Goal: Contribute content: Contribute content

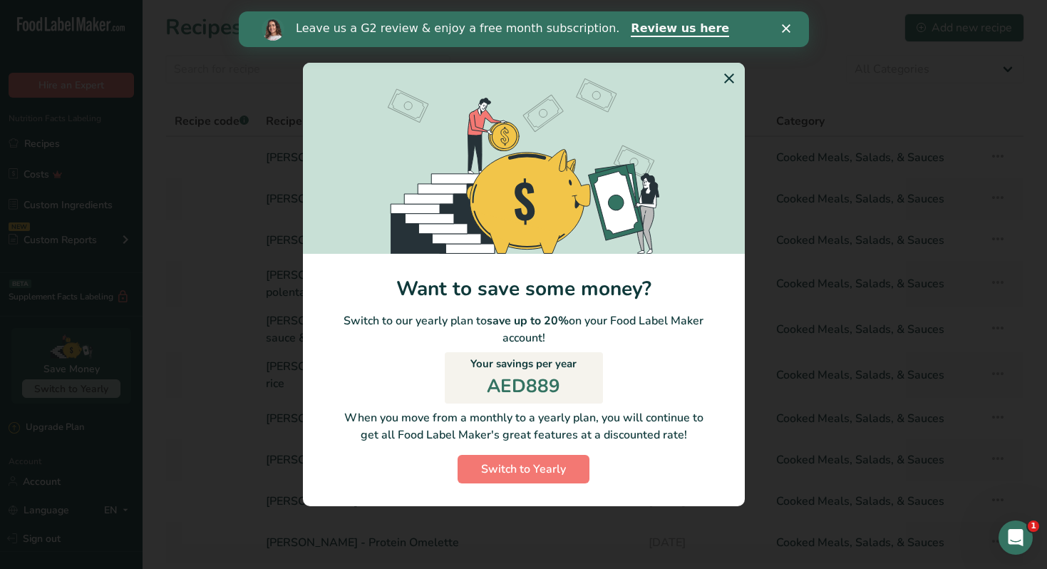
click at [728, 83] on icon "Switch to Yearly Modal" at bounding box center [729, 79] width 17 height 26
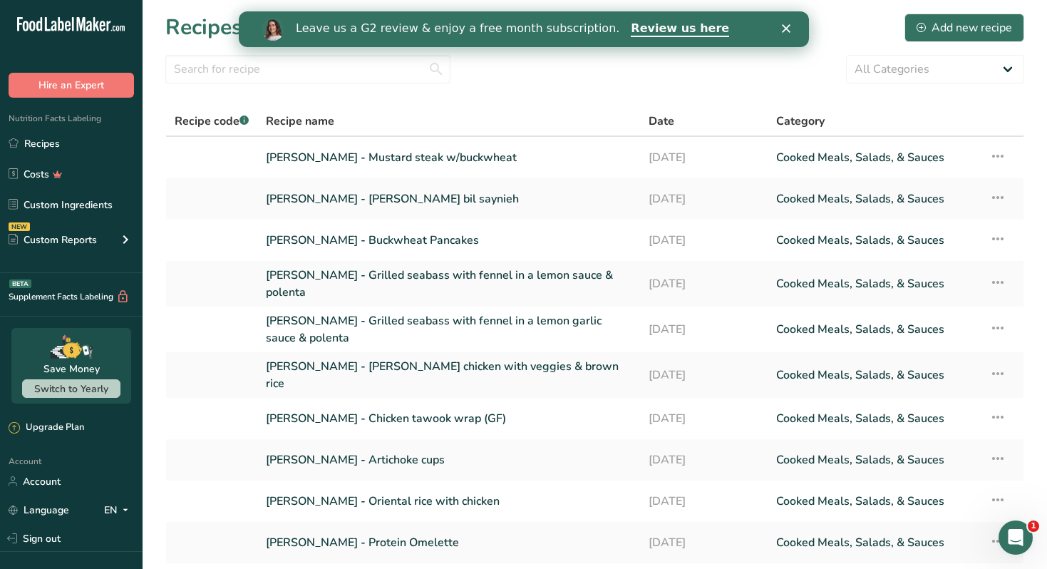
click at [780, 37] on div "Leave us a G2 review & enjoy a free month subscription. Review us here" at bounding box center [523, 29] width 570 height 24
click at [789, 31] on icon "Close" at bounding box center [785, 28] width 9 height 9
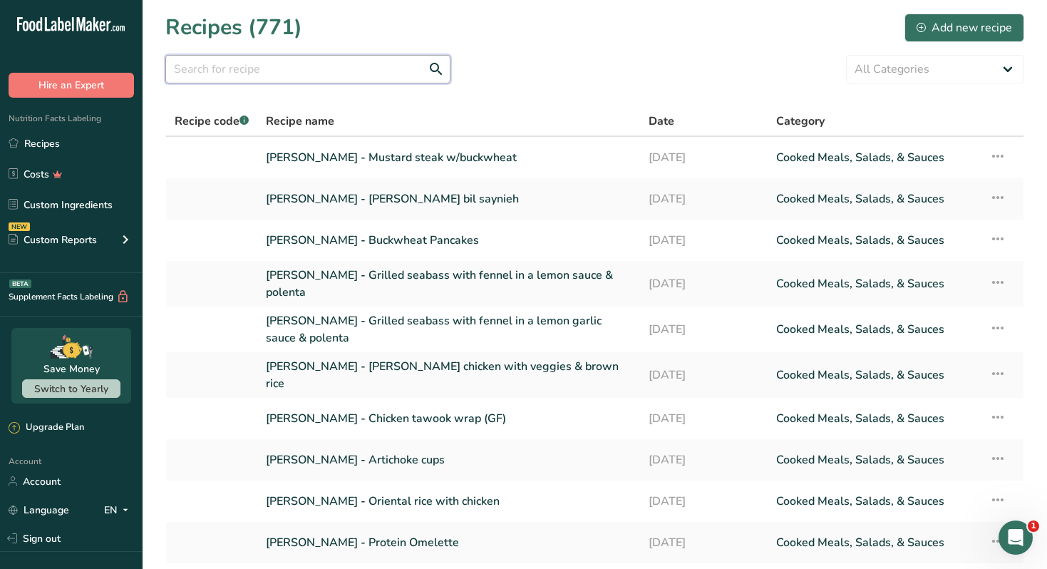
click at [240, 74] on input "text" at bounding box center [307, 69] width 285 height 29
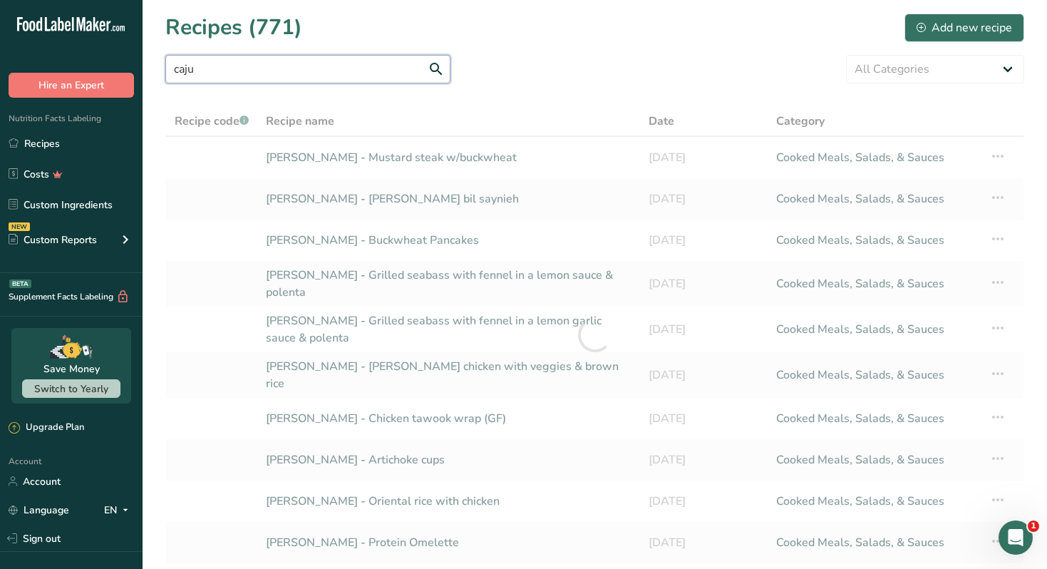
type input "cajun"
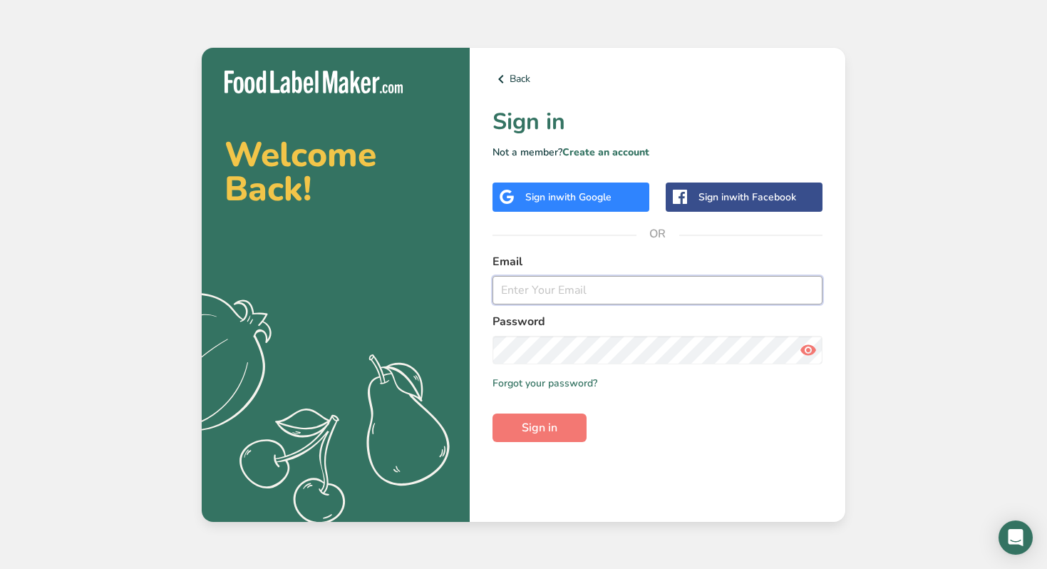
click at [534, 294] on input "email" at bounding box center [658, 290] width 330 height 29
type input "saleh@bissou.ae"
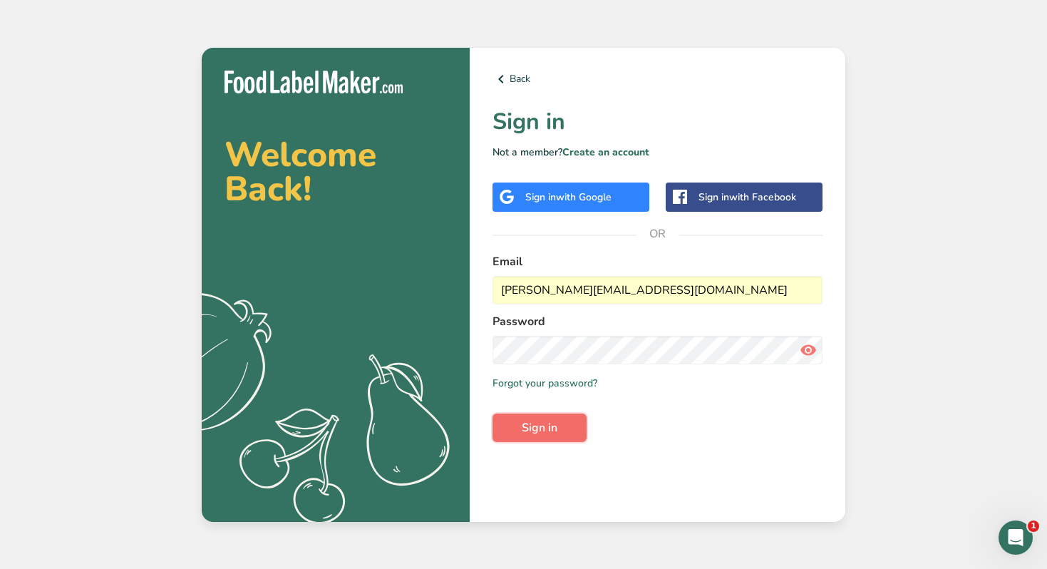
click at [562, 436] on button "Sign in" at bounding box center [540, 427] width 94 height 29
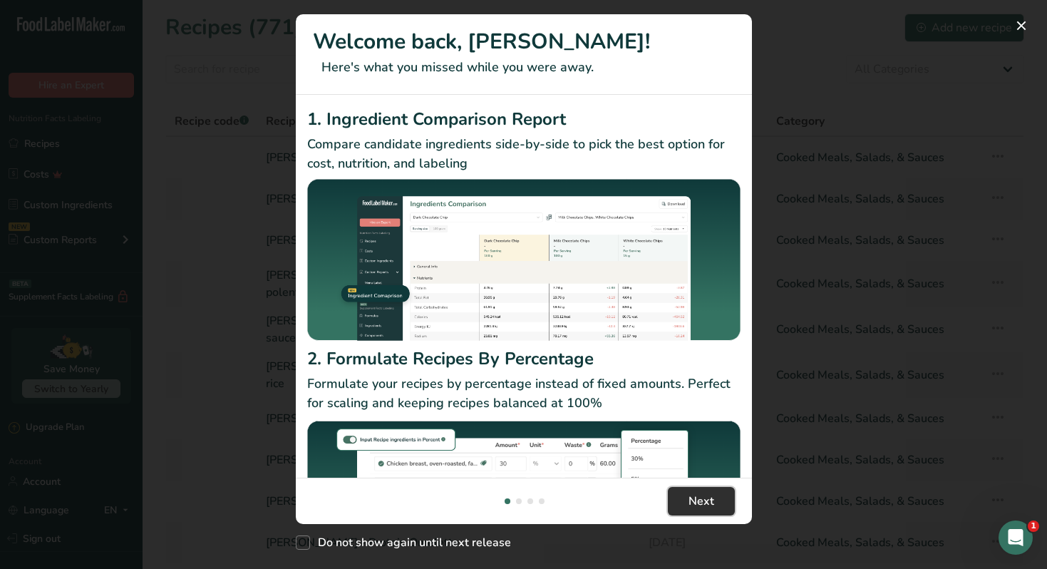
click at [699, 496] on span "Next" at bounding box center [702, 501] width 26 height 17
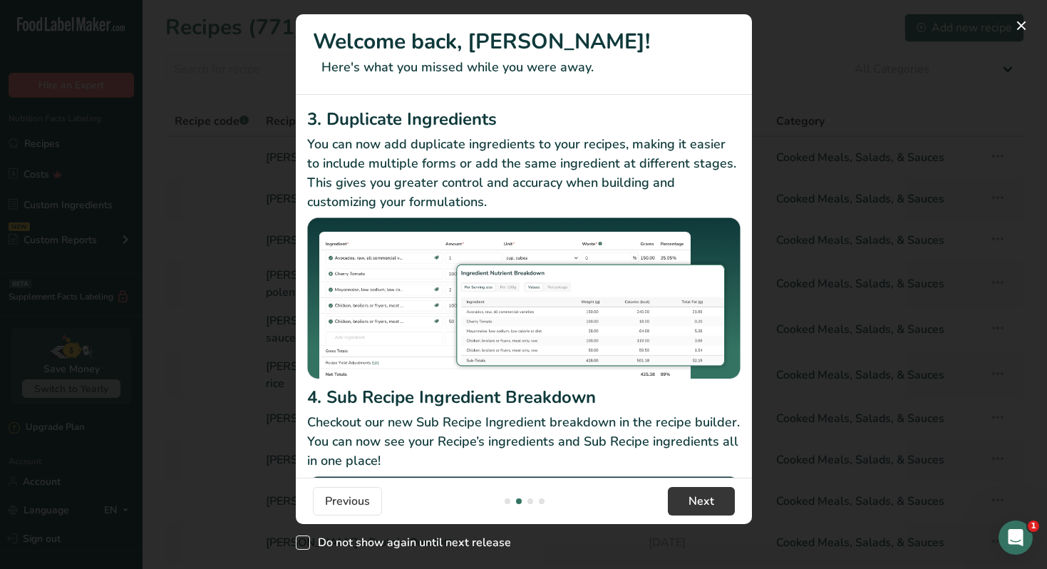
click at [435, 545] on span "Do not show again until next release" at bounding box center [410, 542] width 201 height 14
click at [305, 545] on input "Do not show again until next release" at bounding box center [300, 542] width 9 height 9
checkbox input "true"
click at [709, 499] on span "Next" at bounding box center [702, 501] width 26 height 17
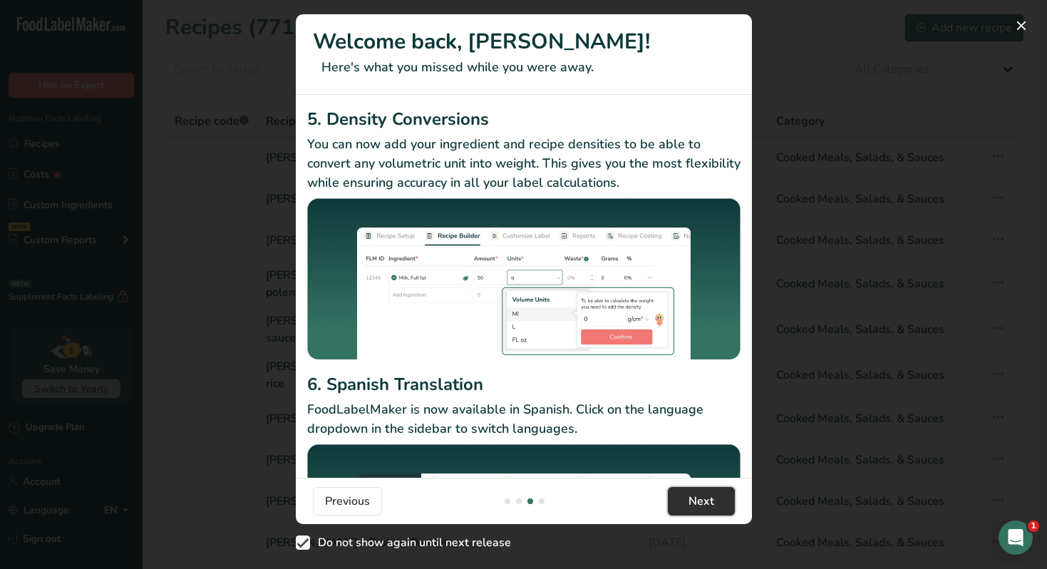
click at [709, 499] on span "Next" at bounding box center [702, 501] width 26 height 17
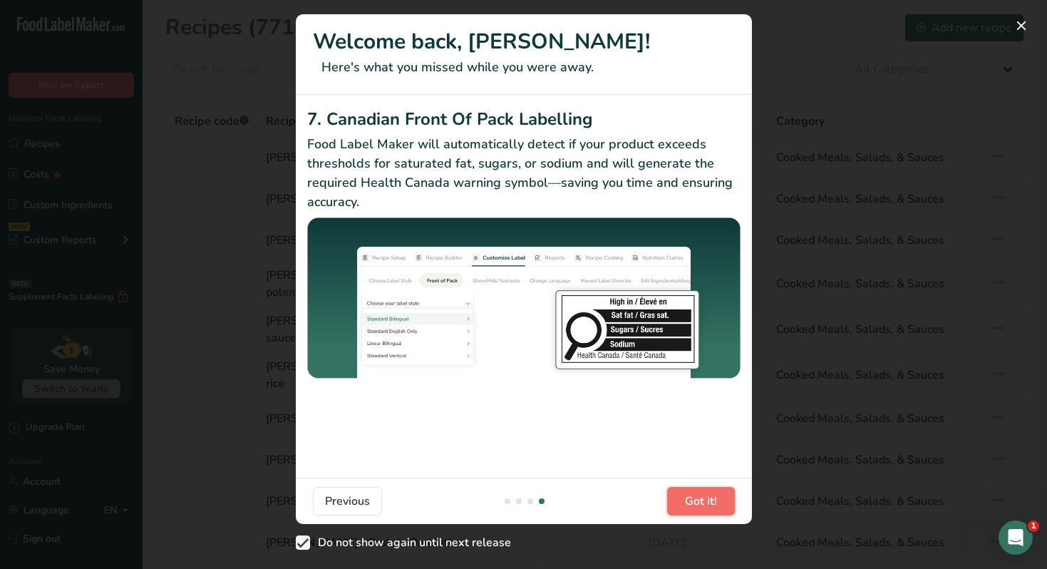
click at [709, 499] on span "Got it!" at bounding box center [701, 501] width 32 height 17
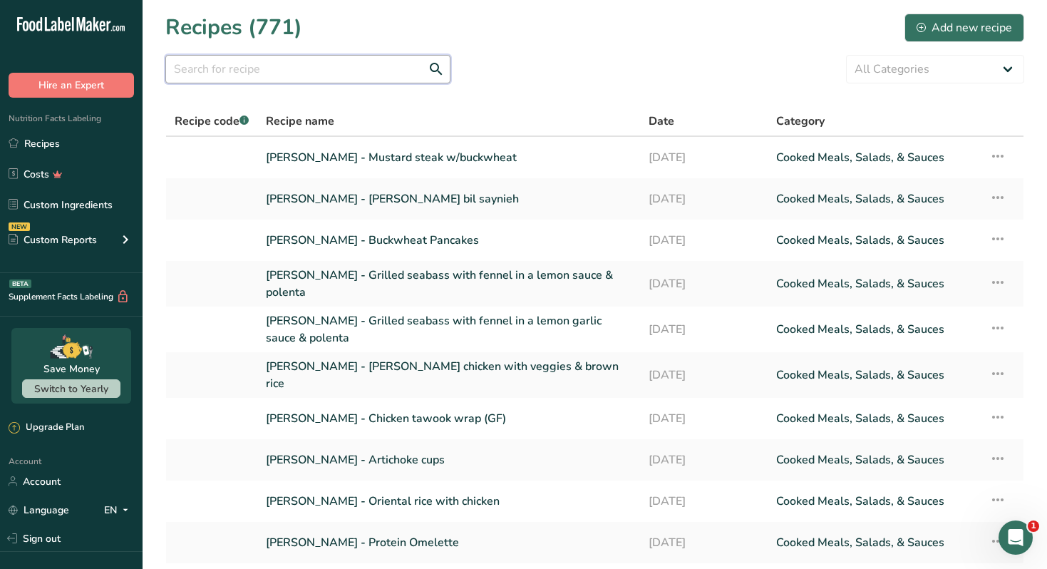
click at [320, 78] on input "text" at bounding box center [307, 69] width 285 height 29
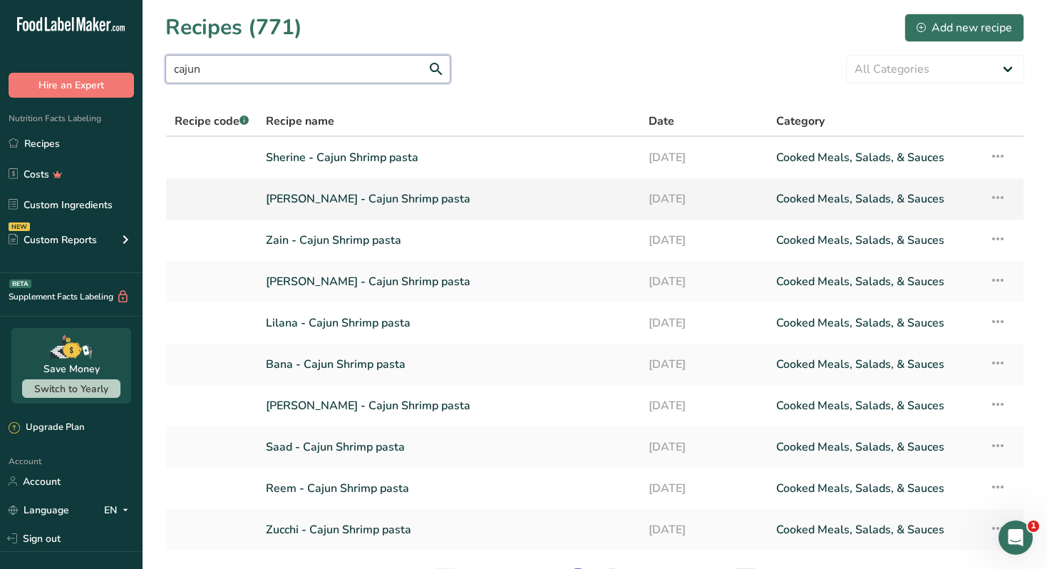
type input "cajun"
click at [373, 202] on link "Ramy Taha - Cajun Shrimp pasta" at bounding box center [449, 199] width 366 height 30
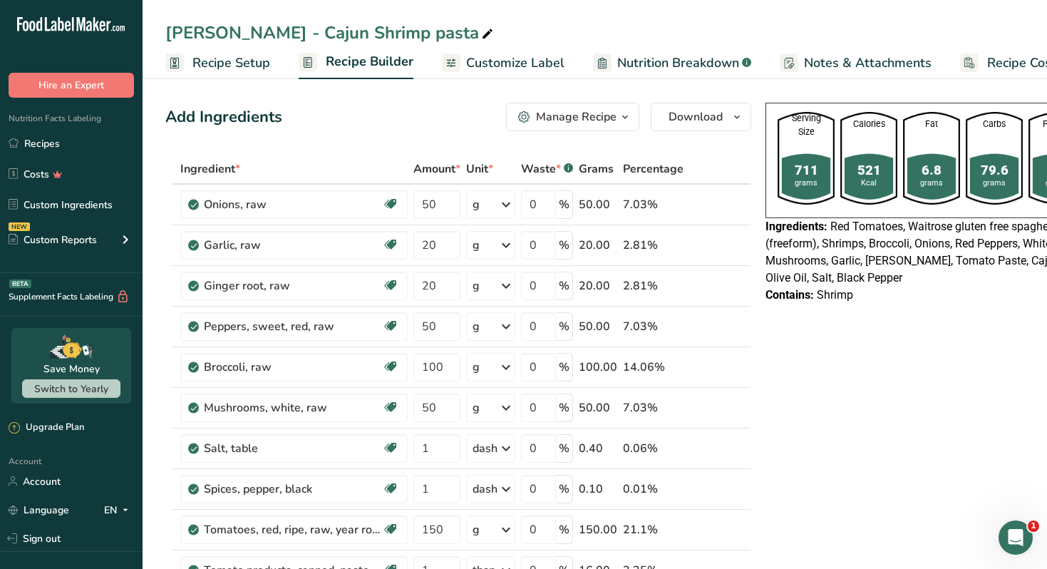
click at [624, 118] on icon "button" at bounding box center [624, 117] width 11 height 18
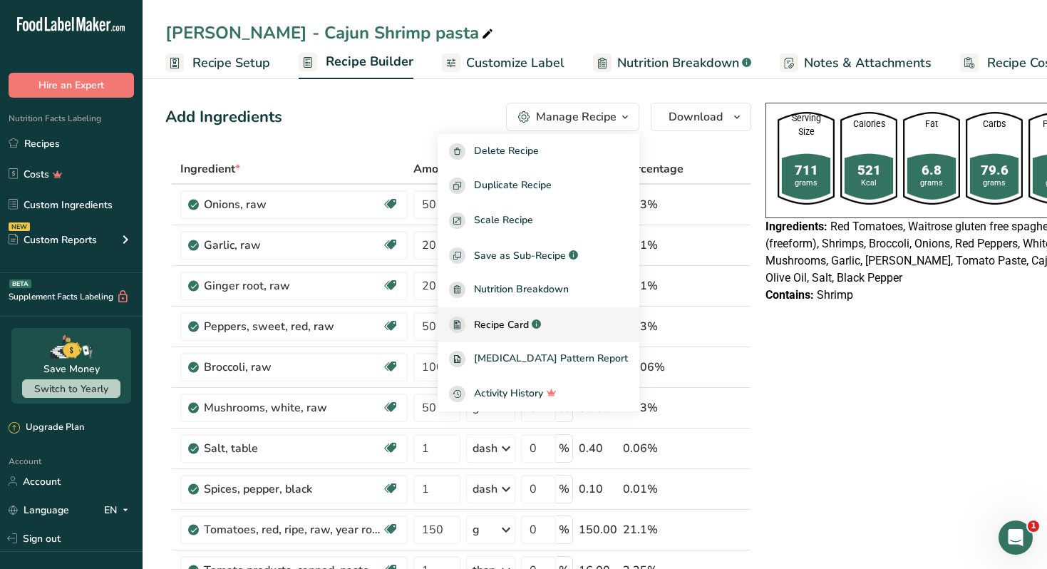
click at [518, 320] on span "Recipe Card" at bounding box center [501, 324] width 55 height 15
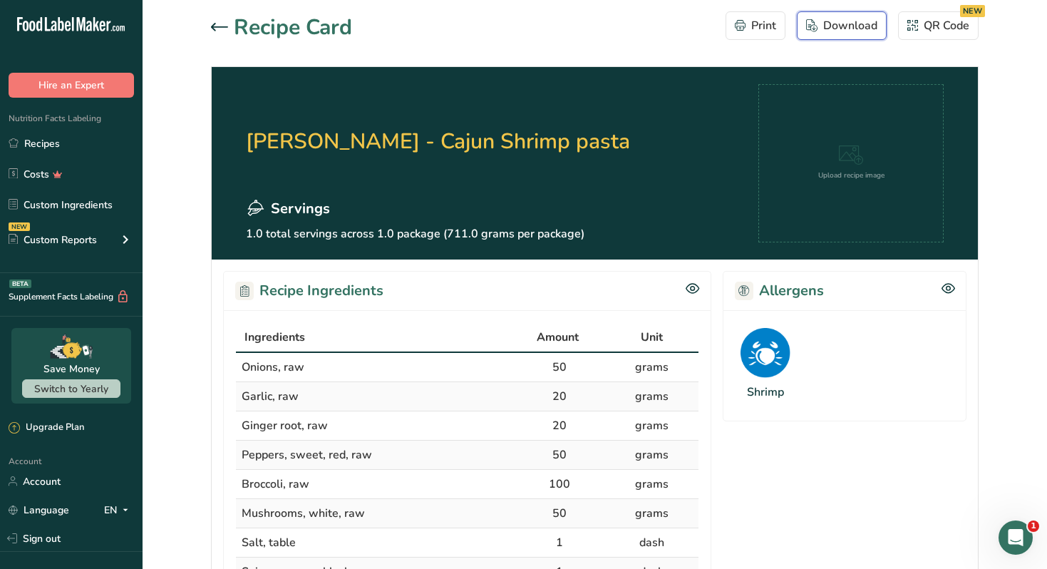
click at [829, 27] on div "Download" at bounding box center [841, 25] width 71 height 17
click at [357, 105] on h2 "Ramy Taha - Cajun Shrimp pasta" at bounding box center [438, 141] width 384 height 114
click at [222, 25] on icon at bounding box center [219, 27] width 17 height 9
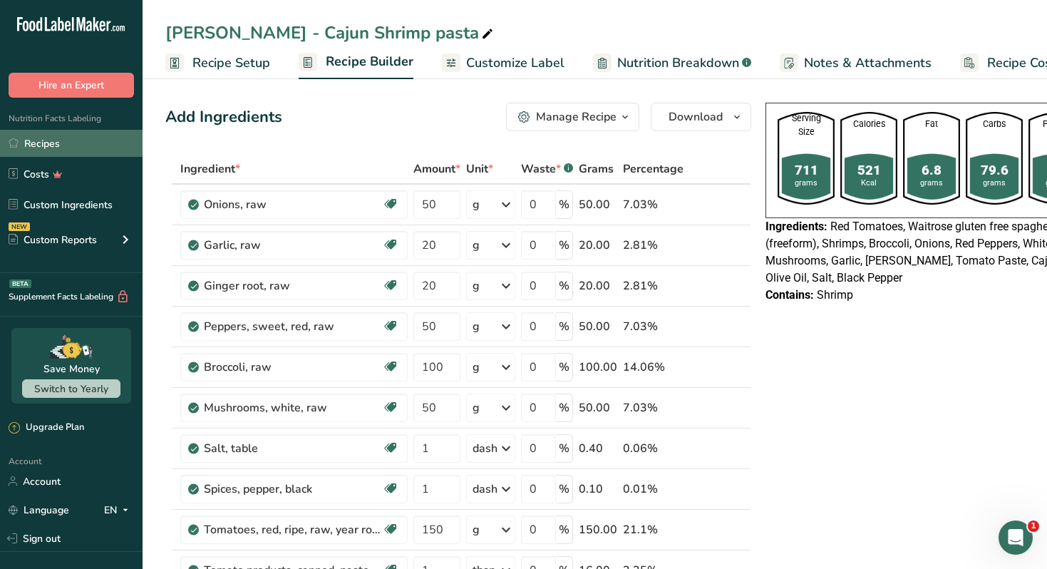
click at [91, 142] on link "Recipes" at bounding box center [71, 143] width 143 height 27
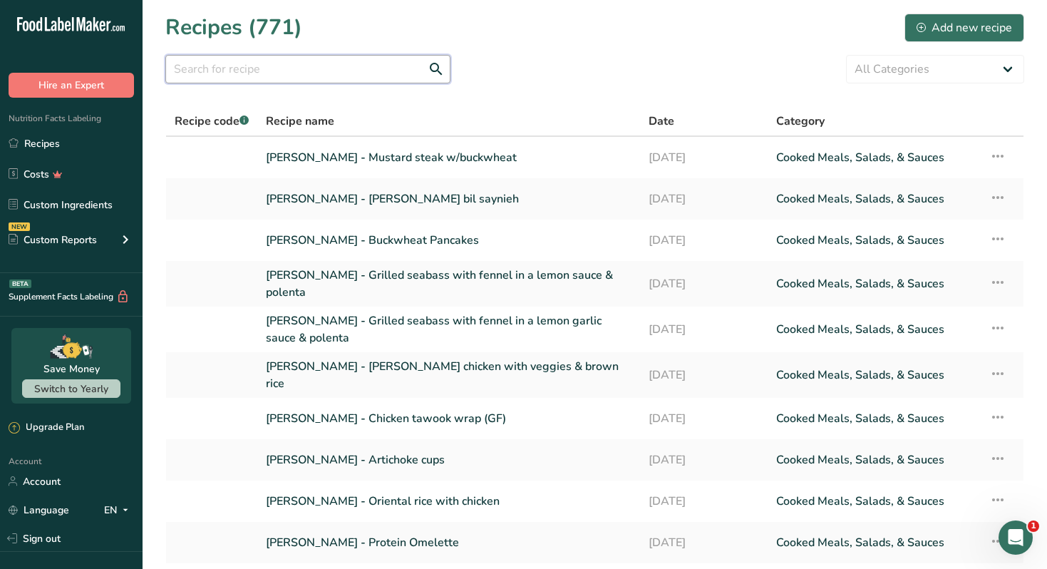
click at [277, 71] on input "text" at bounding box center [307, 69] width 285 height 29
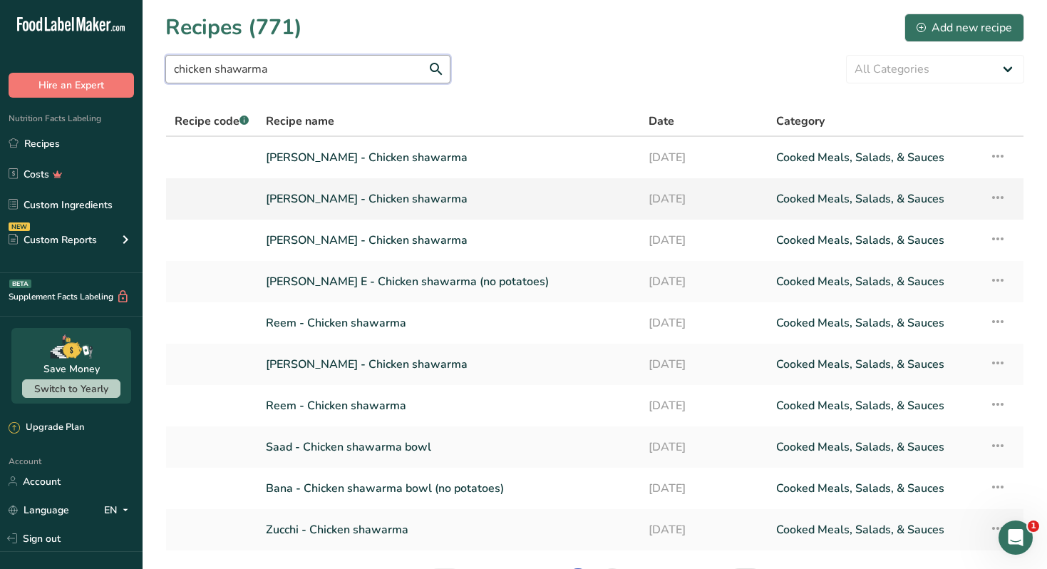
type input "chicken shawarma"
click at [400, 195] on link "Ramy Taha - Chicken shawarma" at bounding box center [449, 199] width 366 height 30
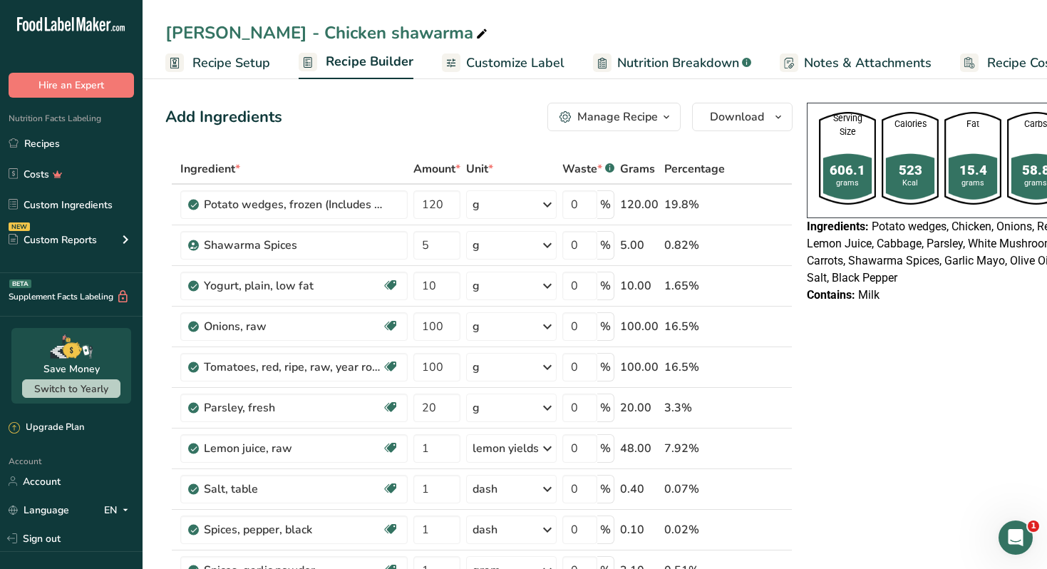
click at [666, 113] on icon "button" at bounding box center [666, 117] width 11 height 18
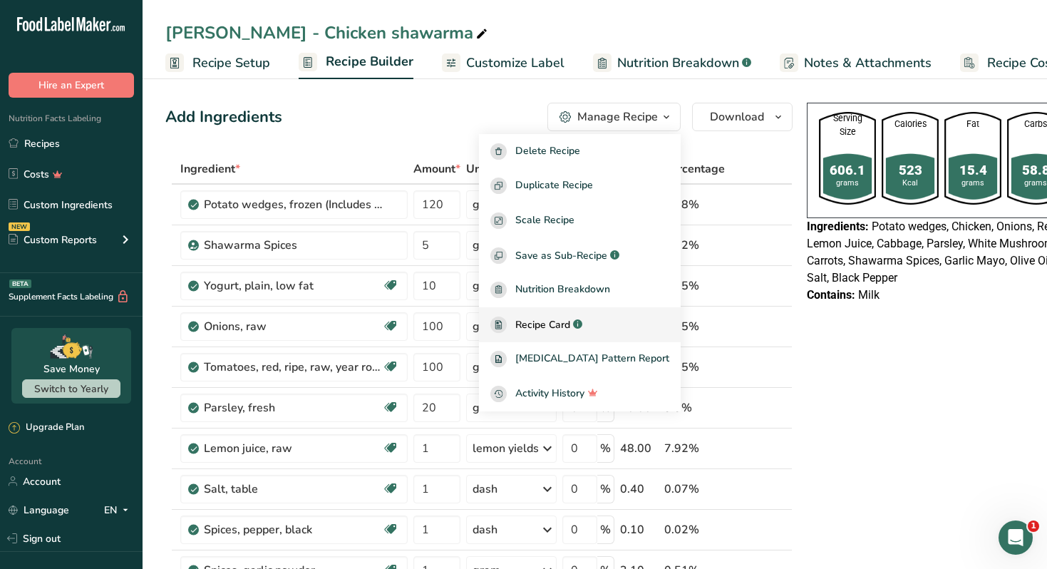
click at [570, 321] on span "Recipe Card" at bounding box center [542, 324] width 55 height 15
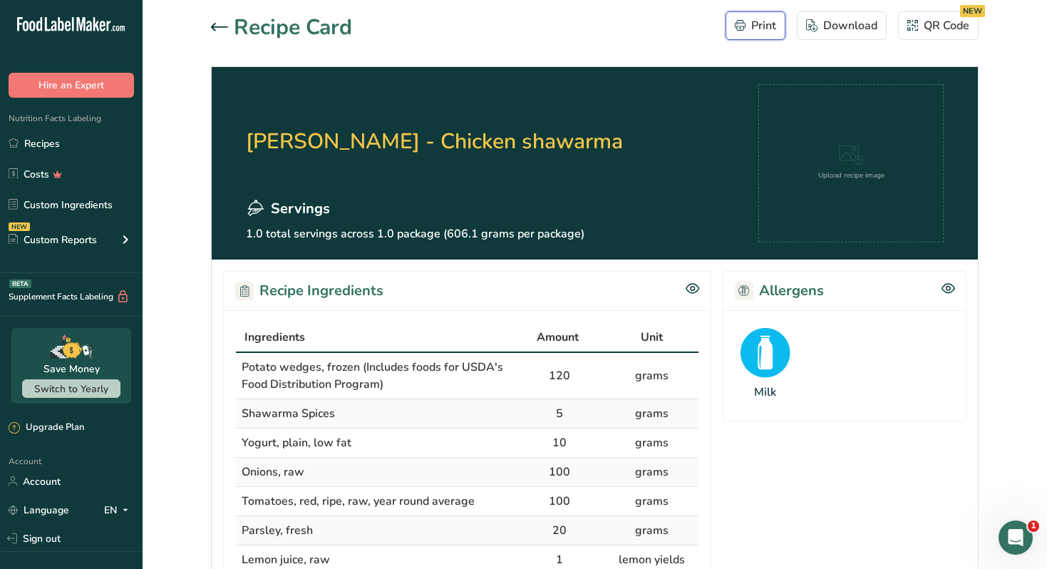
click at [748, 25] on div "Print" at bounding box center [755, 25] width 41 height 17
click at [832, 31] on div "Download" at bounding box center [841, 25] width 71 height 17
click at [587, 145] on section "Ramy Taha - Chicken shawarma Servings 1.0 total servings across 1.0 package (60…" at bounding box center [595, 163] width 766 height 192
click at [98, 142] on link "Recipes" at bounding box center [71, 143] width 143 height 27
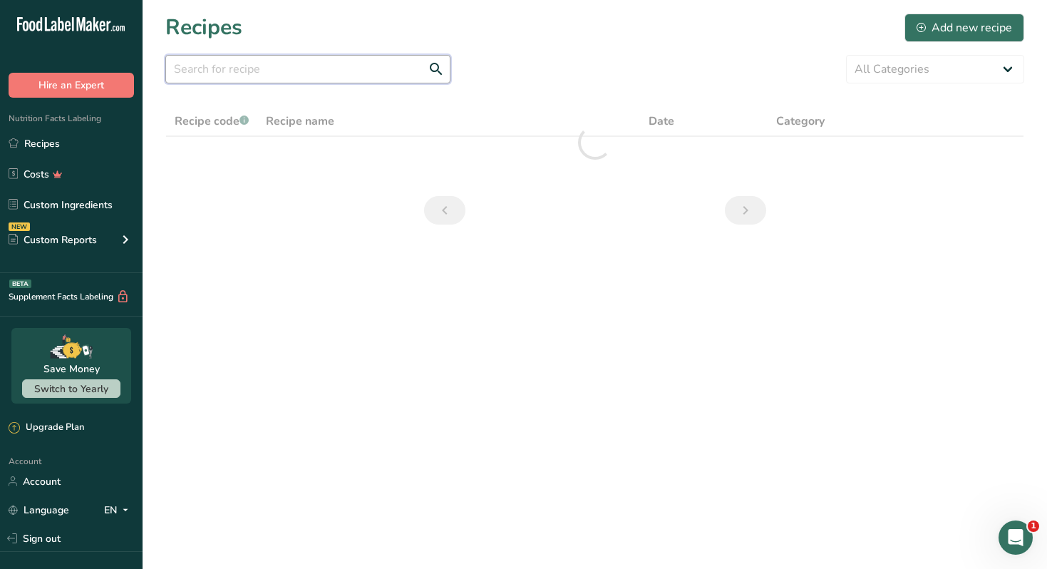
click at [271, 66] on input "text" at bounding box center [307, 69] width 285 height 29
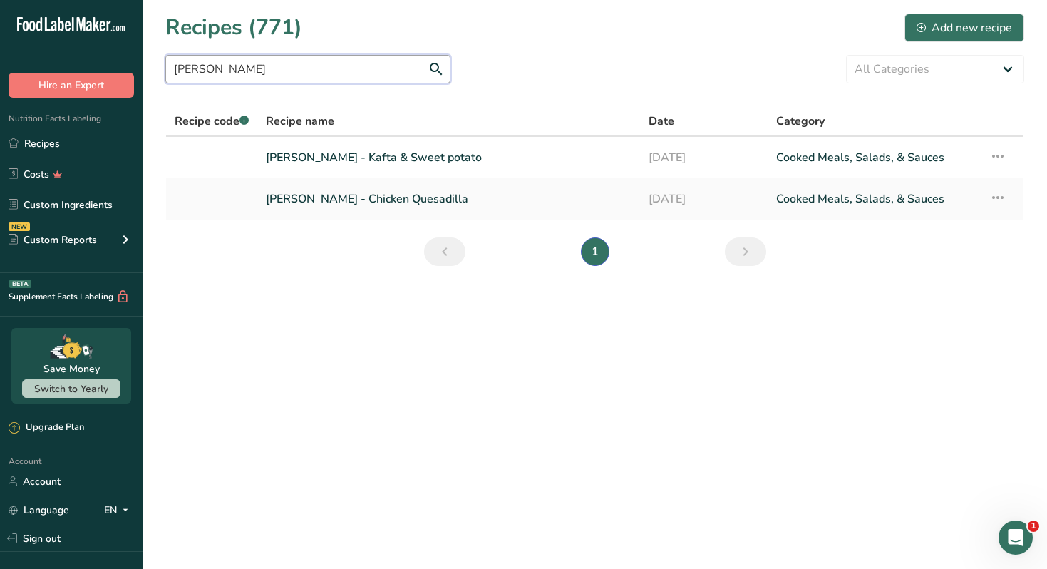
click at [297, 69] on input "sandy" at bounding box center [307, 69] width 285 height 29
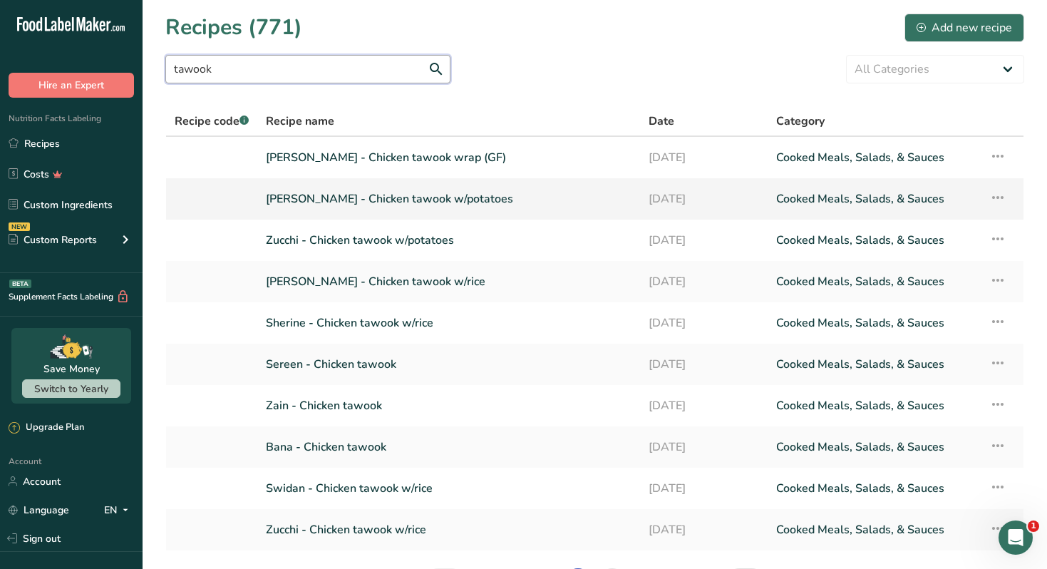
type input "tawook"
click at [384, 196] on link "[PERSON_NAME] - Chicken tawook w/potatoes" at bounding box center [449, 199] width 366 height 30
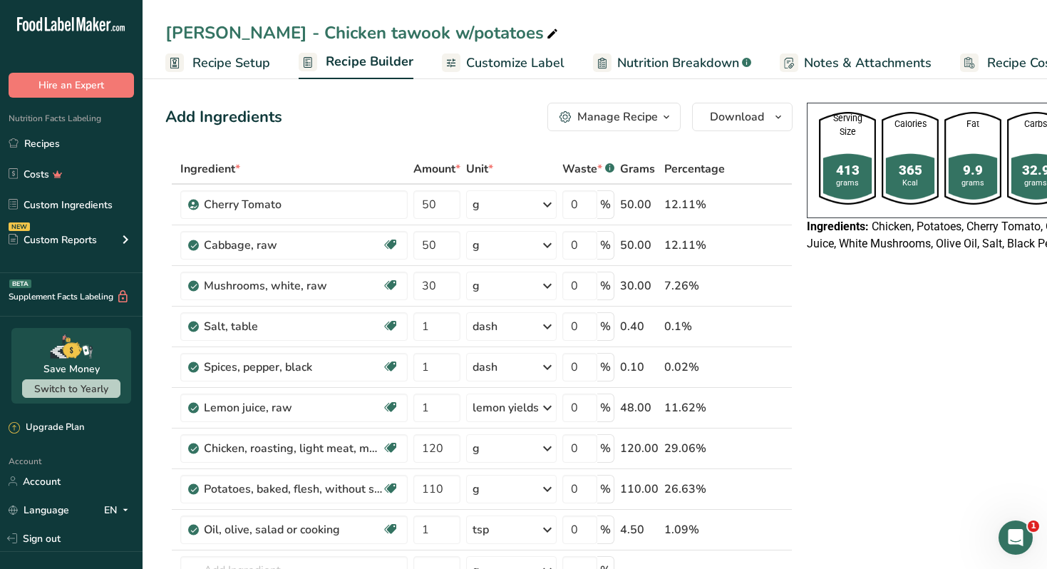
click at [662, 117] on icon "button" at bounding box center [666, 117] width 11 height 18
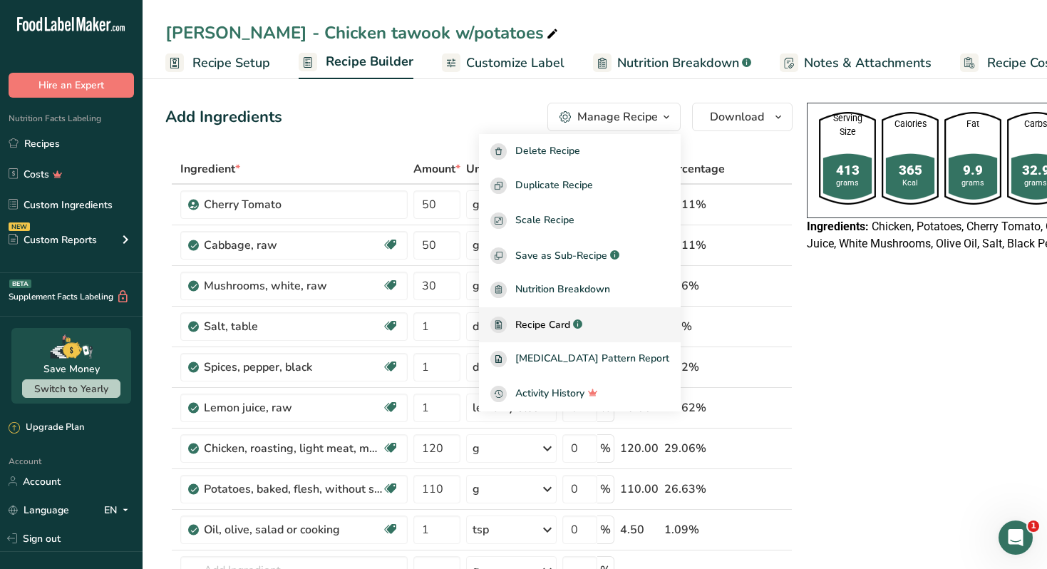
click at [566, 325] on span "Recipe Card" at bounding box center [542, 324] width 55 height 15
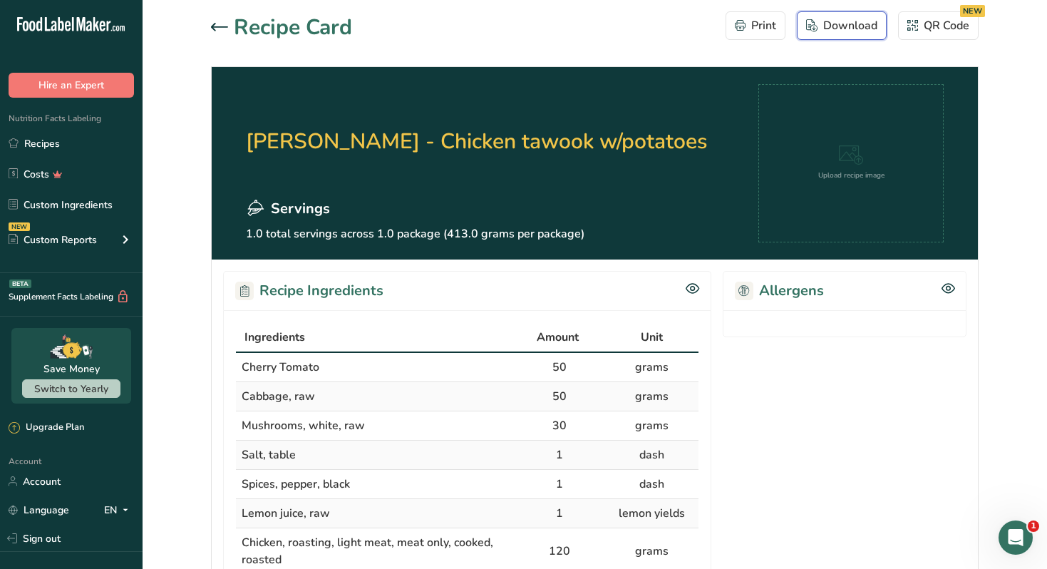
click at [842, 26] on div "Download" at bounding box center [841, 25] width 71 height 17
click at [296, 127] on h2 "[PERSON_NAME] - Chicken tawook w/potatoes" at bounding box center [477, 141] width 462 height 114
click at [216, 24] on icon at bounding box center [219, 27] width 17 height 9
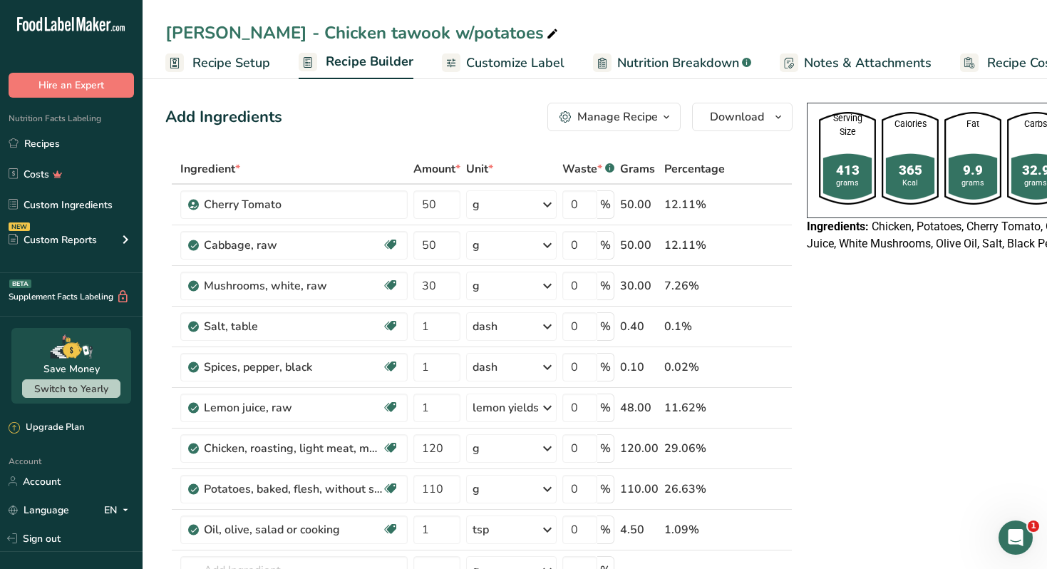
click at [522, 61] on span "Customize Label" at bounding box center [515, 62] width 98 height 19
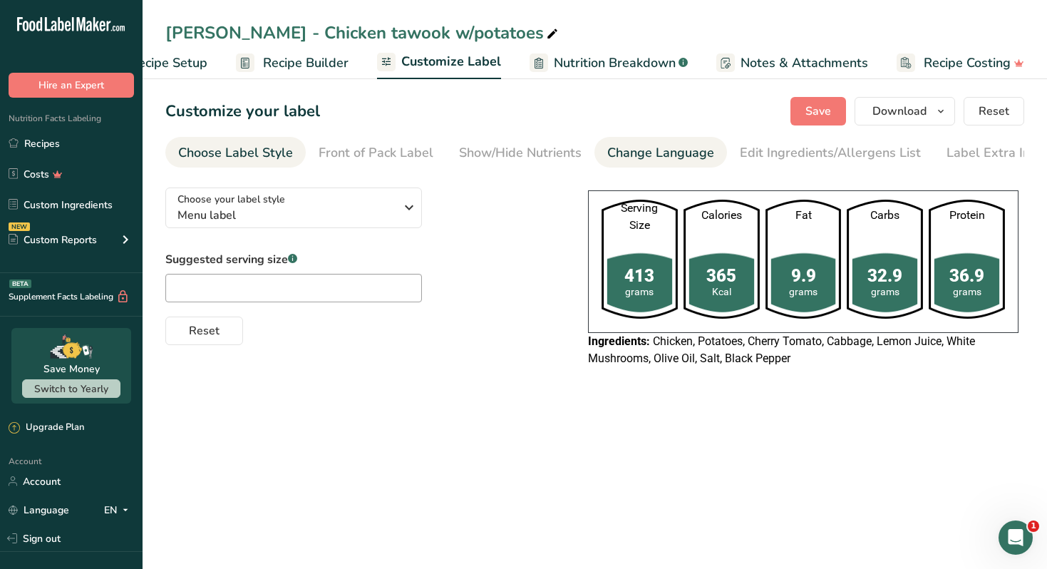
scroll to position [0, 63]
click at [913, 112] on span "Download" at bounding box center [899, 111] width 54 height 17
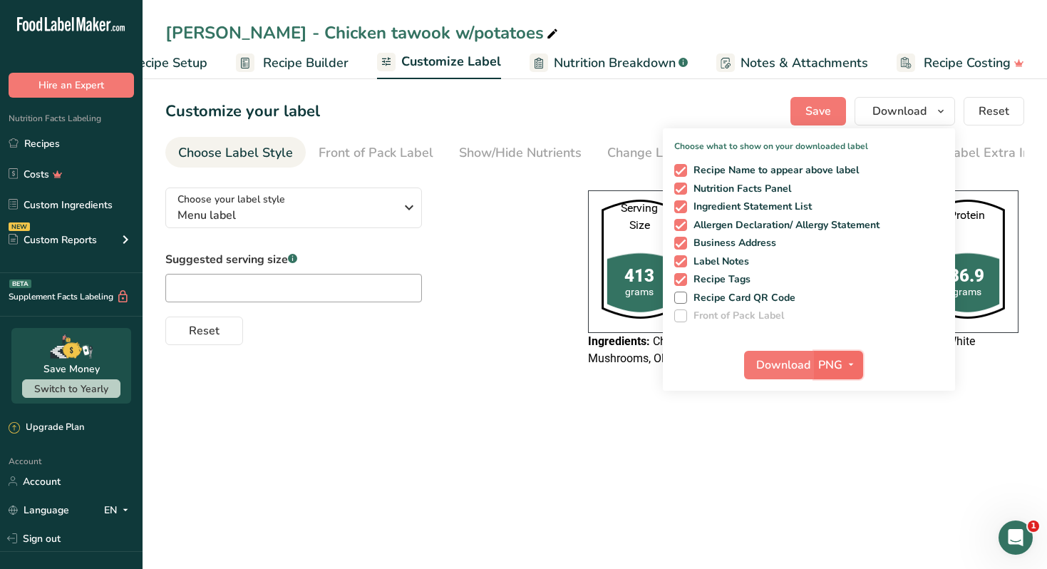
click at [845, 361] on span "button" at bounding box center [851, 364] width 17 height 17
click at [841, 470] on link "PDF" at bounding box center [841, 465] width 46 height 24
click at [764, 369] on span "Download" at bounding box center [784, 364] width 54 height 17
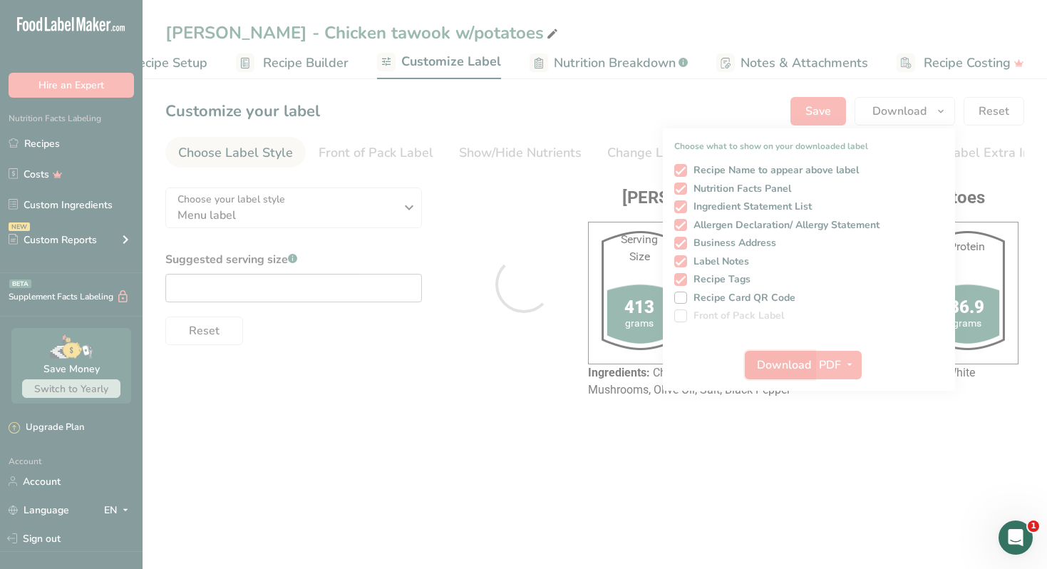
scroll to position [0, 0]
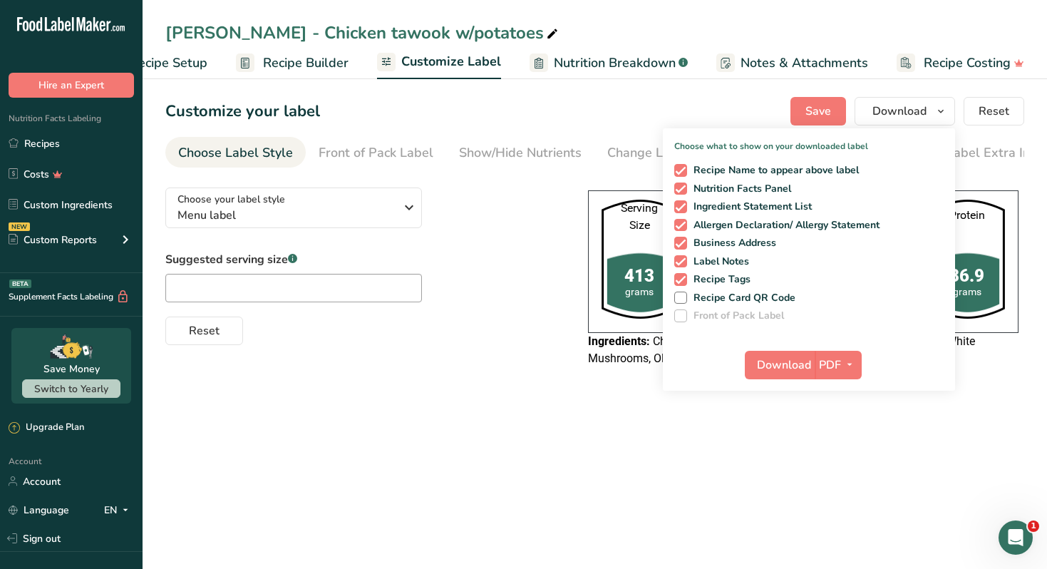
click at [474, 410] on main "Nour Awad - Chicken tawook w/potatoes Recipe Setup Recipe Builder Customize Lab…" at bounding box center [523, 284] width 1047 height 569
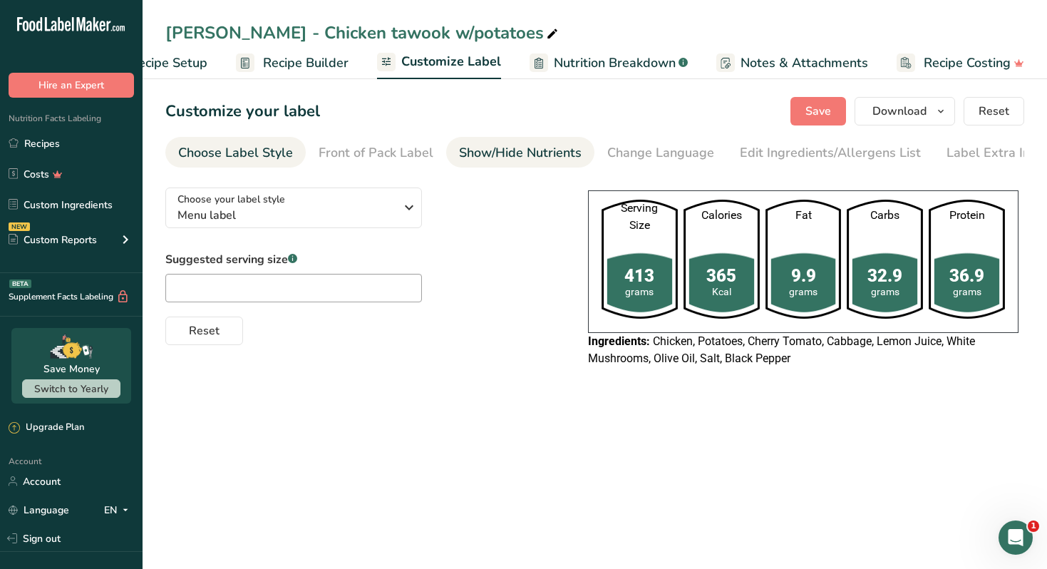
scroll to position [0, 7]
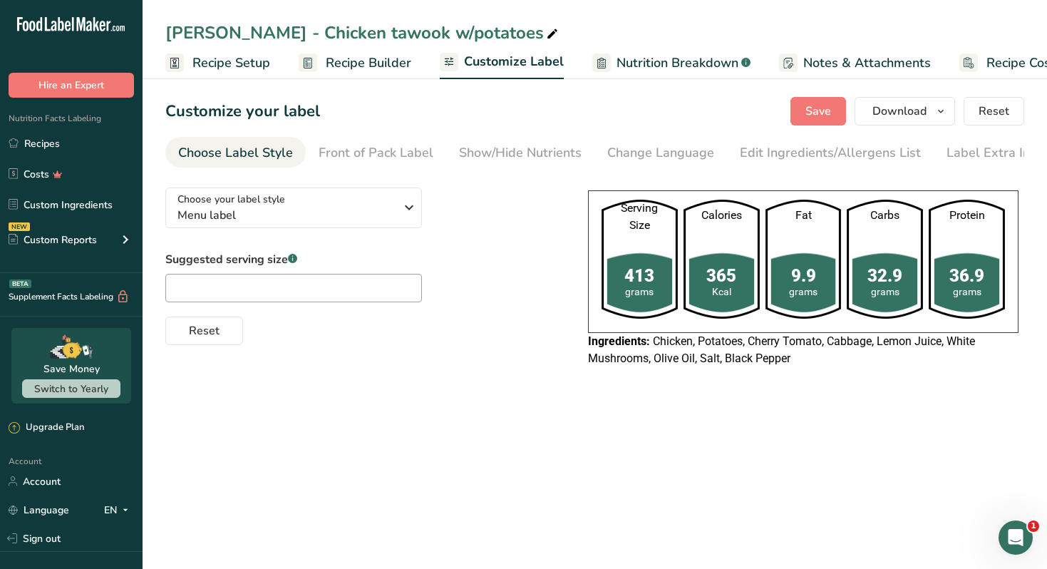
scroll to position [0, 7]
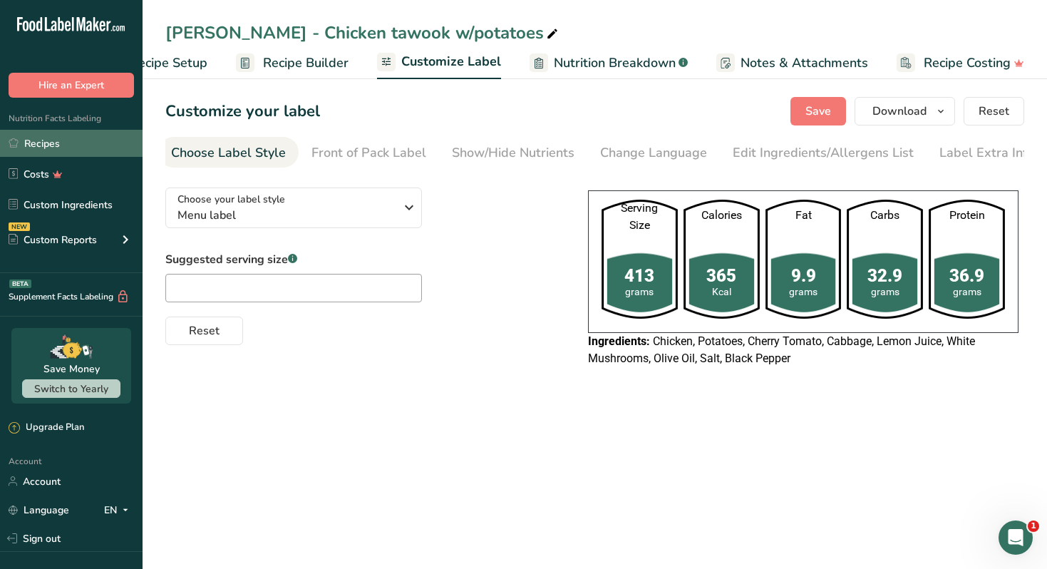
click at [67, 143] on link "Recipes" at bounding box center [71, 143] width 143 height 27
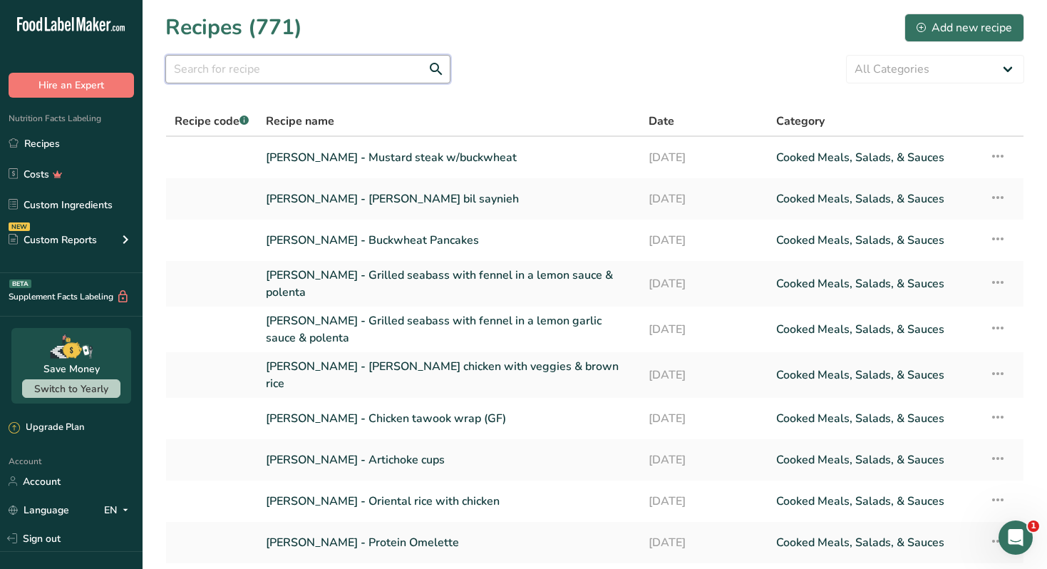
click at [350, 71] on input "text" at bounding box center [307, 69] width 285 height 29
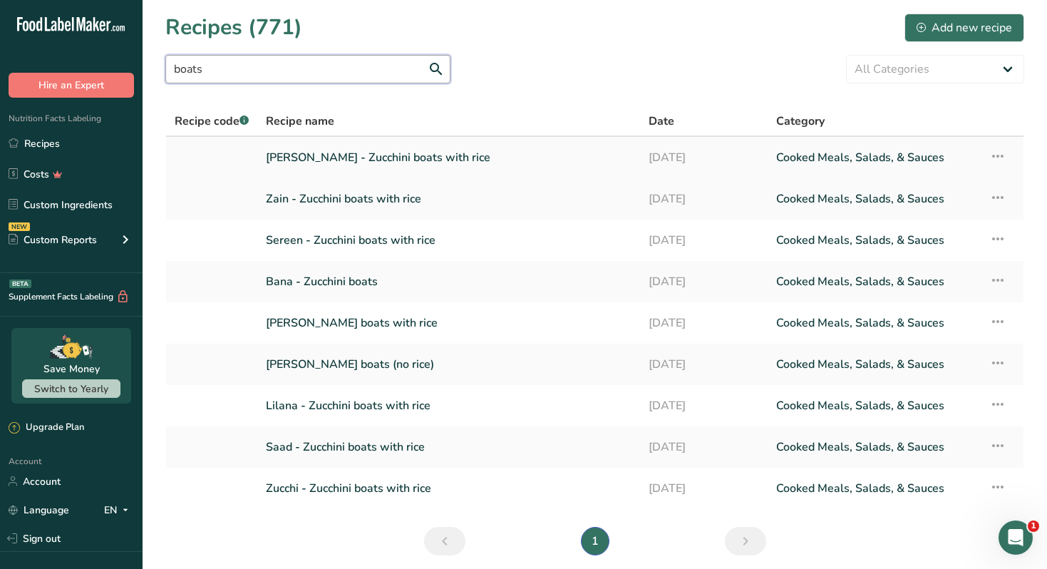
type input "boats"
click at [436, 156] on link "[PERSON_NAME] - Zucchini boats with rice" at bounding box center [449, 158] width 366 height 30
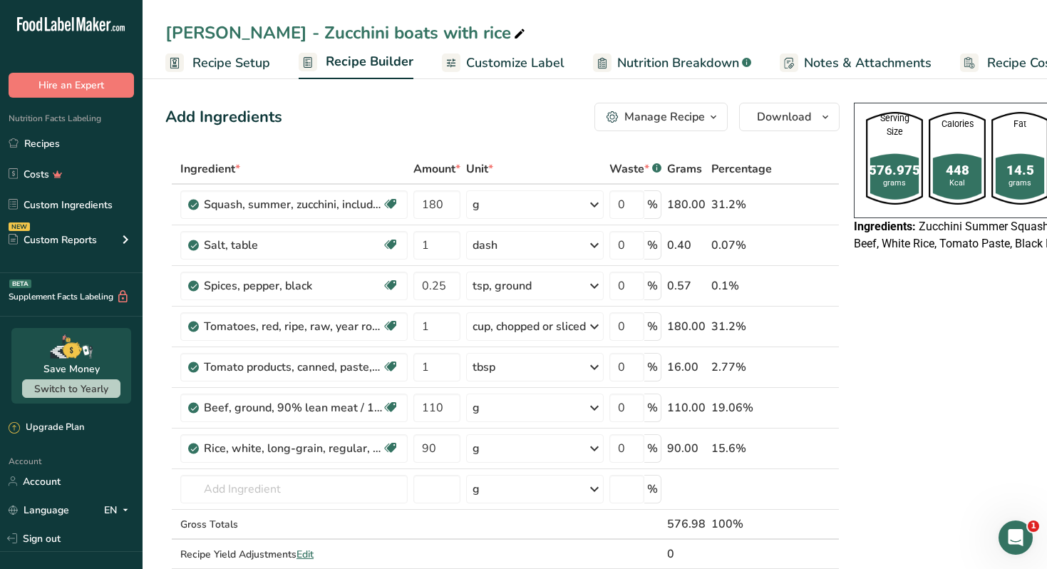
click at [691, 121] on div "Manage Recipe" at bounding box center [664, 116] width 81 height 17
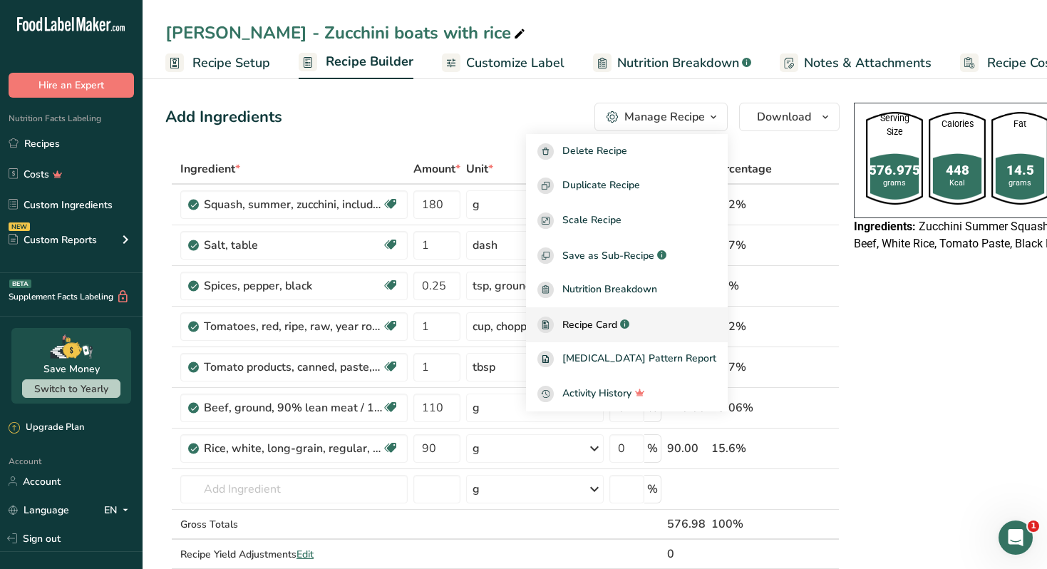
click at [615, 324] on span "Recipe Card" at bounding box center [589, 324] width 55 height 15
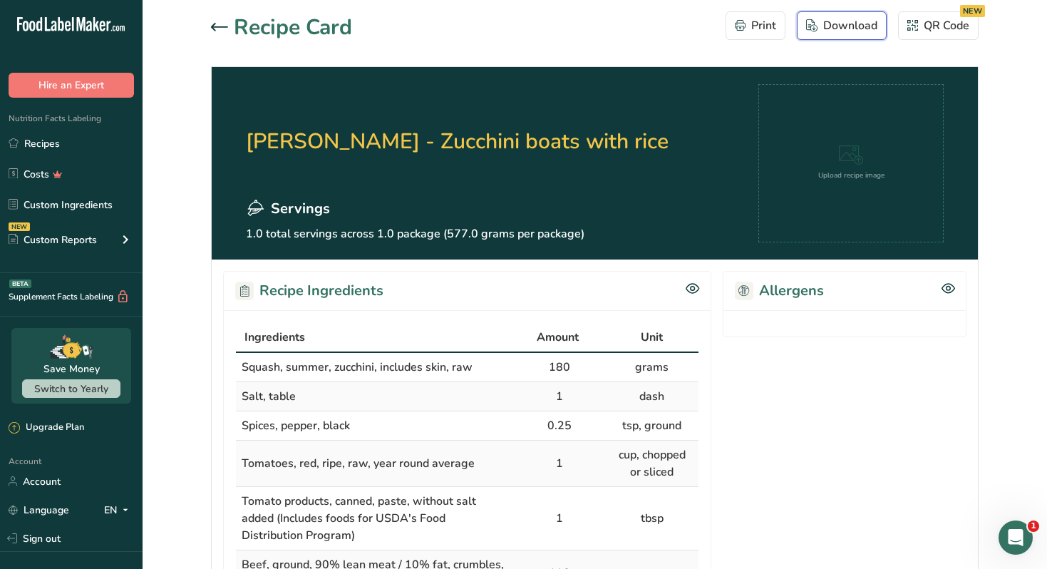
click at [838, 33] on div "Download" at bounding box center [841, 25] width 71 height 17
click at [223, 31] on icon at bounding box center [219, 27] width 17 height 9
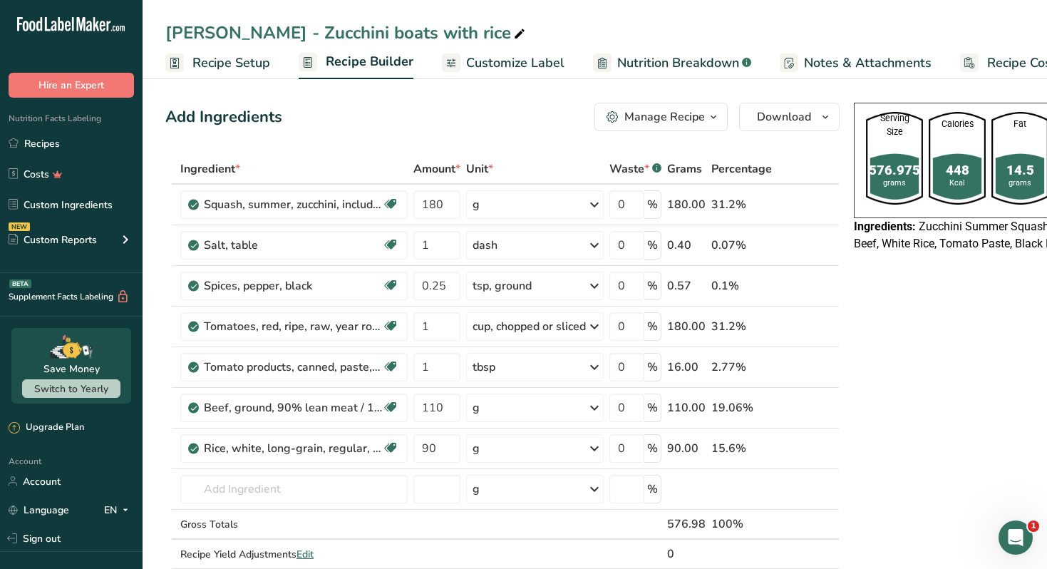
click at [489, 65] on span "Customize Label" at bounding box center [515, 62] width 98 height 19
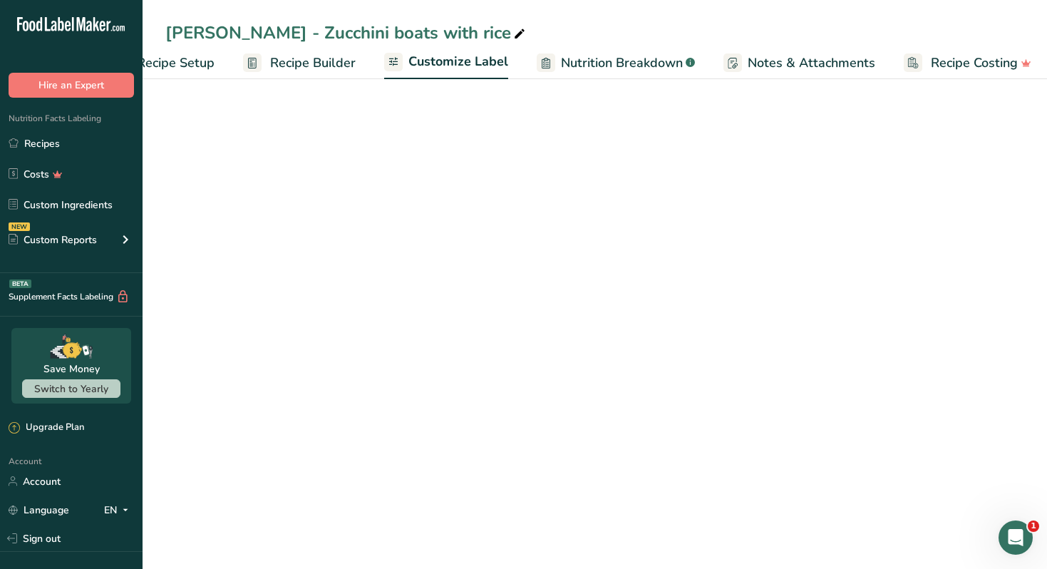
scroll to position [0, 63]
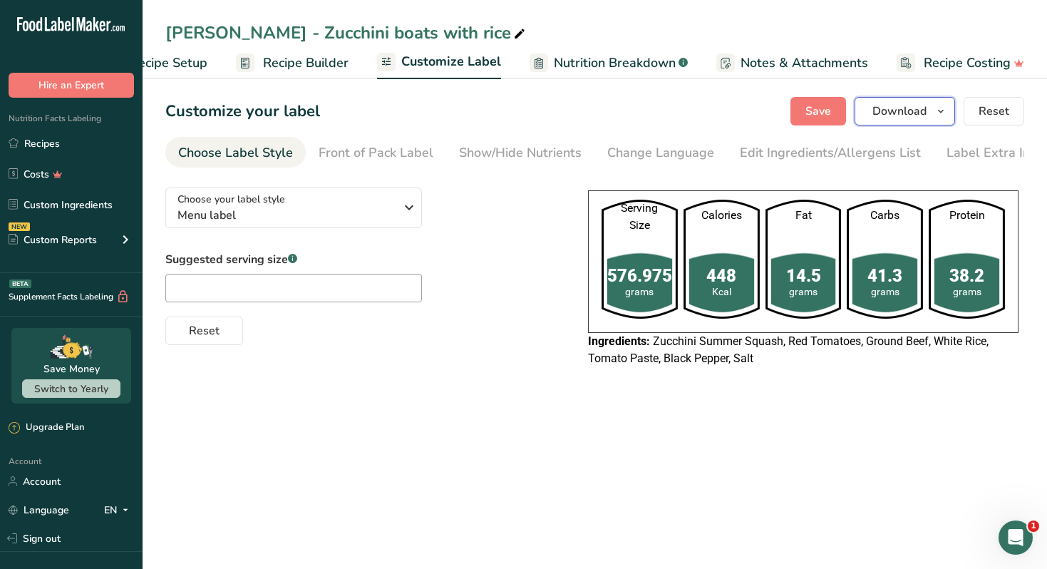
click at [941, 110] on icon "button" at bounding box center [940, 112] width 11 height 18
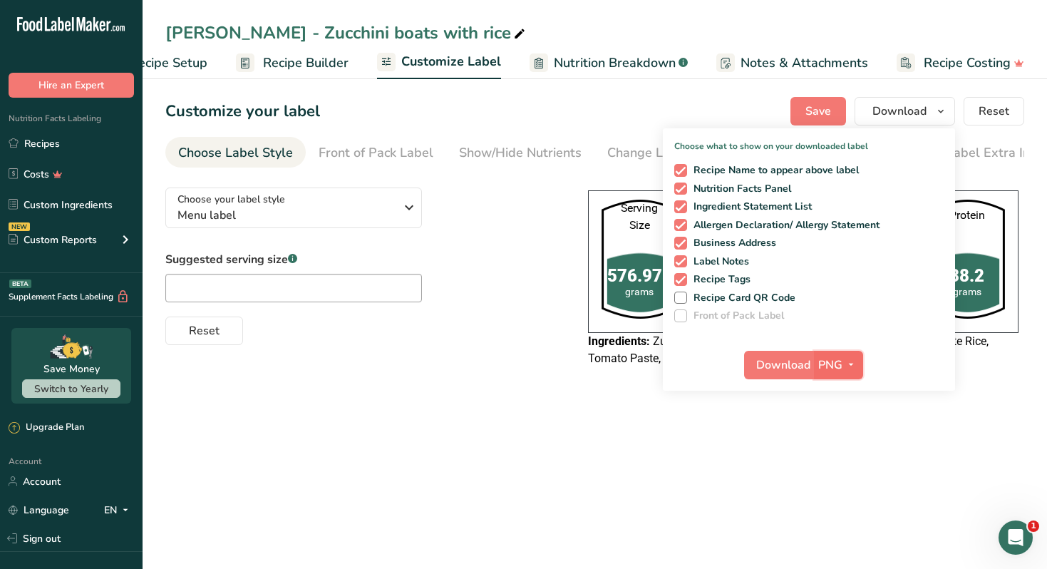
click at [843, 358] on span "button" at bounding box center [851, 364] width 17 height 17
click at [837, 461] on link "PDF" at bounding box center [841, 465] width 46 height 24
click at [777, 361] on span "Download" at bounding box center [784, 364] width 54 height 17
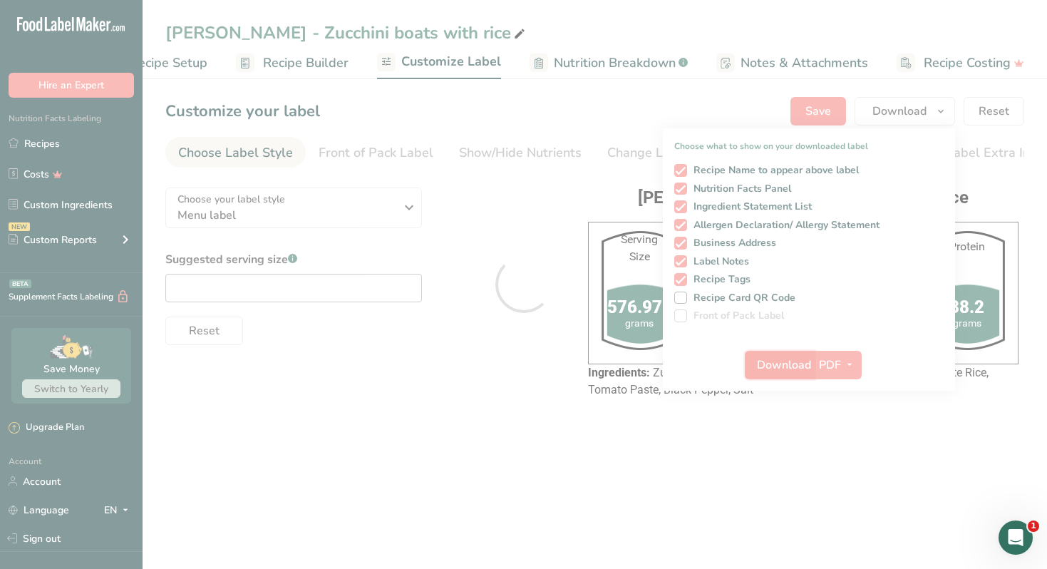
scroll to position [0, 0]
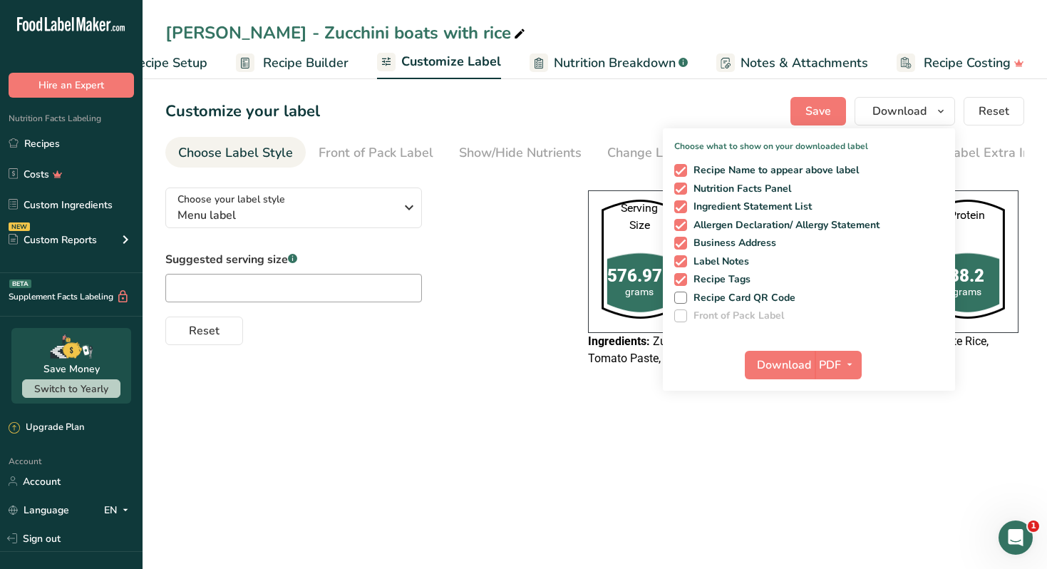
click at [582, 398] on section "Customize your label Save Download Choose what to show on your downloaded label…" at bounding box center [595, 239] width 905 height 330
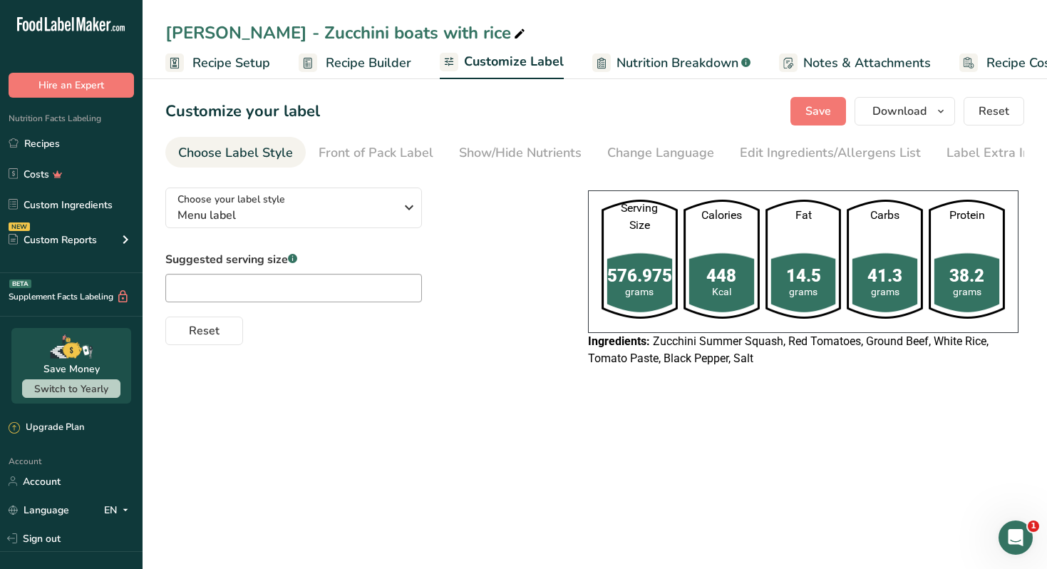
scroll to position [0, 63]
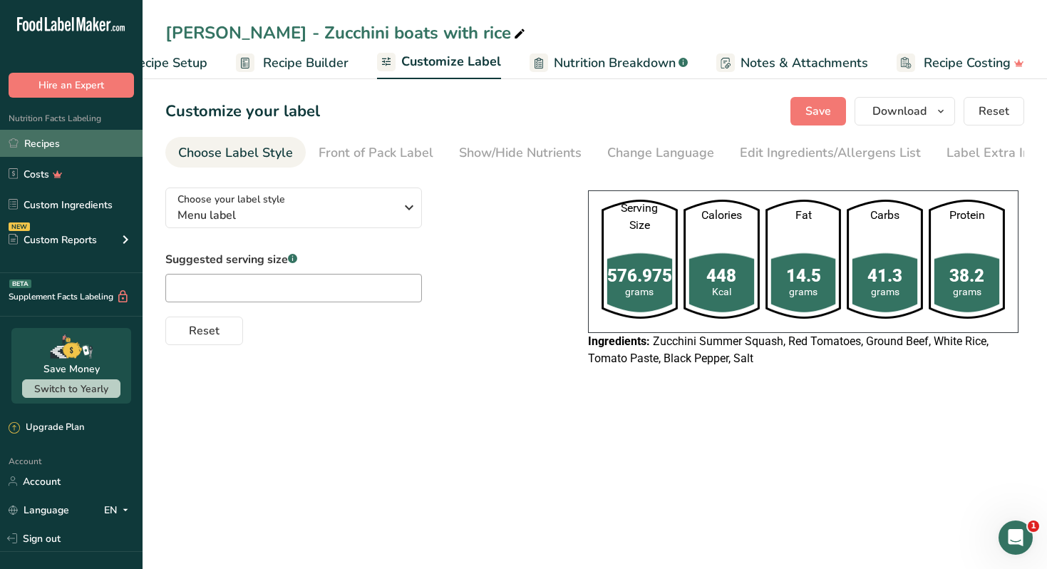
click at [92, 140] on link "Recipes" at bounding box center [71, 143] width 143 height 27
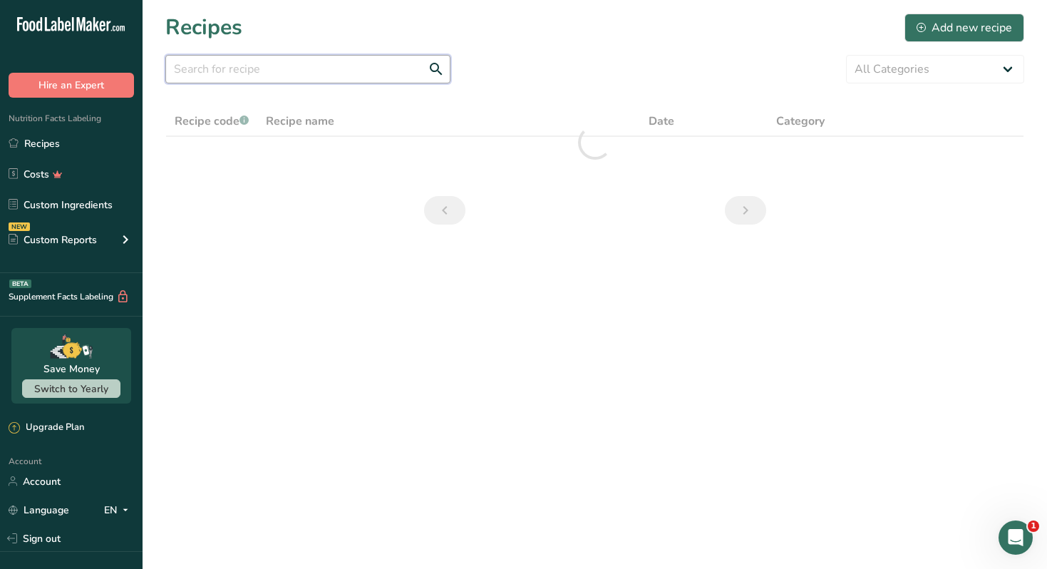
click at [367, 68] on input "text" at bounding box center [307, 69] width 285 height 29
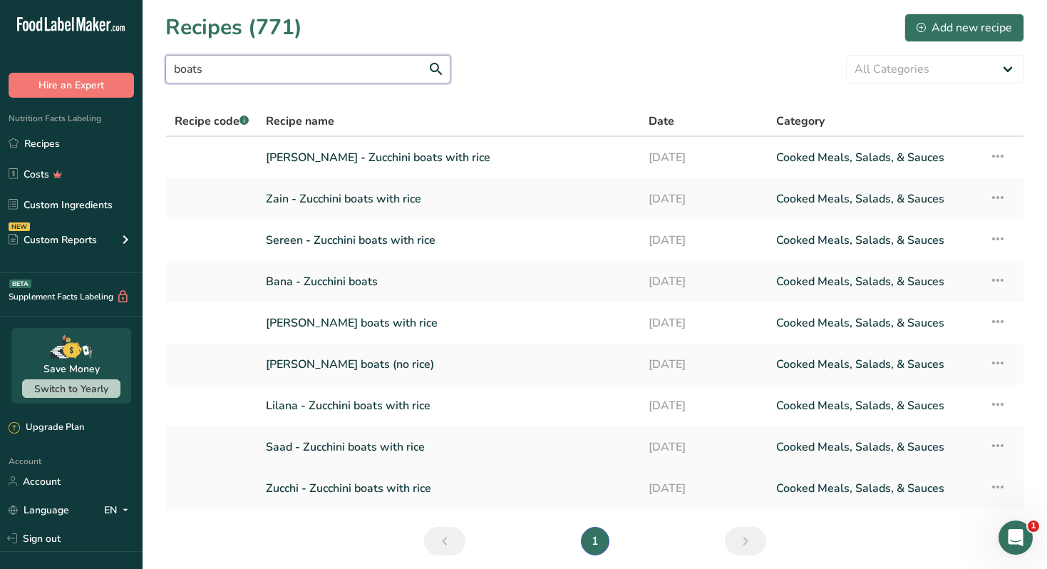
type input "boats"
click at [366, 492] on link "Zucchi - Zucchini boats with rice" at bounding box center [449, 488] width 366 height 30
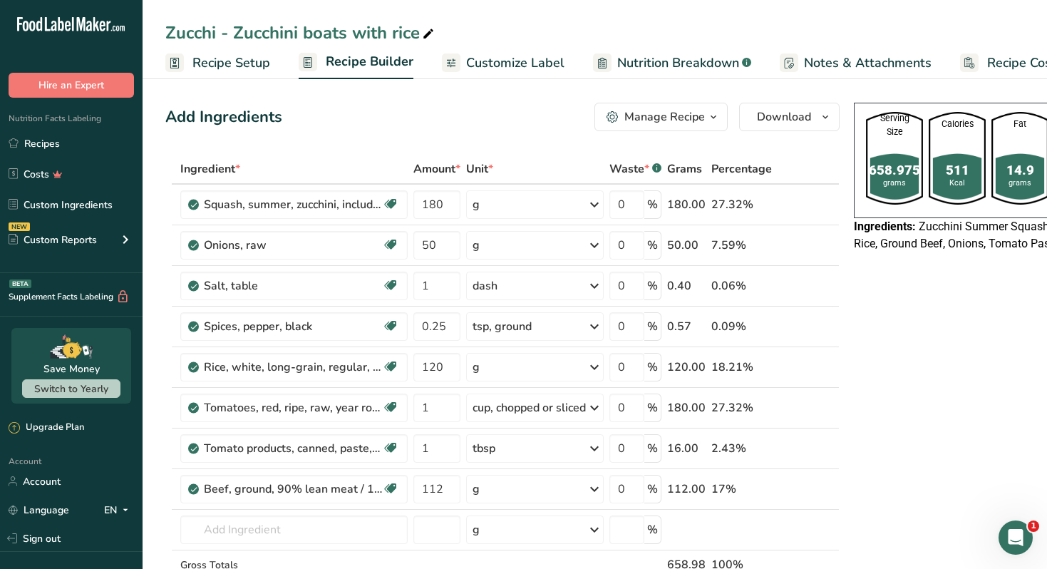
click at [716, 115] on icon "button" at bounding box center [713, 117] width 11 height 18
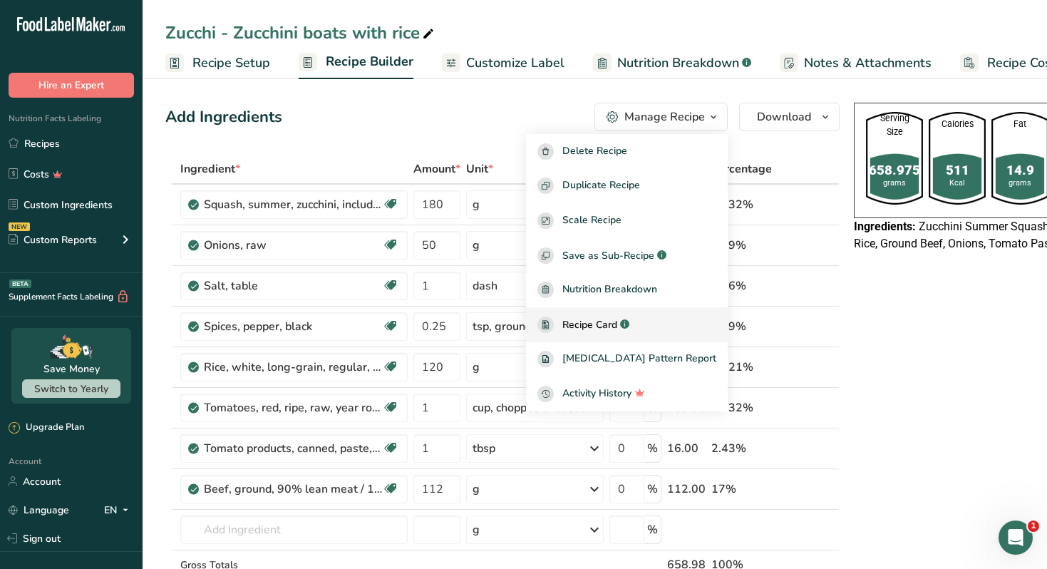
click at [617, 318] on span "Recipe Card" at bounding box center [589, 324] width 55 height 15
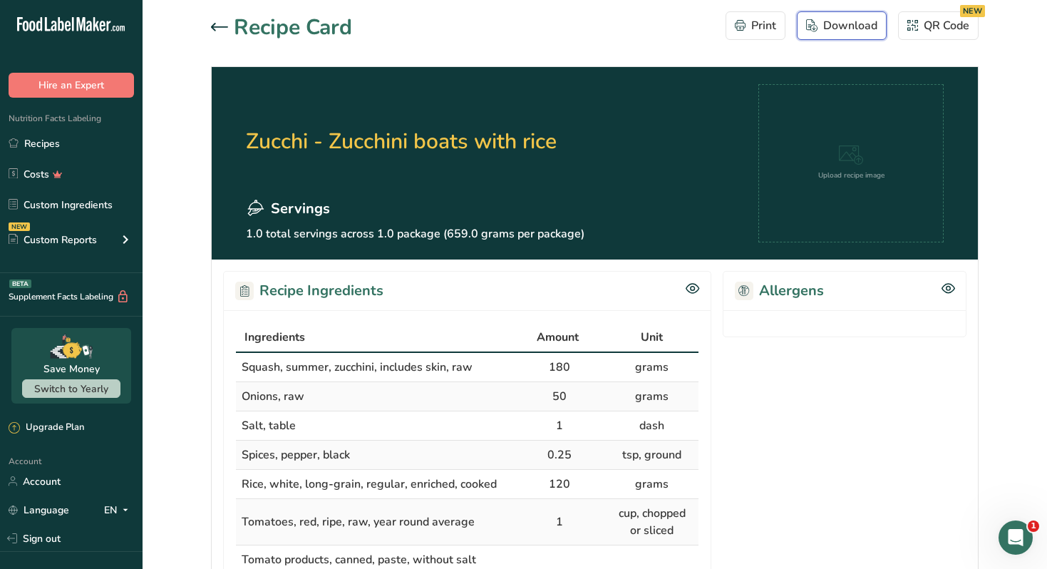
click at [830, 29] on div "Download" at bounding box center [841, 25] width 71 height 17
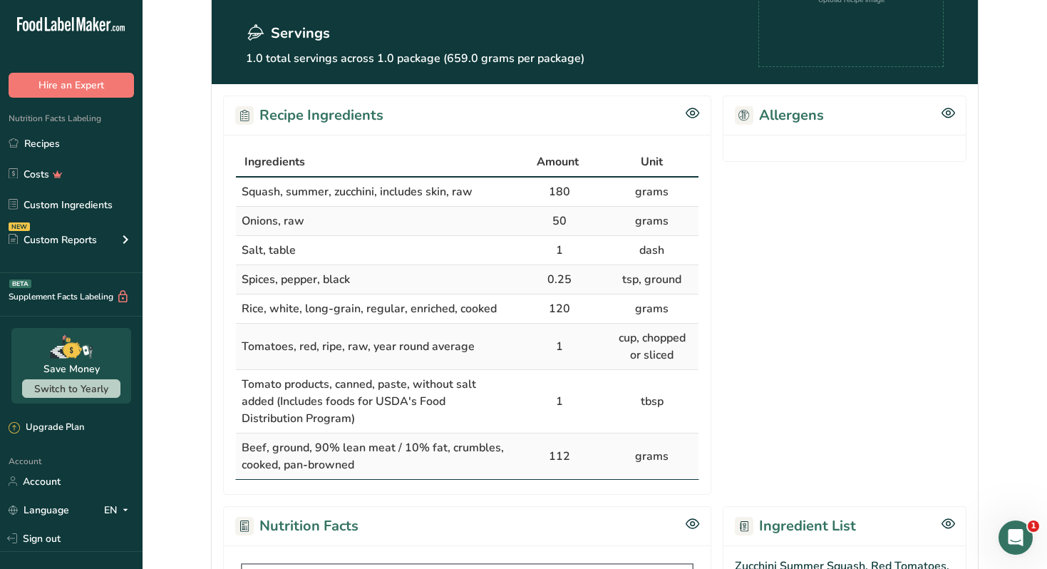
scroll to position [182, 0]
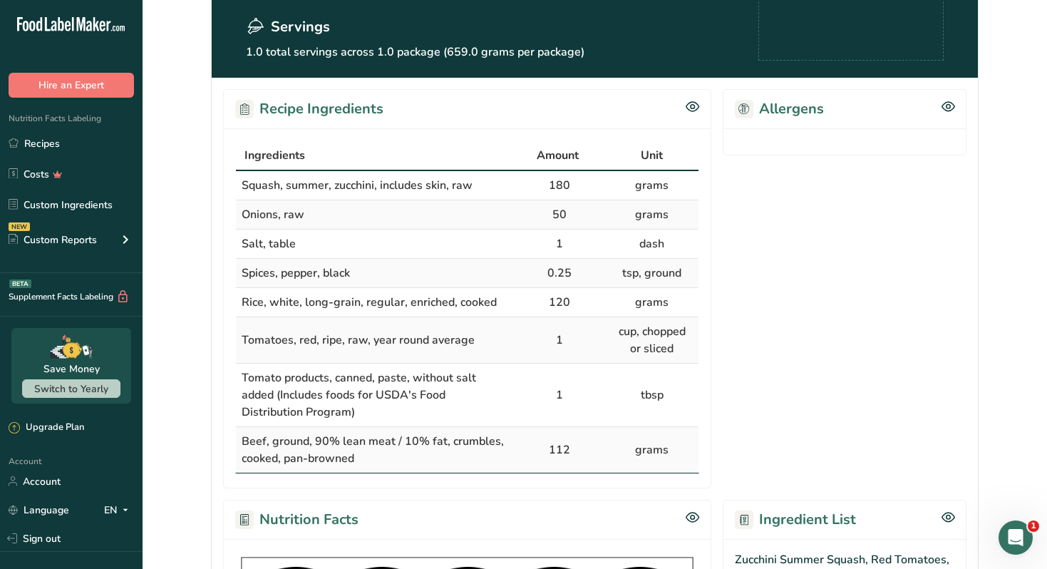
click at [870, 430] on section "Allergens" at bounding box center [845, 288] width 244 height 399
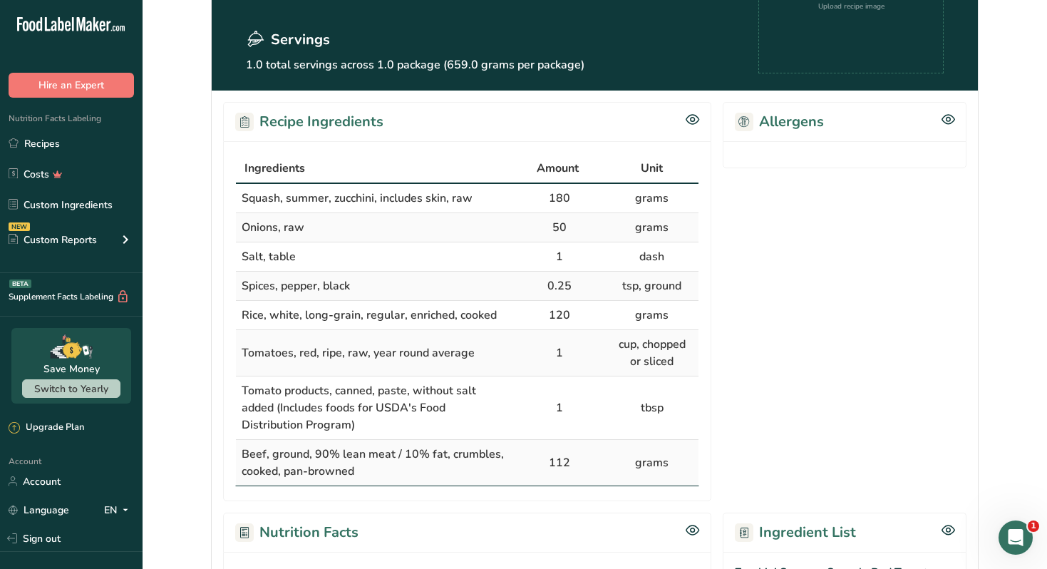
scroll to position [0, 0]
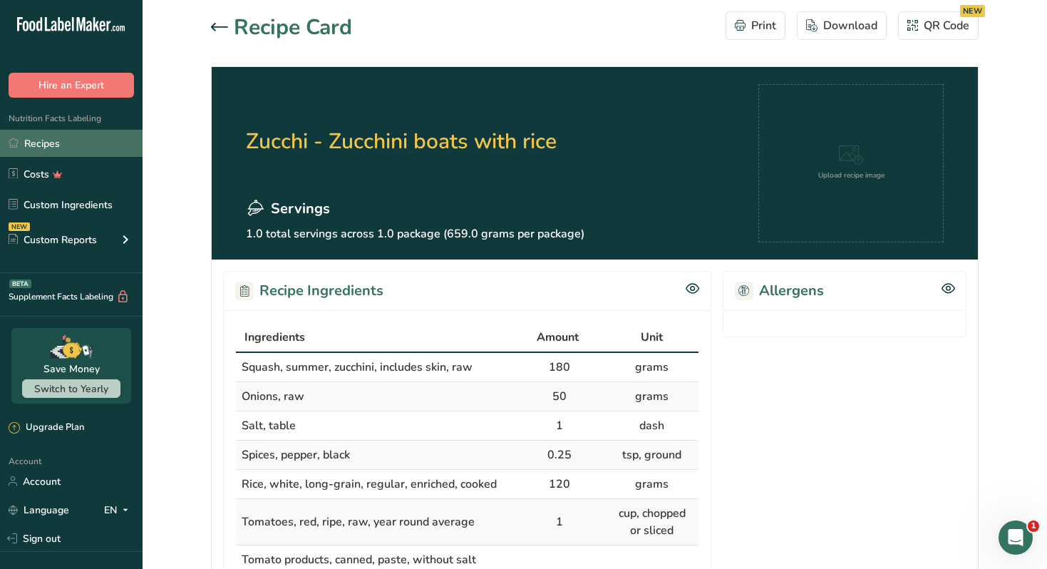
click at [63, 150] on link "Recipes" at bounding box center [71, 143] width 143 height 27
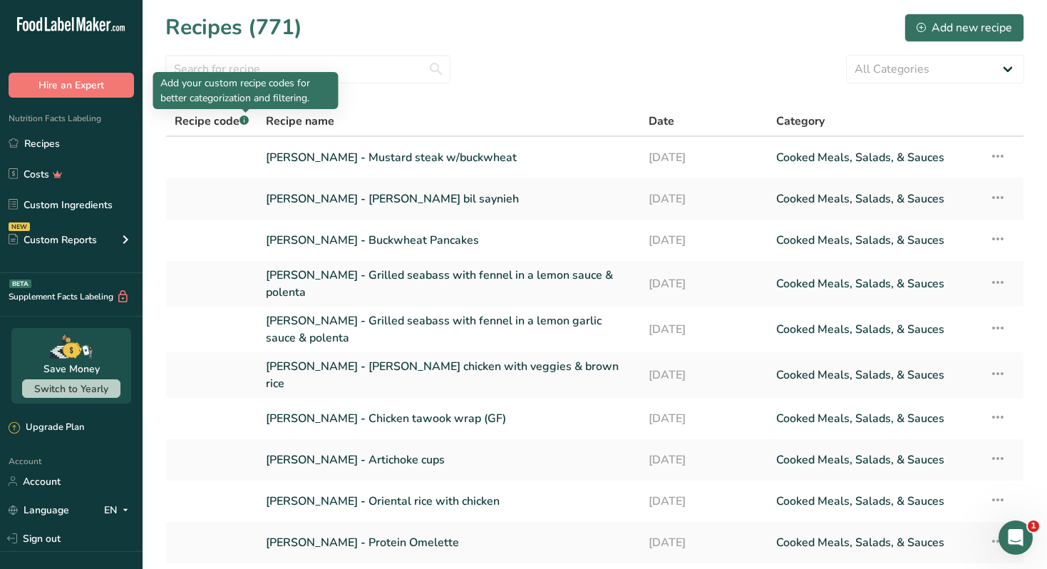
click at [298, 74] on div "Add your custom recipe codes for better categorization and filtering." at bounding box center [245, 90] width 185 height 37
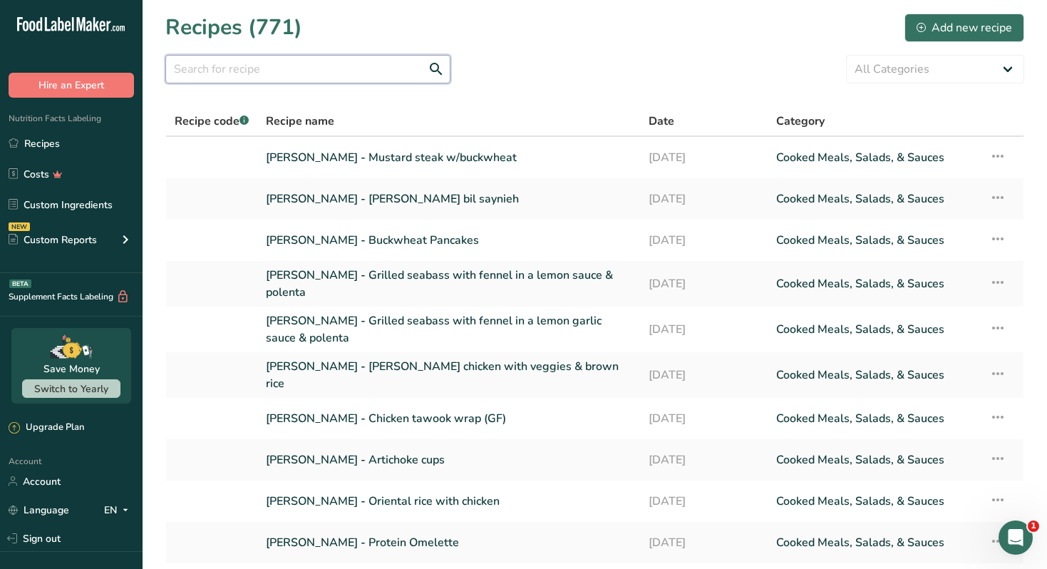
click at [349, 71] on input "text" at bounding box center [307, 69] width 285 height 29
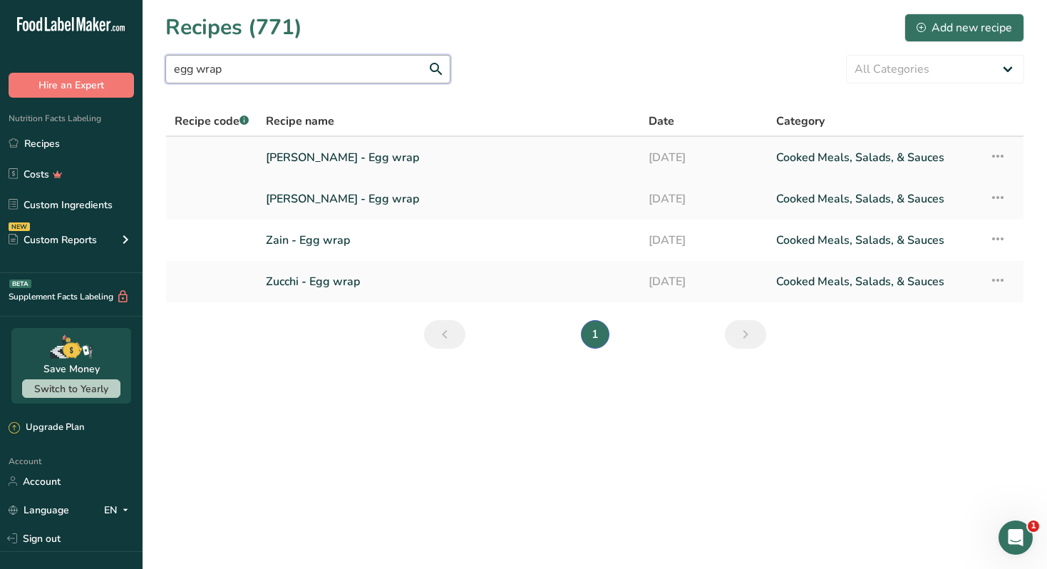
type input "egg wrap"
click at [369, 158] on link "Nour Awad - Egg wrap" at bounding box center [449, 158] width 366 height 30
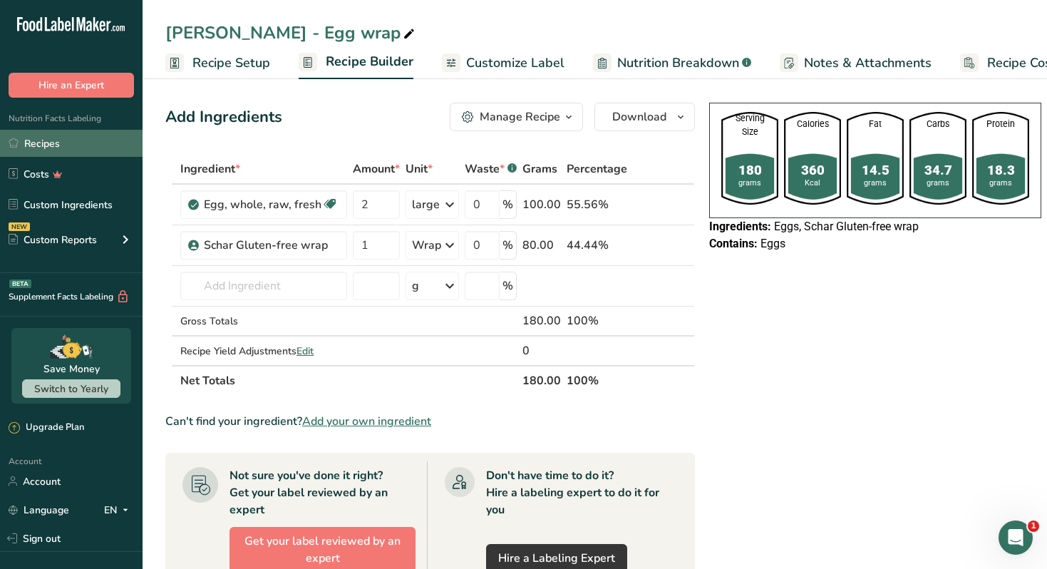
click at [81, 138] on link "Recipes" at bounding box center [71, 143] width 143 height 27
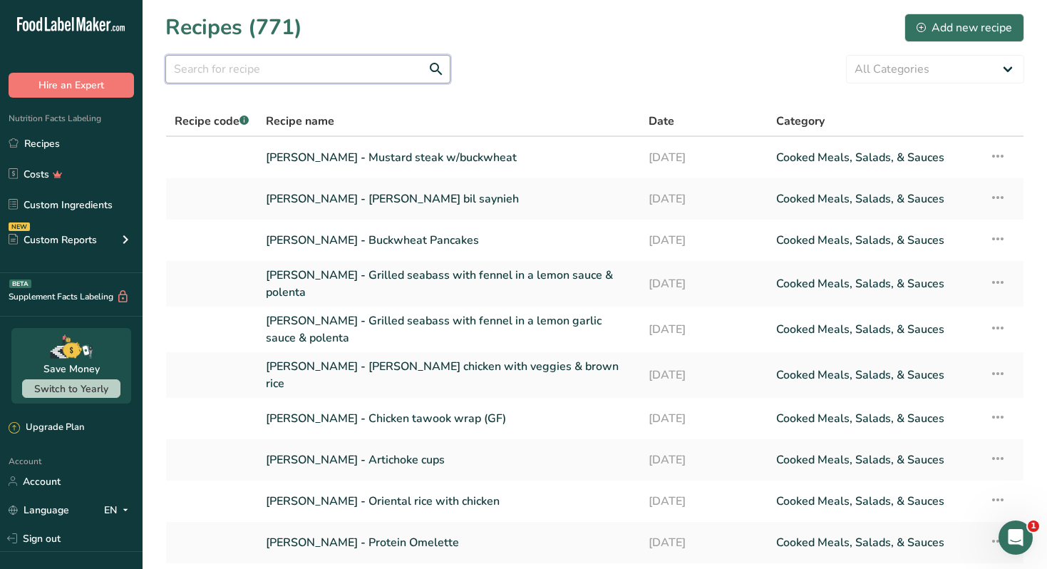
click at [387, 75] on input "text" at bounding box center [307, 69] width 285 height 29
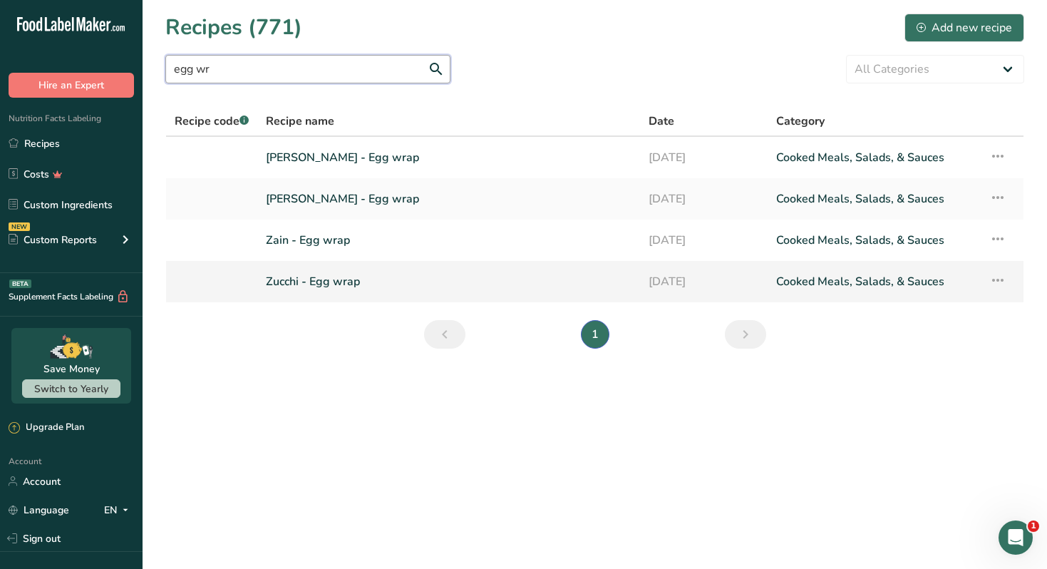
type input "egg wr"
click at [294, 278] on link "Zucchi - Egg wrap" at bounding box center [449, 282] width 366 height 30
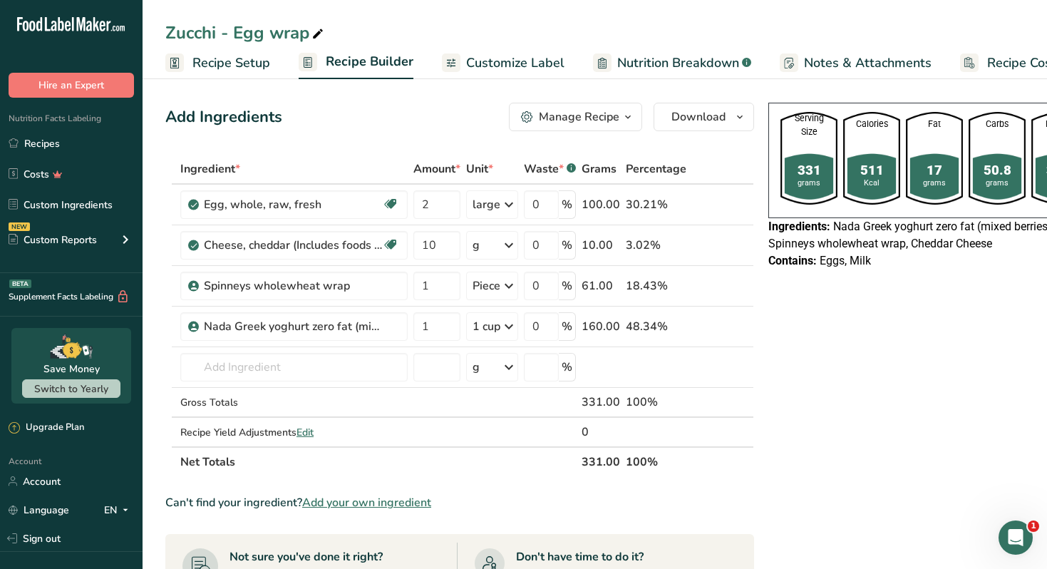
click at [616, 118] on div "Manage Recipe" at bounding box center [579, 116] width 81 height 17
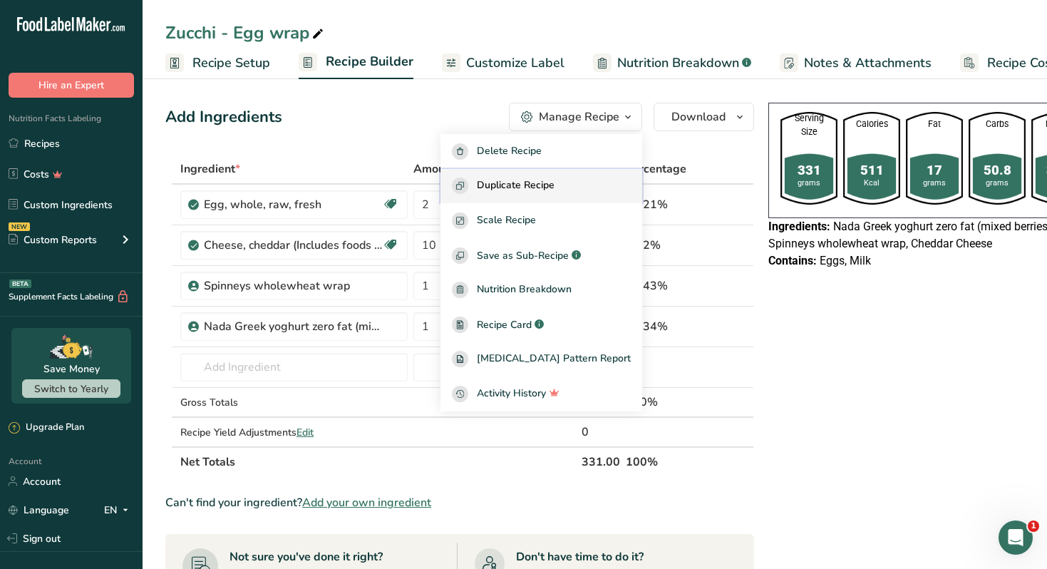
click at [555, 180] on span "Duplicate Recipe" at bounding box center [516, 185] width 78 height 16
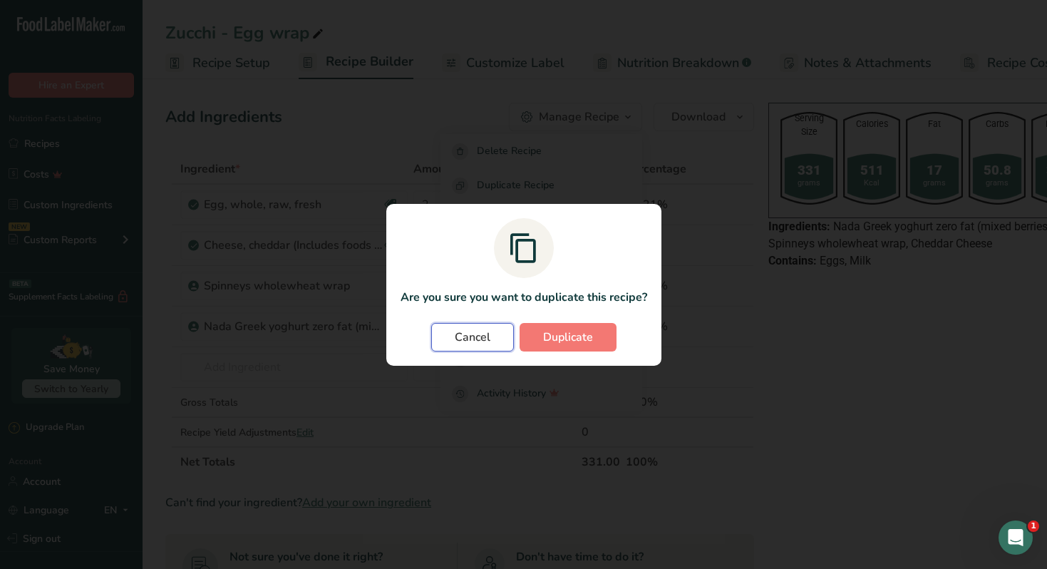
click at [469, 341] on span "Cancel" at bounding box center [473, 337] width 36 height 17
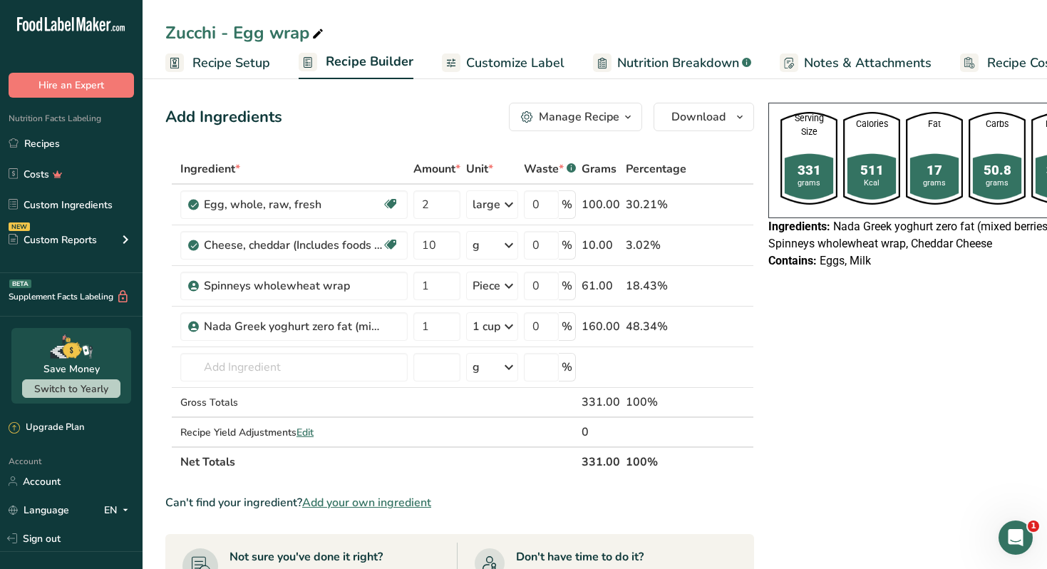
click at [625, 130] on button "Manage Recipe" at bounding box center [575, 117] width 133 height 29
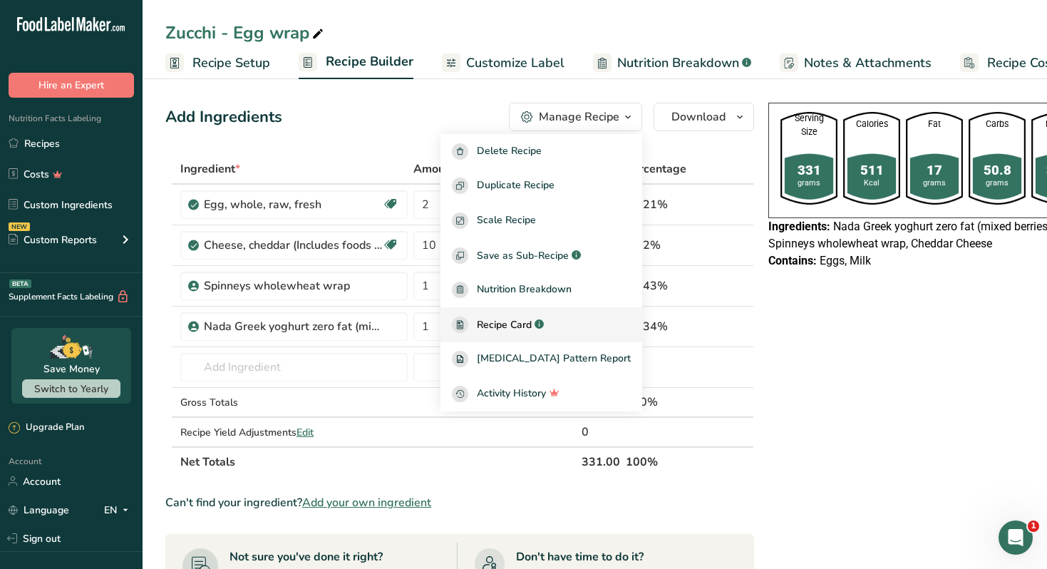
click at [589, 321] on div "Recipe Card .a-a{fill:#347362;}.b-a{fill:#fff;}" at bounding box center [541, 324] width 179 height 16
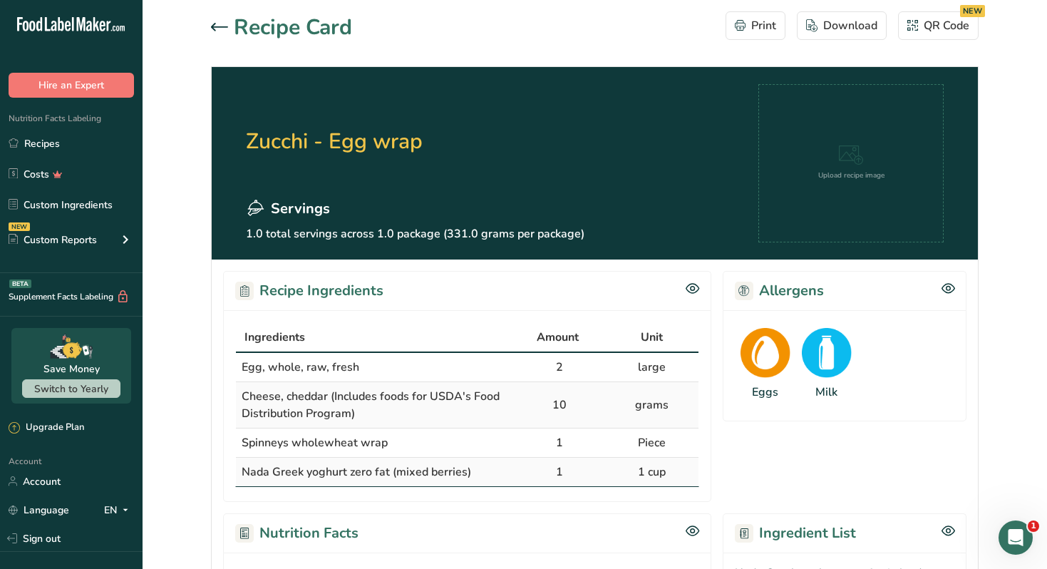
click at [222, 23] on icon at bounding box center [219, 27] width 17 height 9
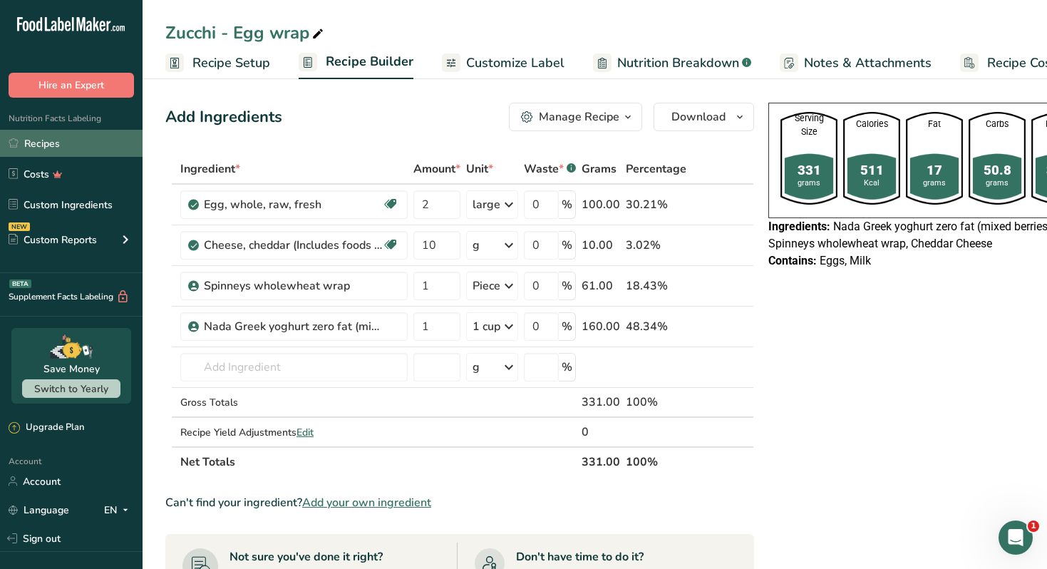
click at [81, 152] on link "Recipes" at bounding box center [71, 143] width 143 height 27
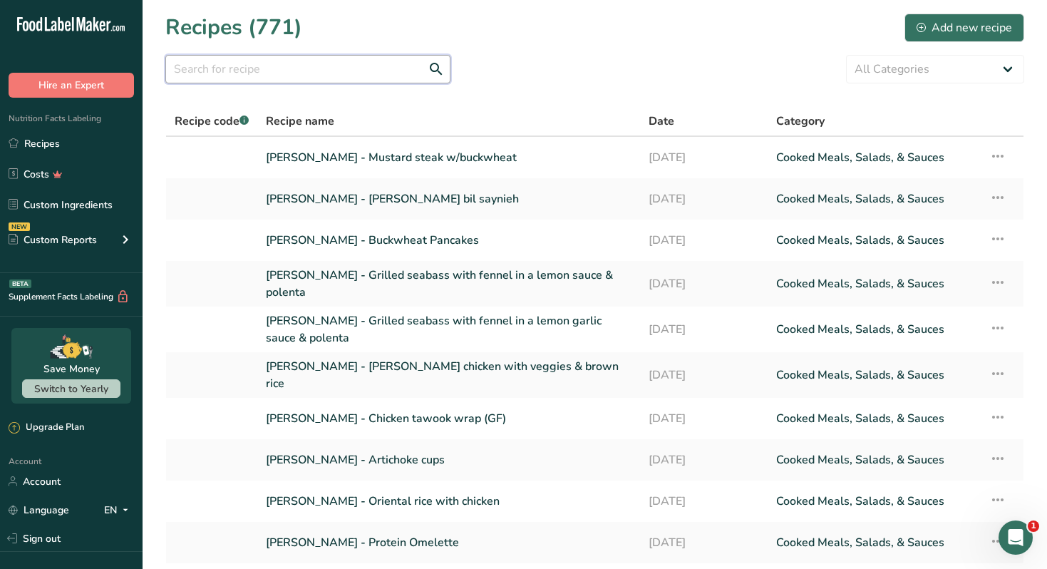
click at [264, 68] on input "text" at bounding box center [307, 69] width 285 height 29
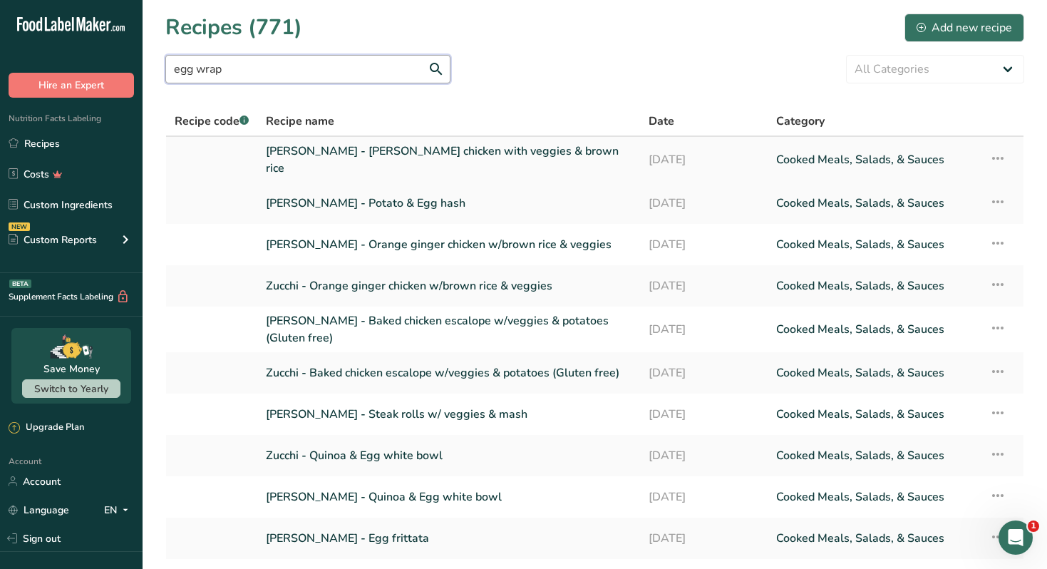
type input "egg wrap"
click at [349, 158] on link "[PERSON_NAME] - [PERSON_NAME] chicken with veggies & brown rice" at bounding box center [449, 160] width 366 height 34
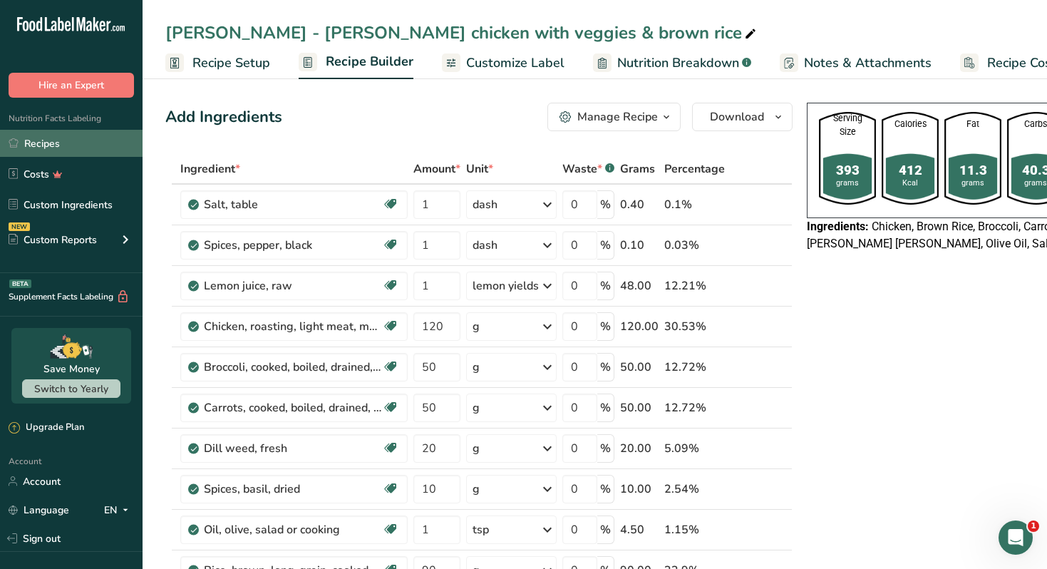
click at [93, 146] on link "Recipes" at bounding box center [71, 143] width 143 height 27
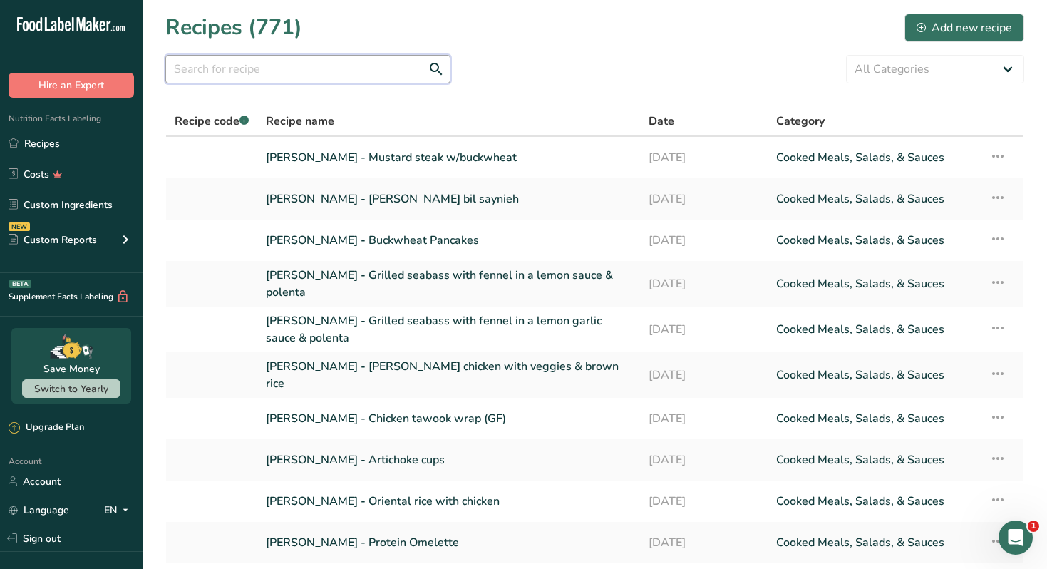
click at [319, 73] on input "text" at bounding box center [307, 69] width 285 height 29
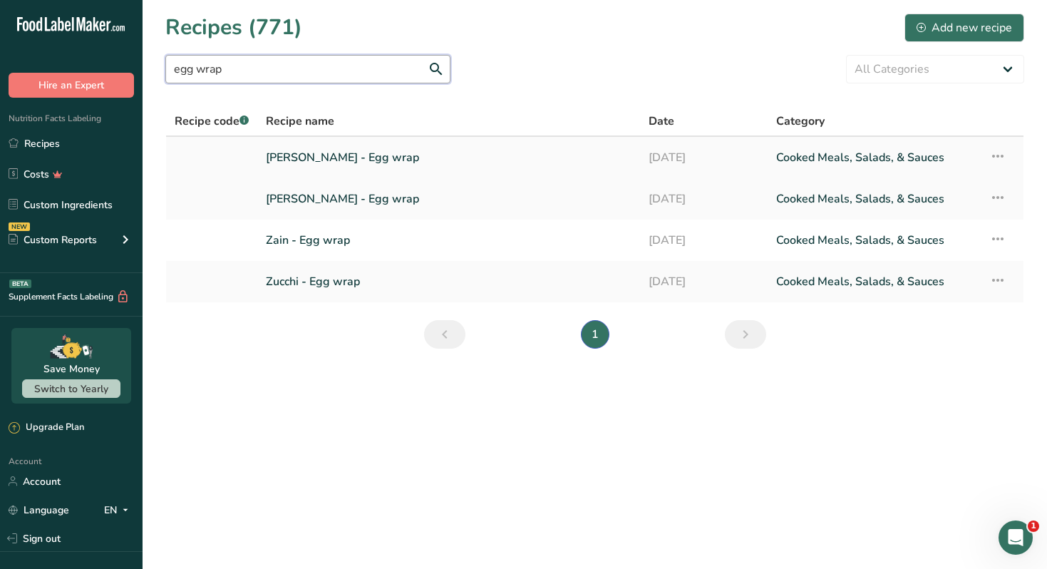
type input "egg wrap"
click at [374, 161] on link "[PERSON_NAME] - Egg wrap" at bounding box center [449, 158] width 366 height 30
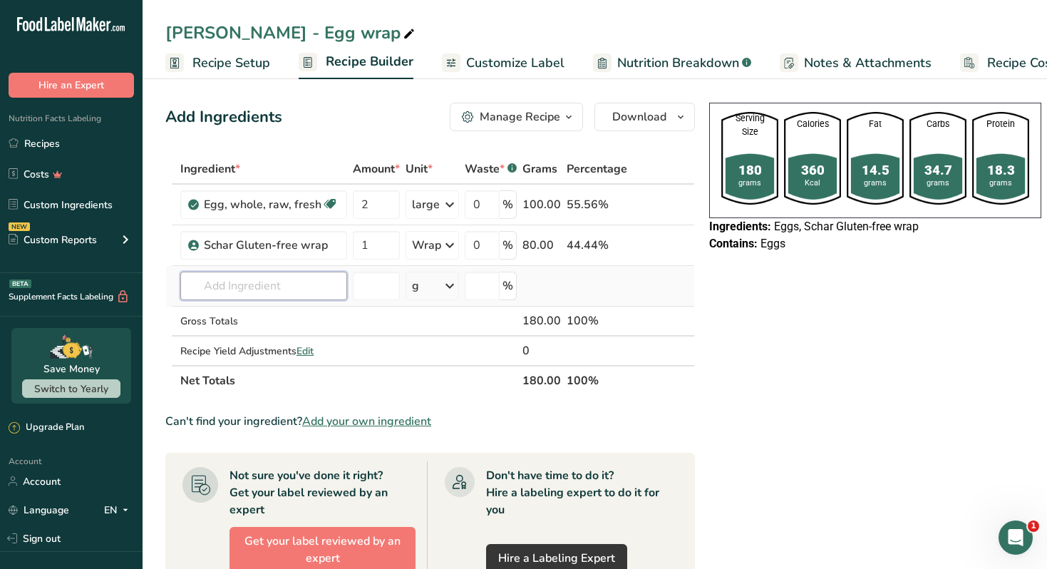
click at [282, 289] on input "text" at bounding box center [263, 286] width 167 height 29
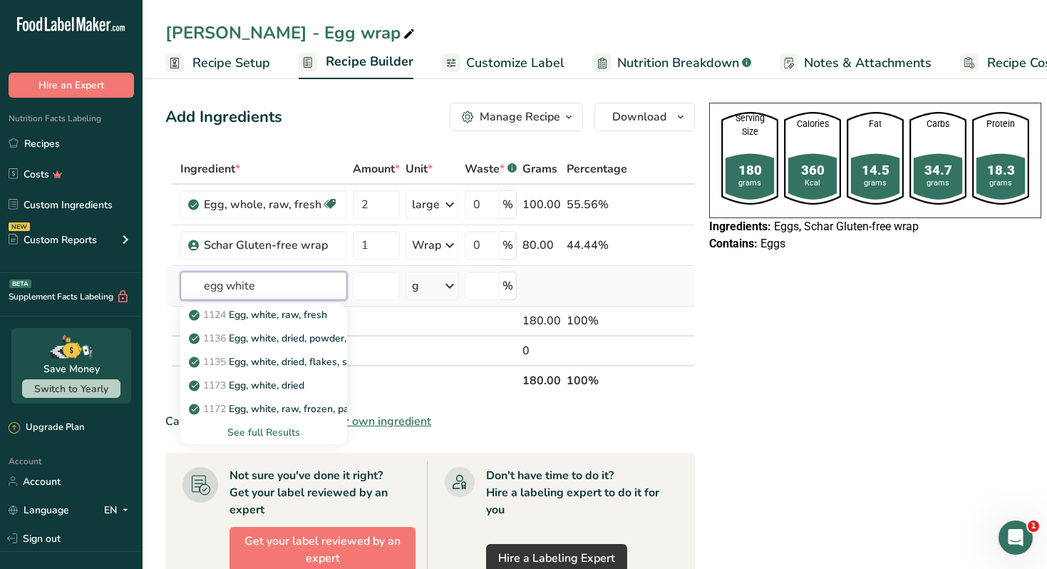
type input "egg white"
click at [267, 433] on div "See full Results" at bounding box center [264, 432] width 144 height 15
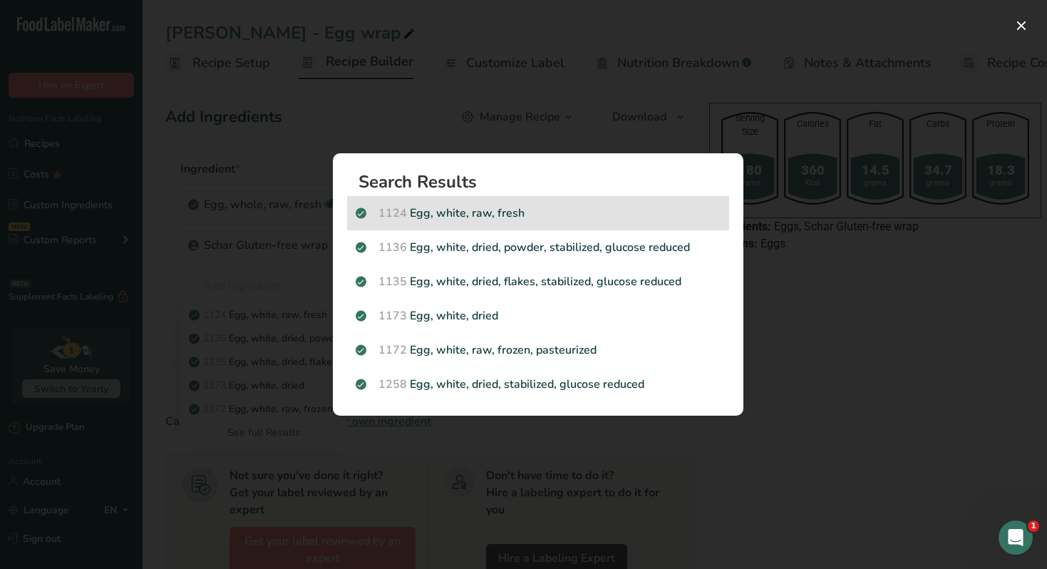
click at [465, 220] on p "1124 Egg, white, raw, fresh" at bounding box center [538, 213] width 365 height 17
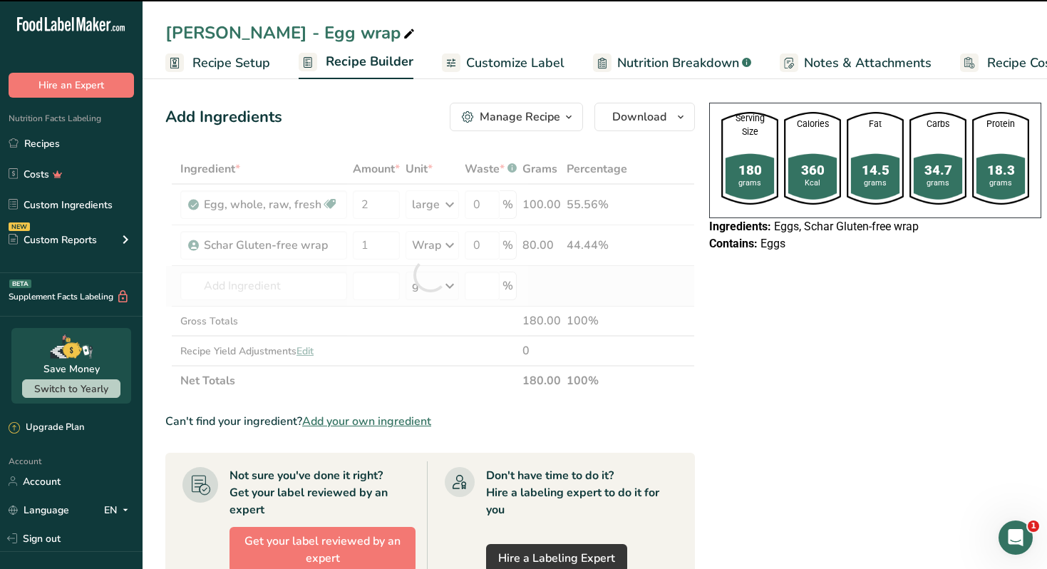
type input "0"
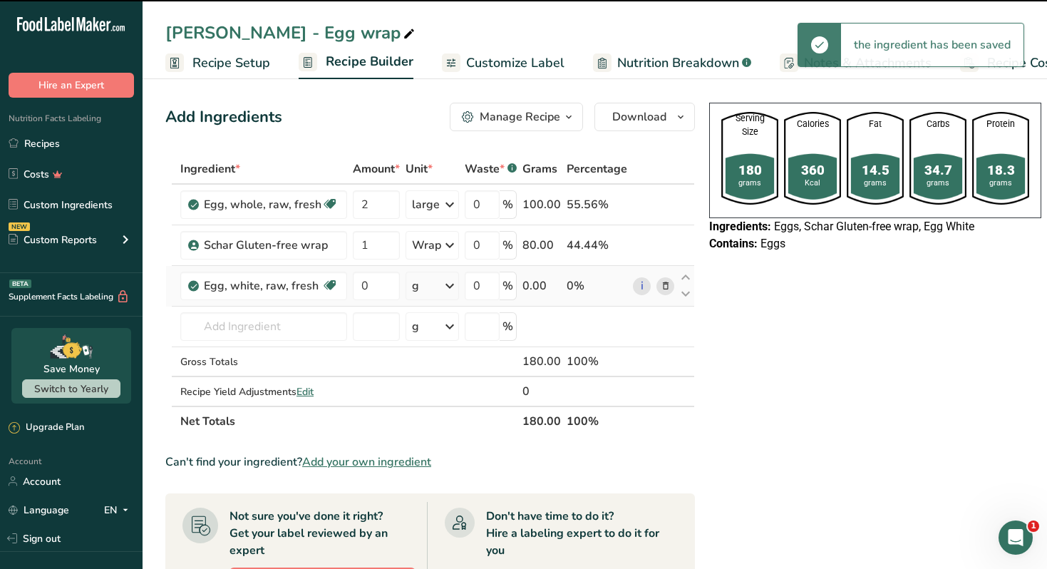
click at [438, 281] on div "g" at bounding box center [432, 286] width 53 height 29
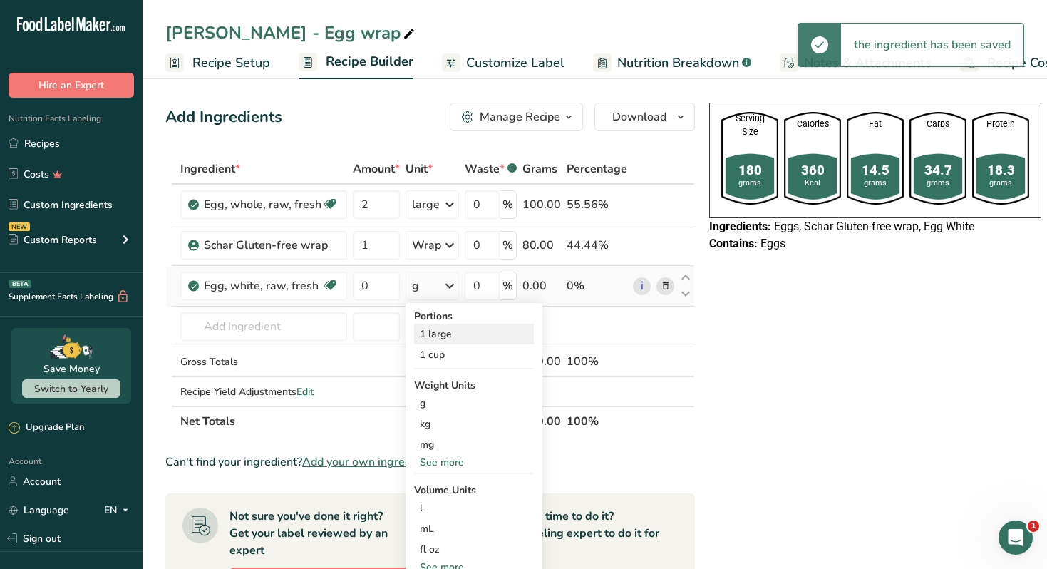
click at [445, 334] on div "1 large" at bounding box center [474, 334] width 120 height 21
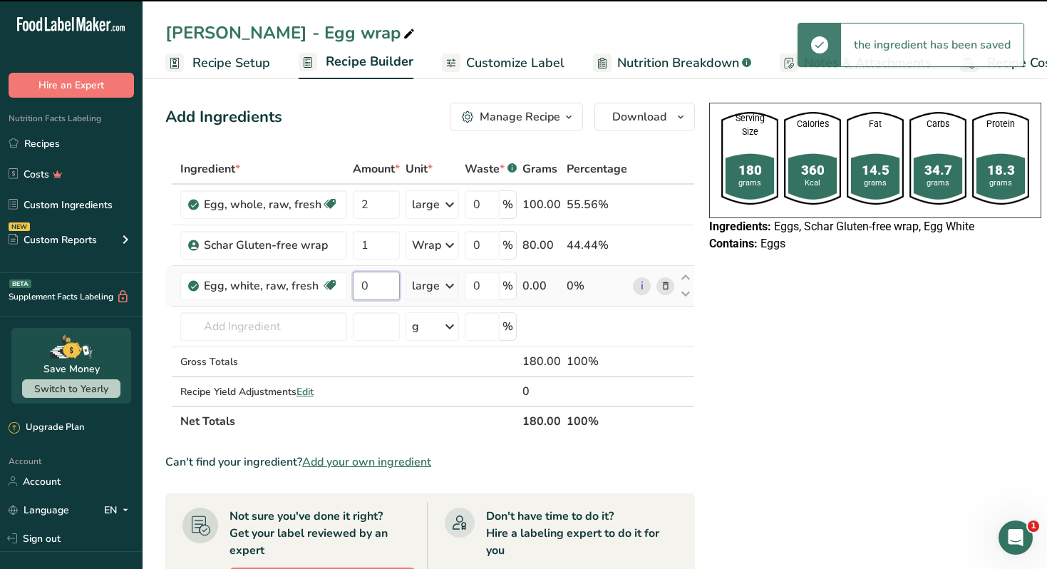
click at [371, 288] on input "0" at bounding box center [376, 286] width 47 height 29
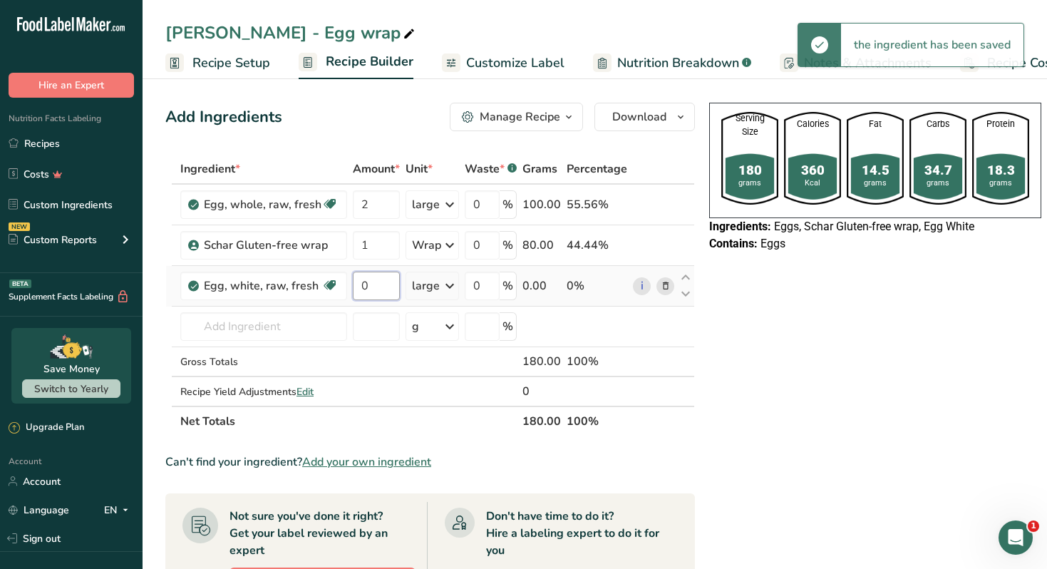
click at [371, 288] on input "0" at bounding box center [376, 286] width 47 height 29
type input "2"
click at [276, 319] on input "text" at bounding box center [263, 326] width 167 height 29
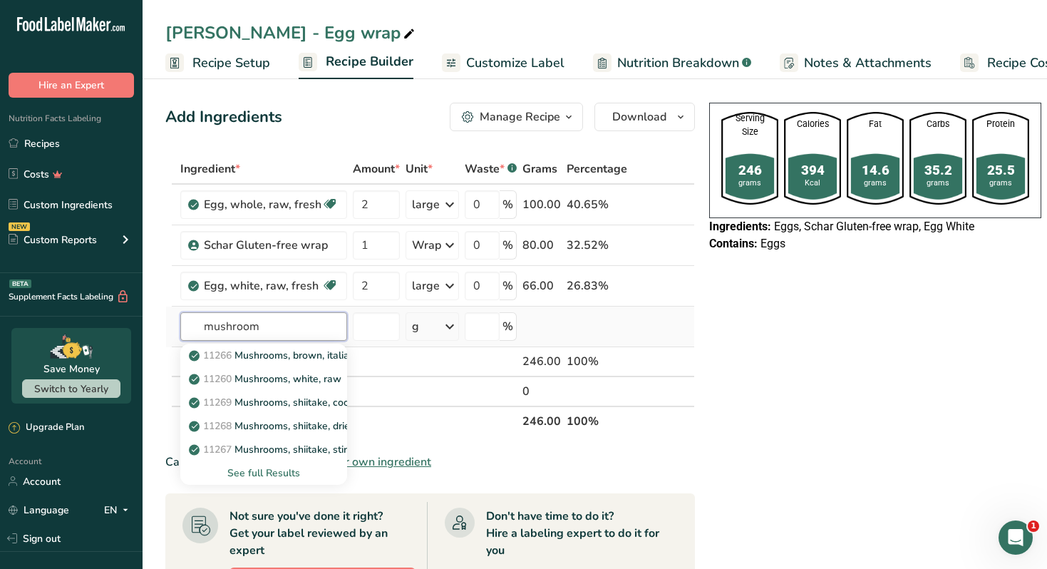
type input "mushroom"
click at [276, 466] on div "See full Results" at bounding box center [264, 472] width 144 height 15
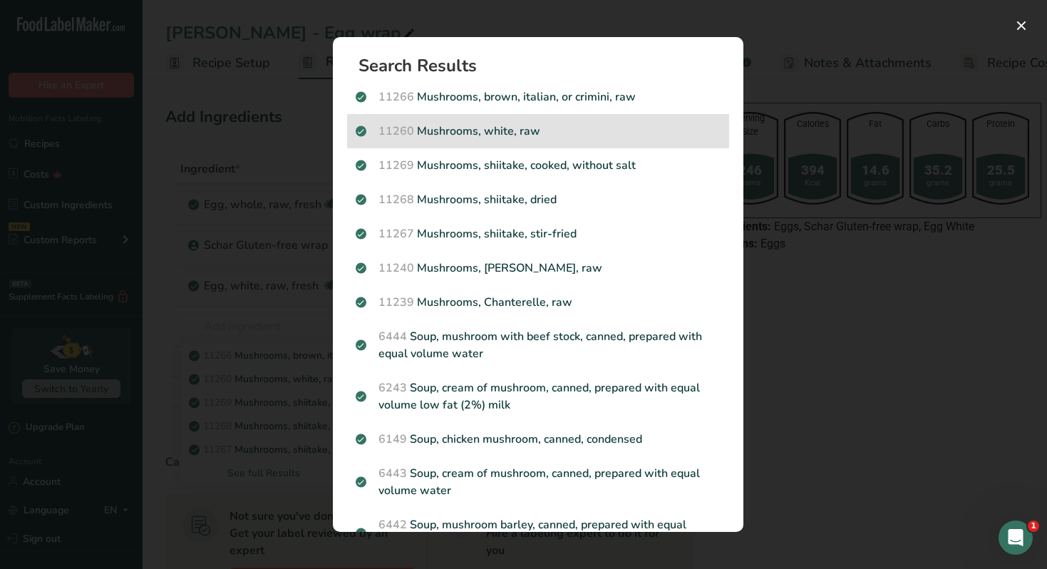
click at [508, 131] on p "11260 Mushrooms, white, raw" at bounding box center [538, 131] width 365 height 17
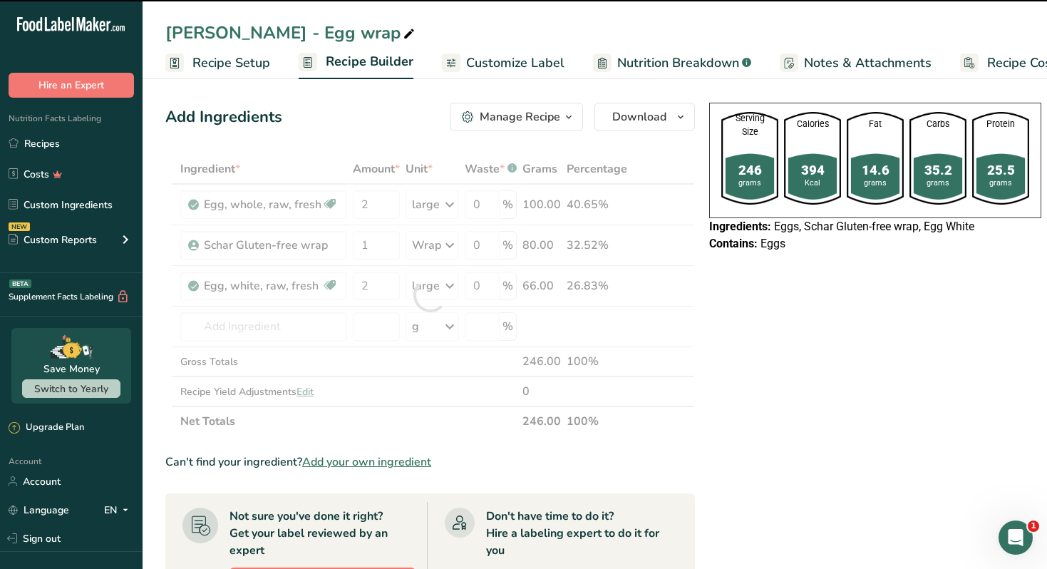
type input "0"
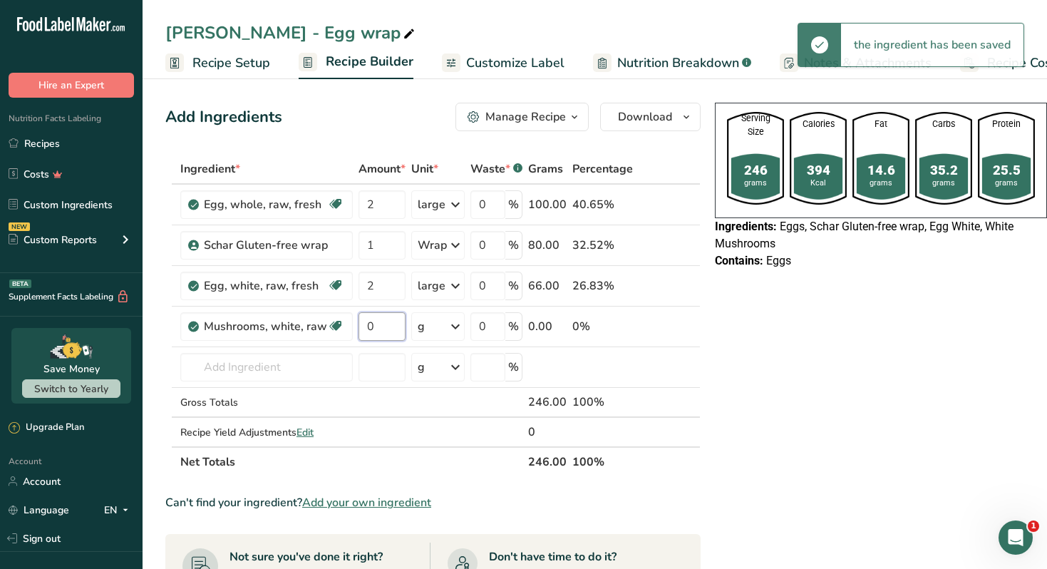
click at [381, 324] on input "0" at bounding box center [382, 326] width 47 height 29
type input "10"
click at [284, 366] on input "text" at bounding box center [266, 367] width 172 height 29
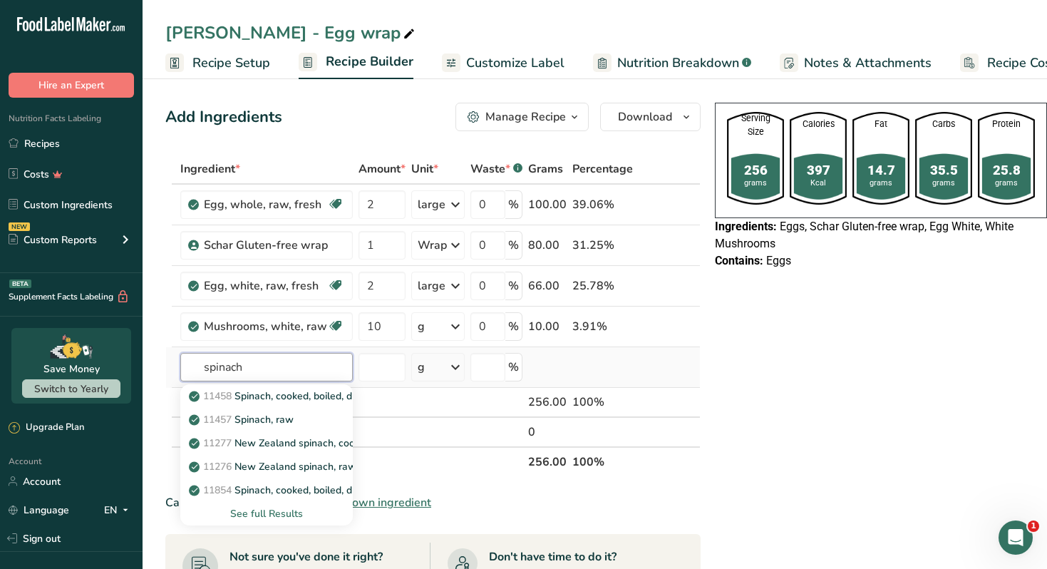
type input "spinach"
click at [252, 507] on div "See full Results" at bounding box center [267, 513] width 150 height 15
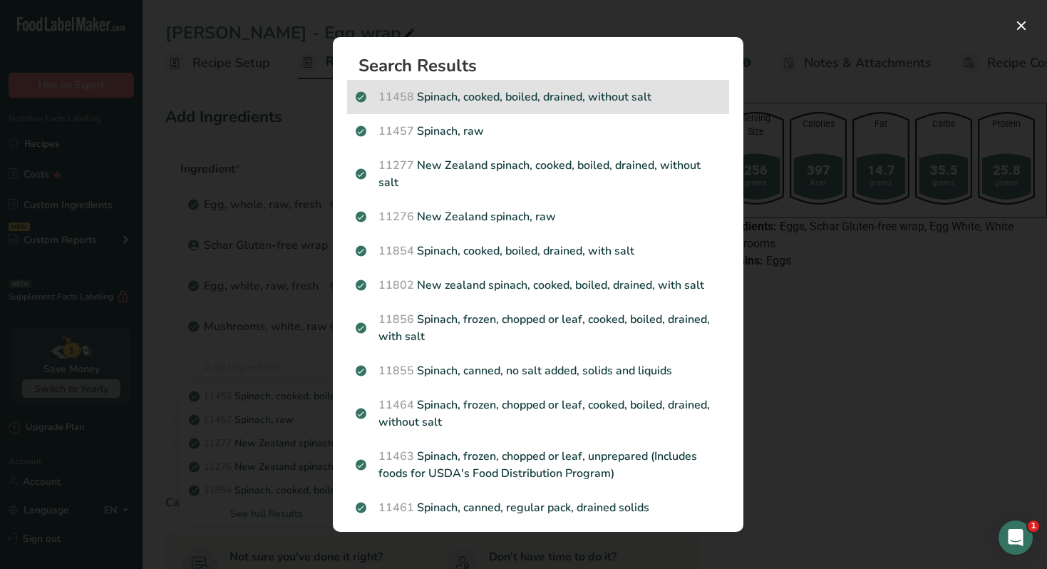
click at [520, 99] on p "11458 Spinach, cooked, boiled, drained, without salt" at bounding box center [538, 96] width 365 height 17
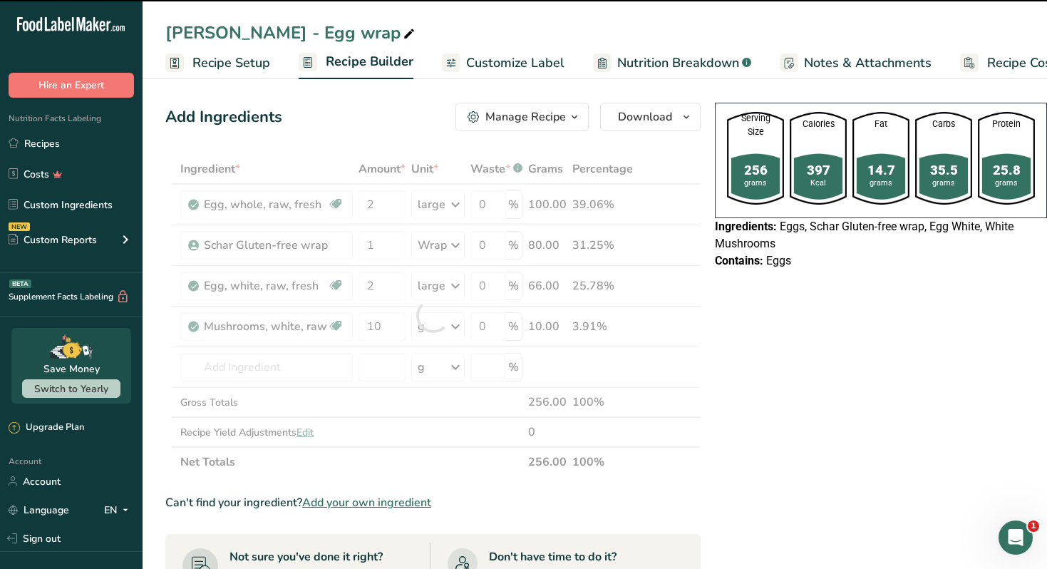
type input "0"
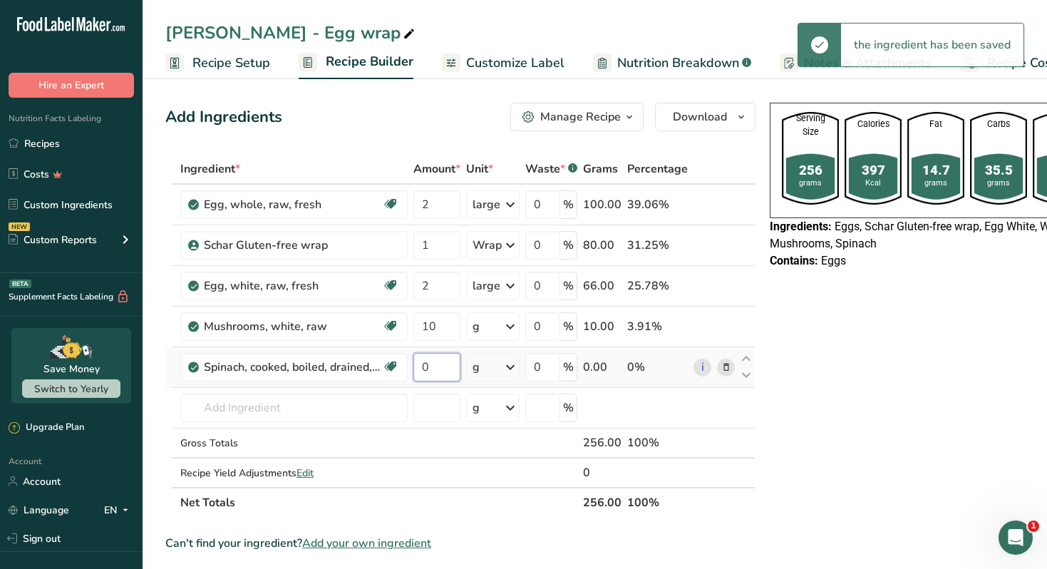
click at [436, 366] on input "0" at bounding box center [436, 367] width 47 height 29
type input "20"
click at [254, 409] on input "text" at bounding box center [293, 407] width 227 height 29
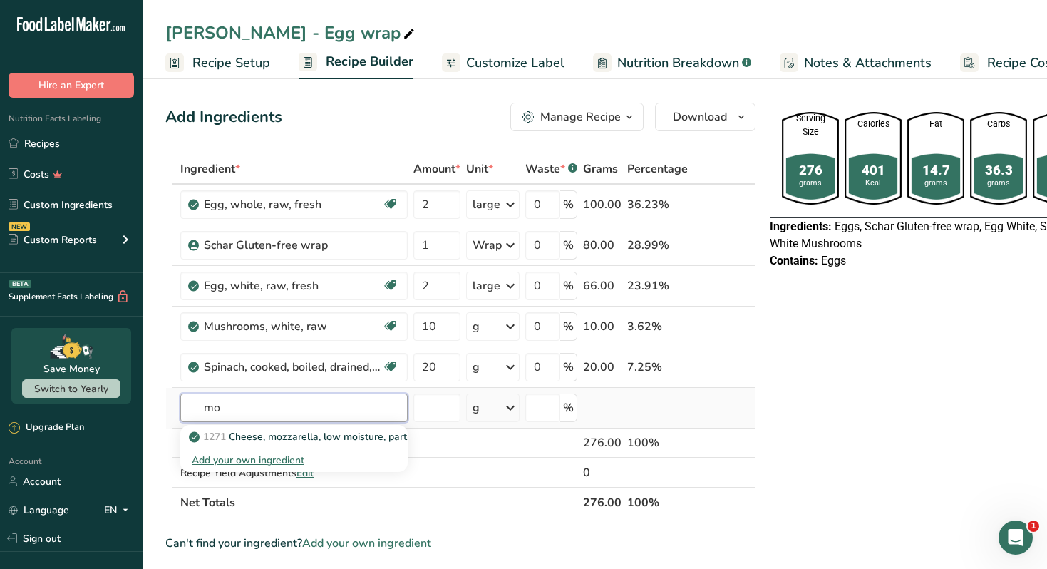
type input "m"
type input "d"
type input "mozerall"
click at [260, 436] on p "1271 Cheese, mozzarella, low moisture, part-skim, shredded" at bounding box center [336, 436] width 288 height 15
type input "Cheese, mozzarella, low moisture, part-skim, shredded"
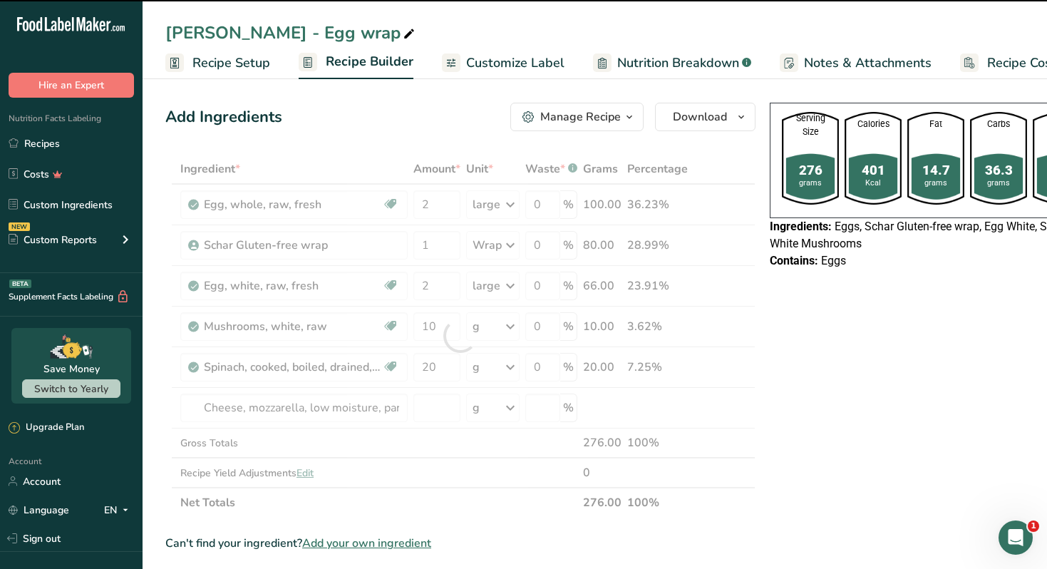
type input "0"
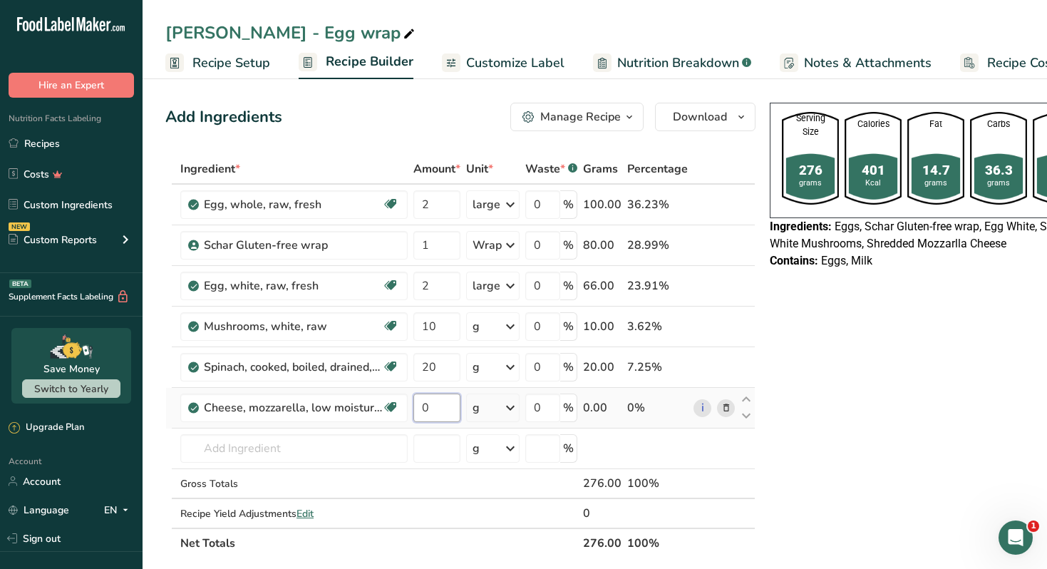
click at [438, 408] on input "0" at bounding box center [436, 407] width 47 height 29
type input "10"
click at [617, 113] on div "Manage Recipe" at bounding box center [580, 116] width 81 height 17
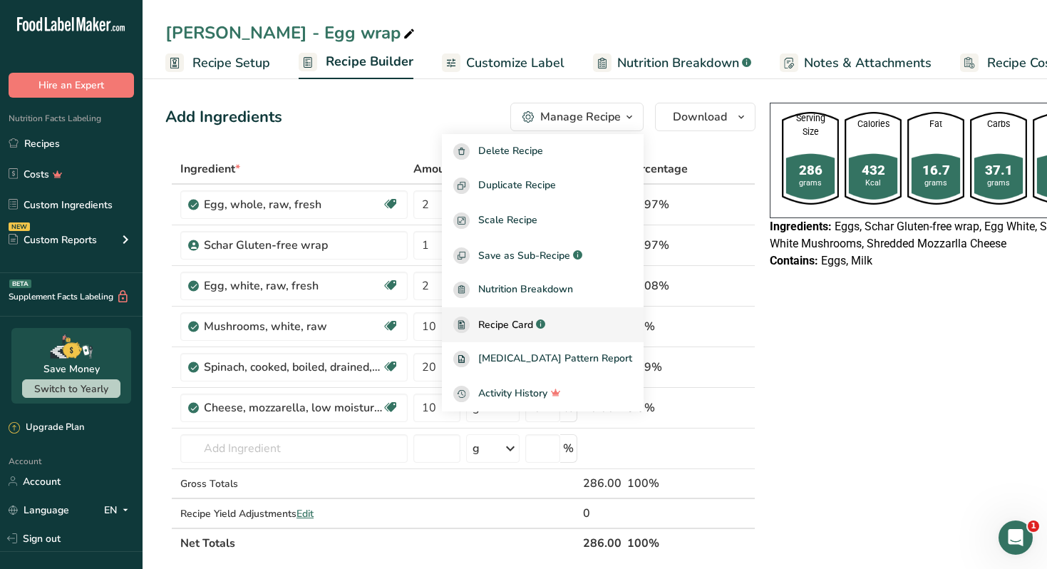
click at [522, 326] on span "Recipe Card" at bounding box center [505, 324] width 55 height 15
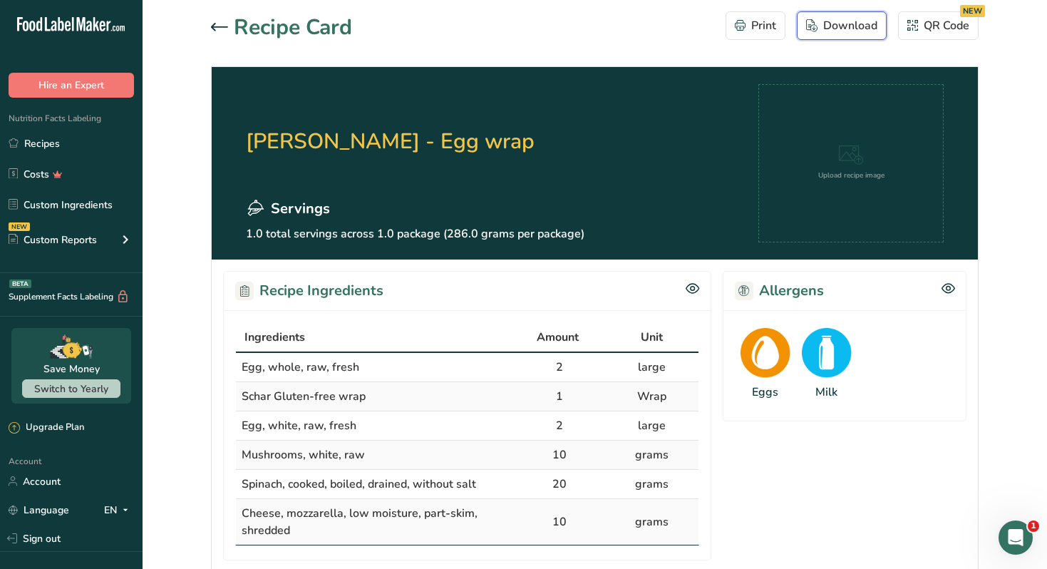
click at [847, 24] on div "Download" at bounding box center [841, 25] width 71 height 17
click at [220, 30] on icon at bounding box center [219, 27] width 17 height 9
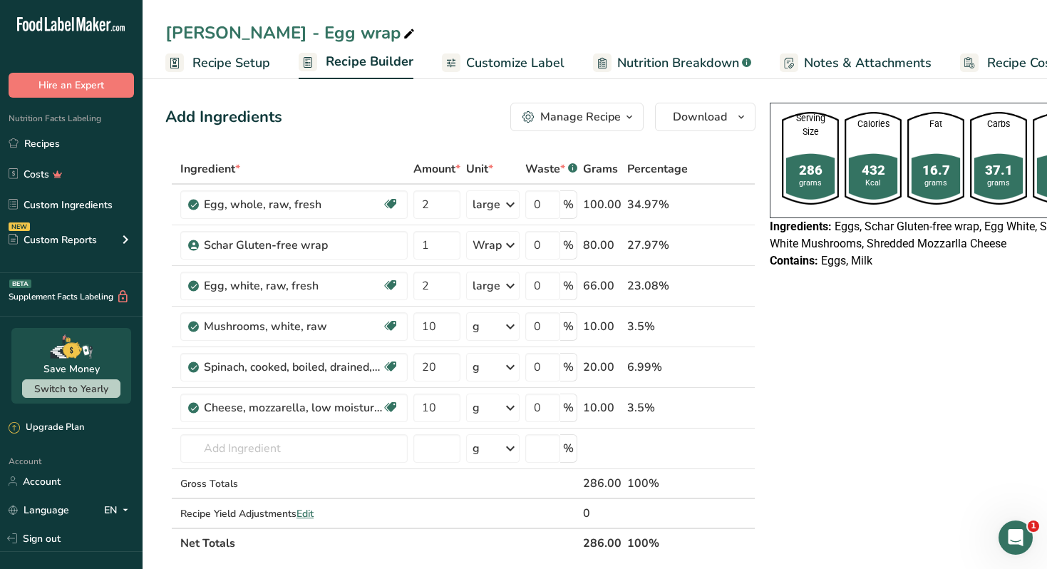
click at [478, 63] on span "Customize Label" at bounding box center [515, 62] width 98 height 19
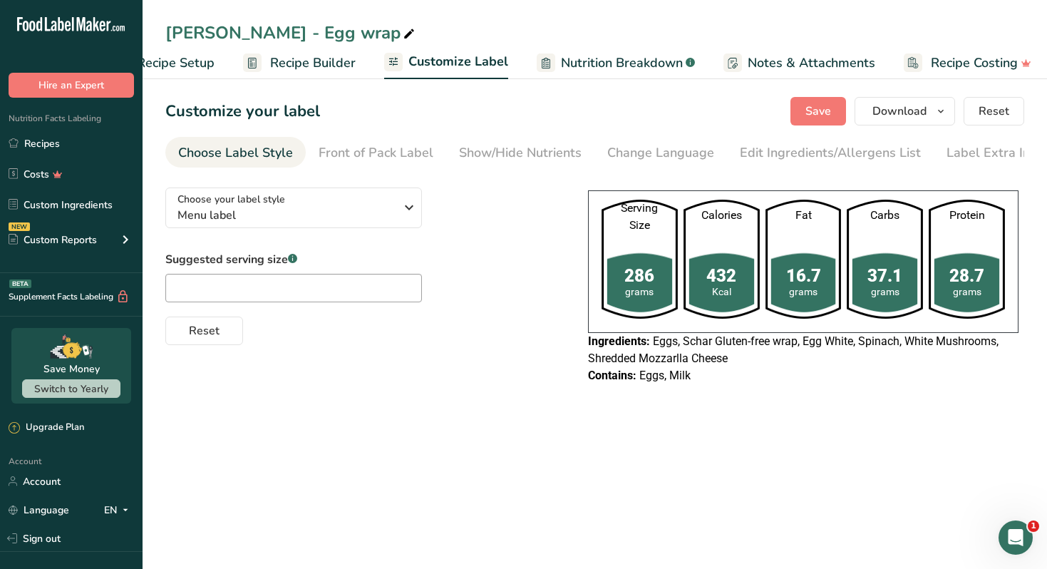
scroll to position [0, 63]
click at [926, 112] on span "Download" at bounding box center [899, 111] width 54 height 17
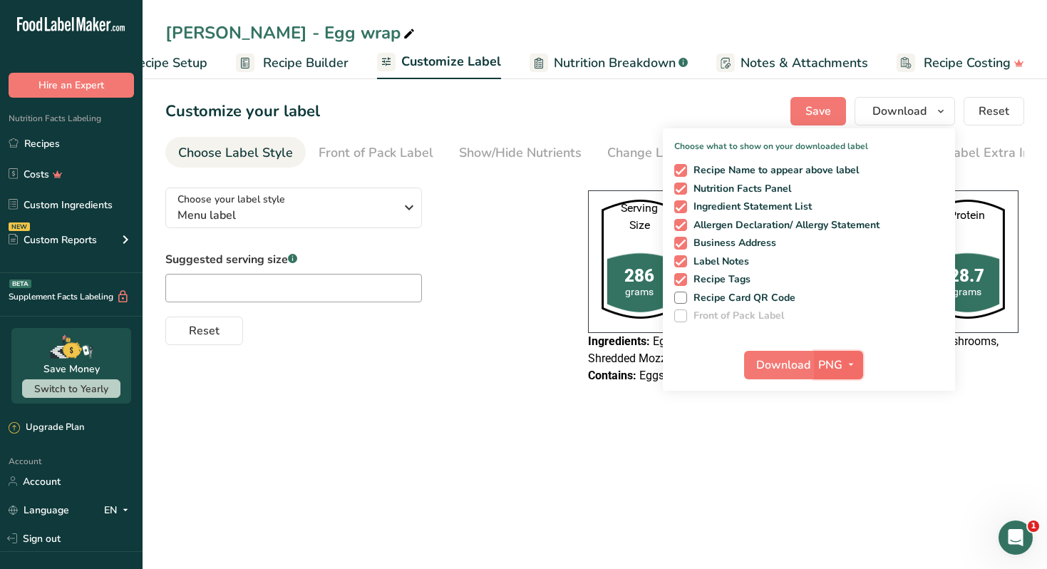
click at [843, 359] on span "button" at bounding box center [851, 364] width 17 height 17
click at [845, 460] on link "PDF" at bounding box center [841, 465] width 46 height 24
click at [788, 351] on button "Download" at bounding box center [780, 365] width 70 height 29
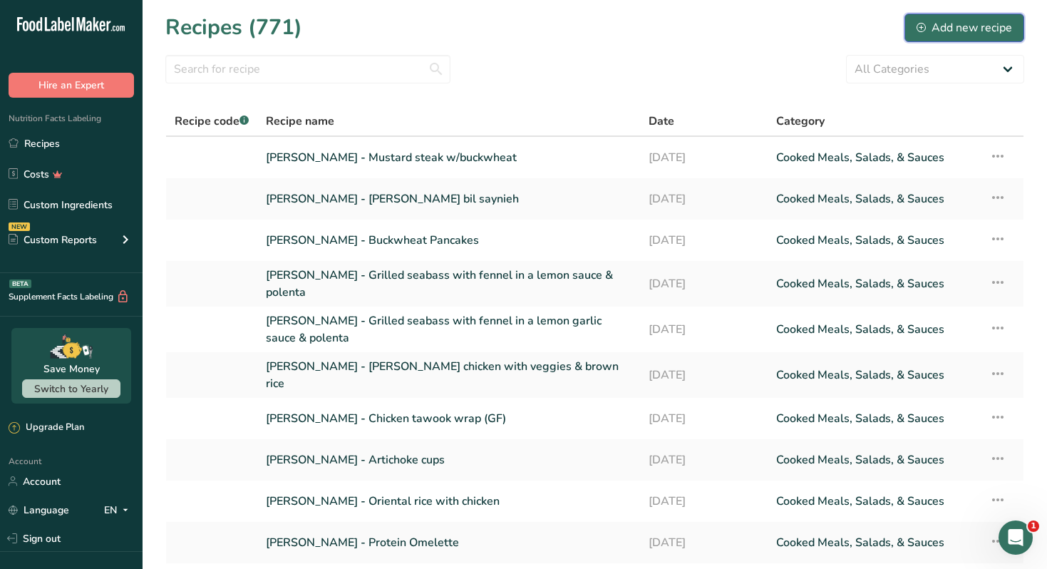
click at [942, 31] on div "Add new recipe" at bounding box center [965, 27] width 96 height 17
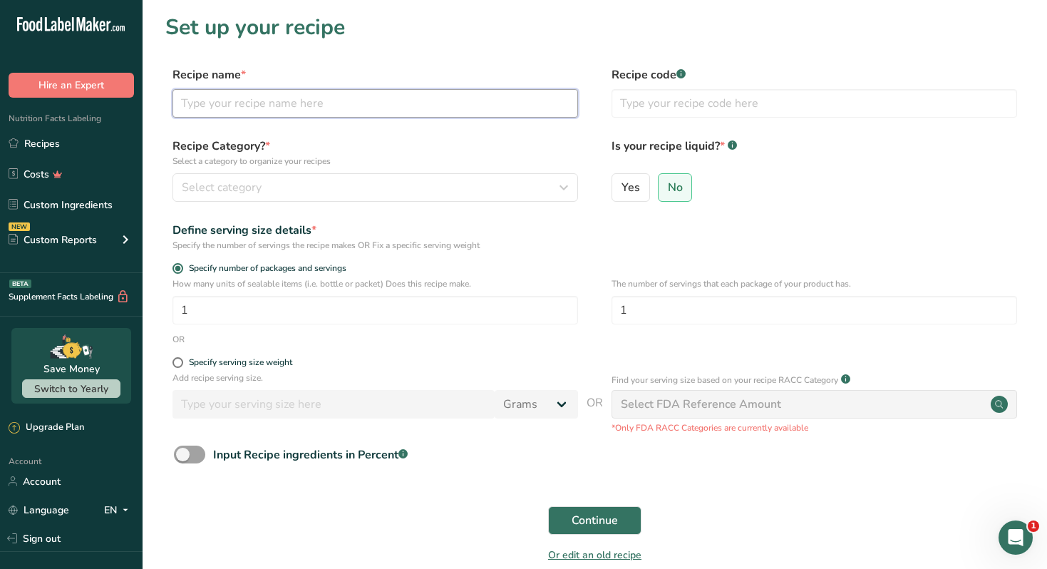
click at [381, 111] on input "text" at bounding box center [375, 103] width 406 height 29
type input "[PERSON_NAME] tomato gratin"
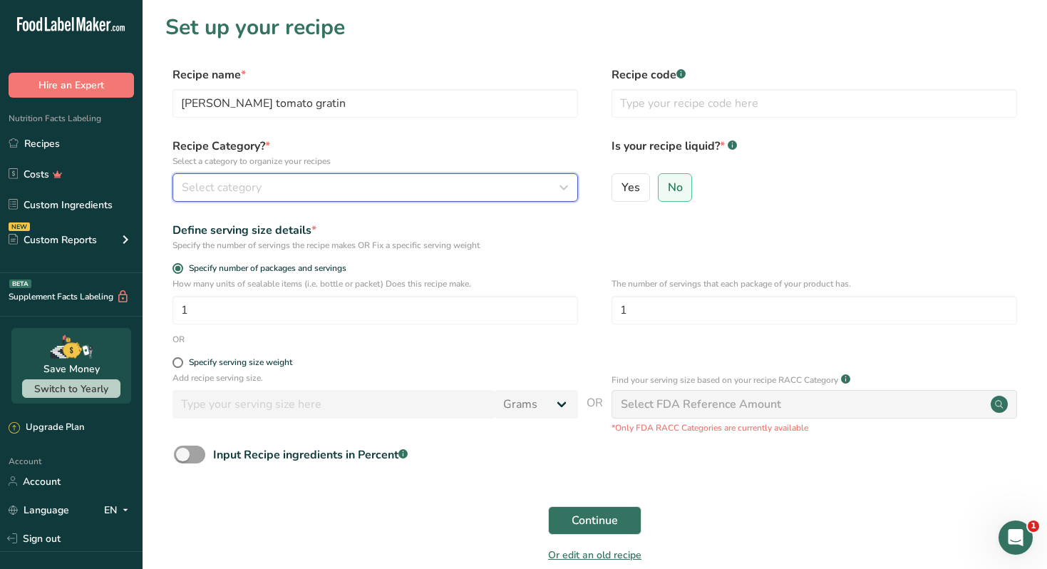
click at [400, 186] on div "Select category" at bounding box center [371, 187] width 378 height 17
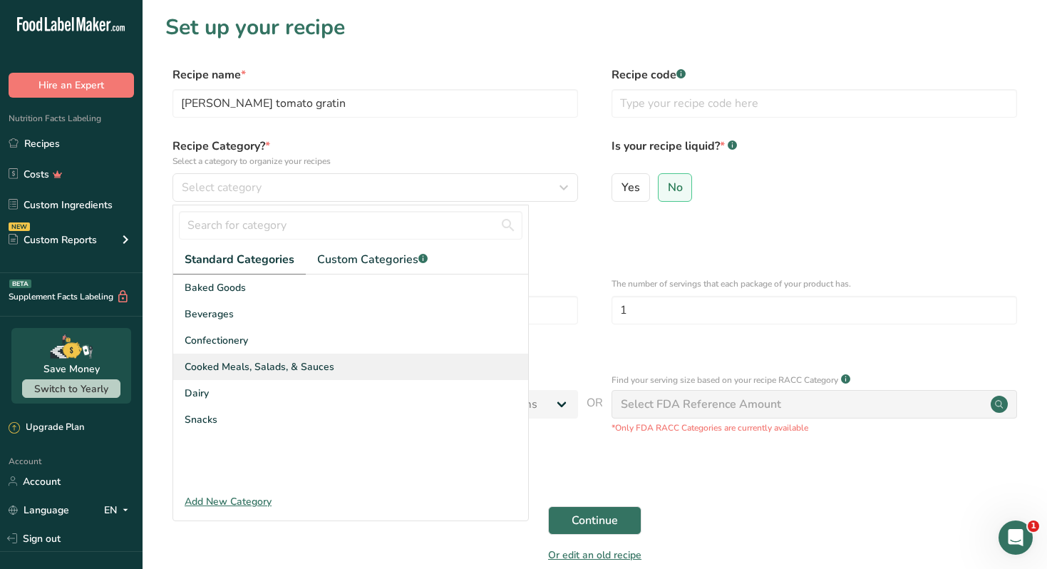
click at [279, 358] on div "Cooked Meals, Salads, & Sauces" at bounding box center [350, 367] width 355 height 26
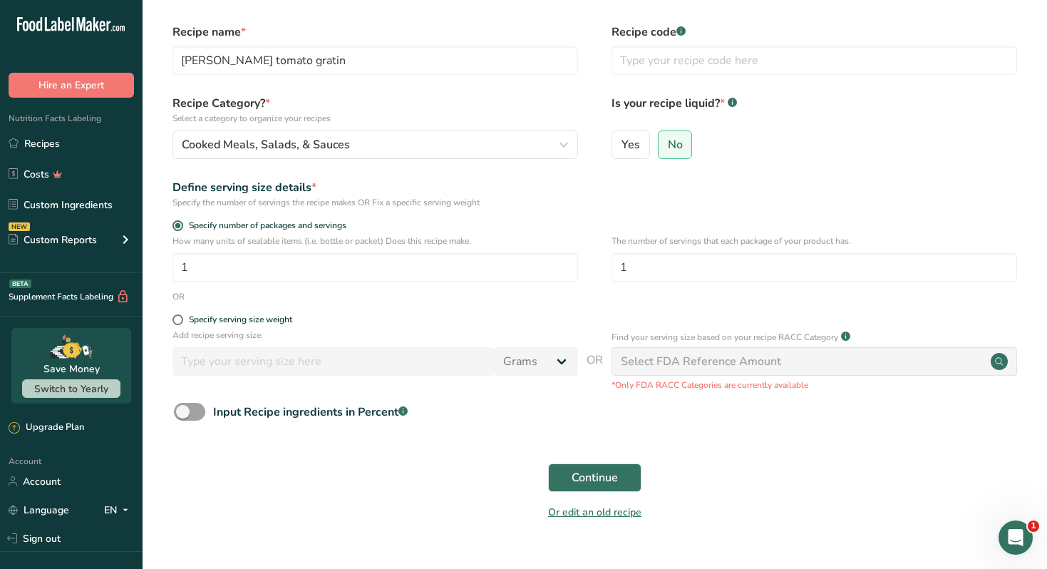
scroll to position [71, 0]
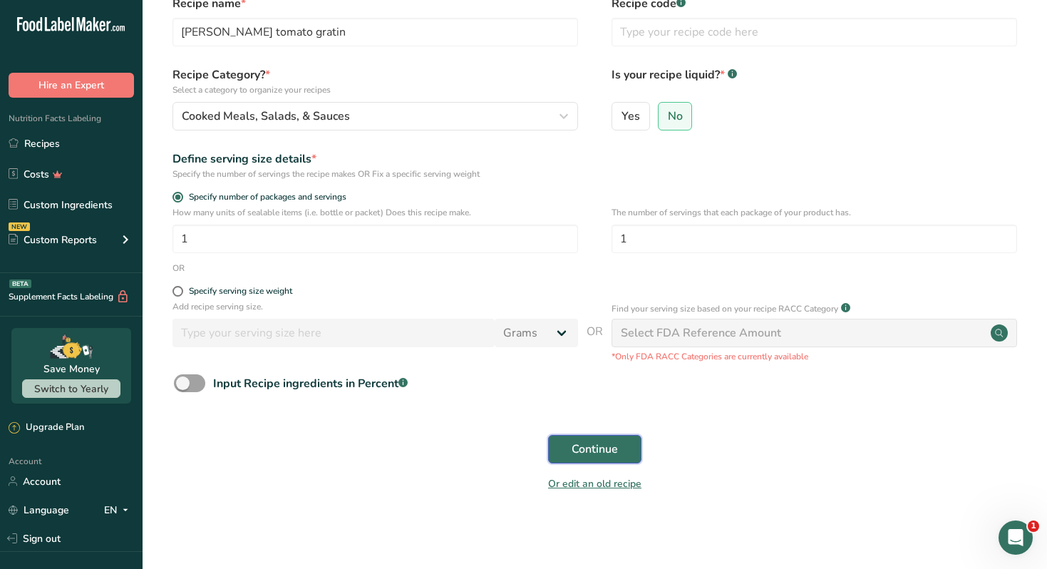
click at [586, 448] on span "Continue" at bounding box center [595, 448] width 46 height 17
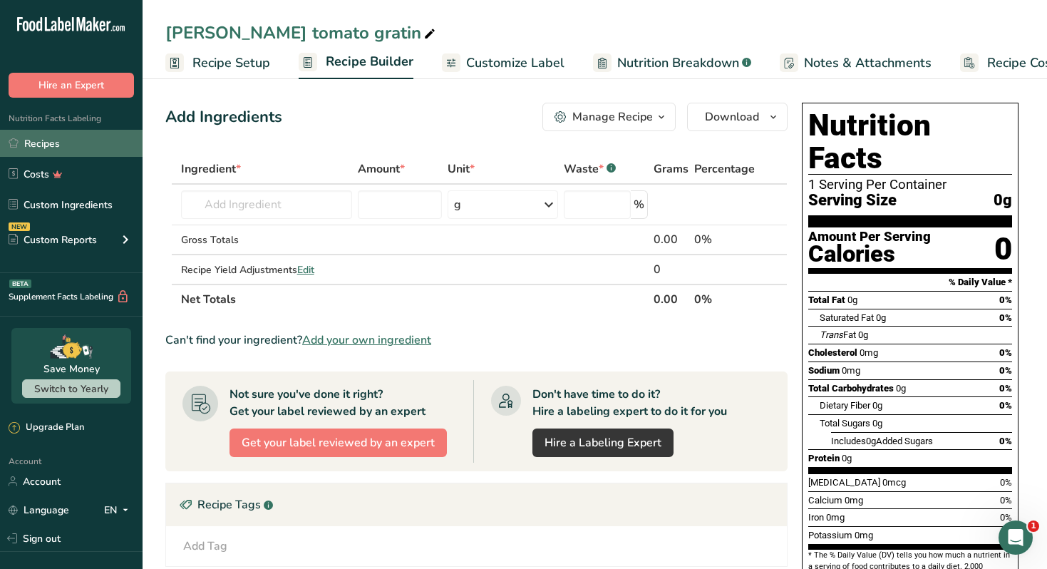
click at [80, 143] on link "Recipes" at bounding box center [71, 143] width 143 height 27
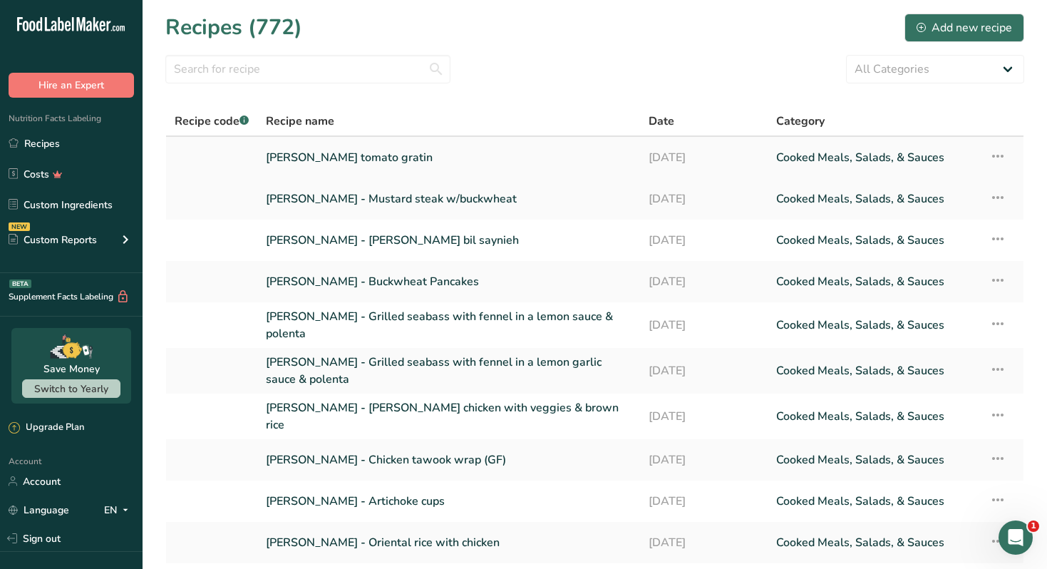
click at [1004, 149] on icon at bounding box center [997, 156] width 17 height 26
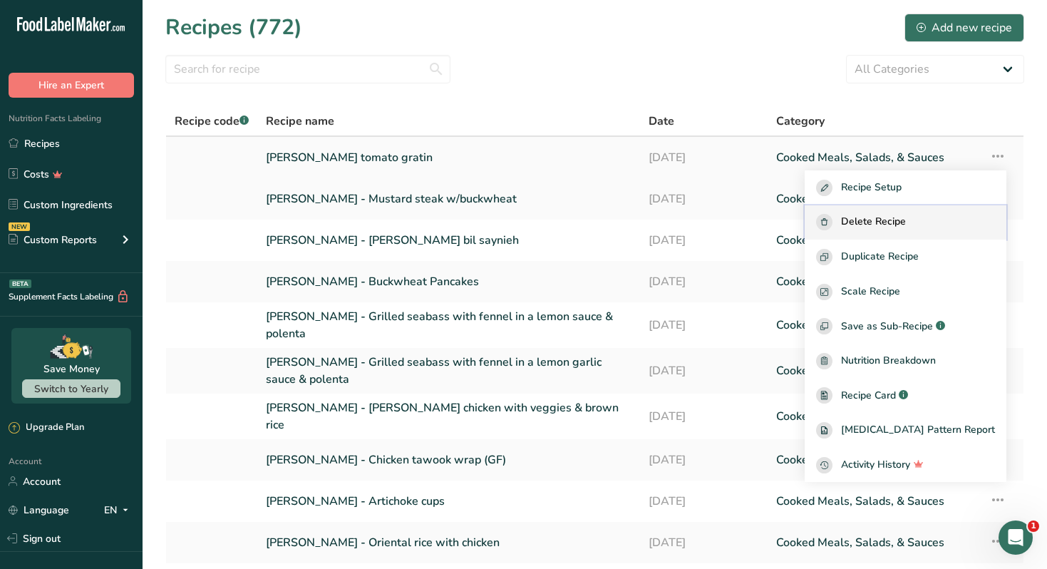
click at [906, 221] on span "Delete Recipe" at bounding box center [873, 222] width 65 height 16
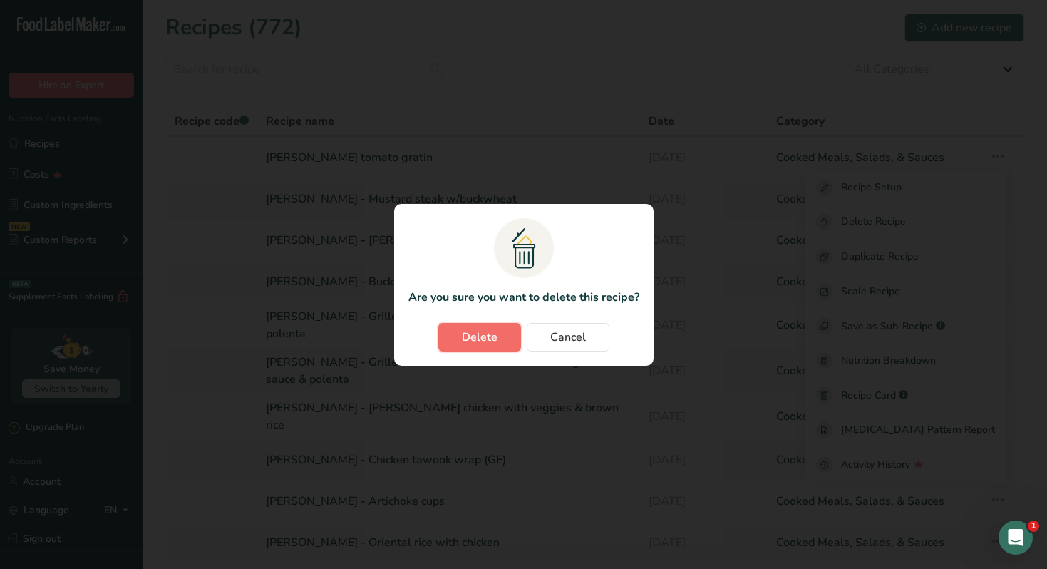
click at [465, 349] on button "Delete" at bounding box center [479, 337] width 83 height 29
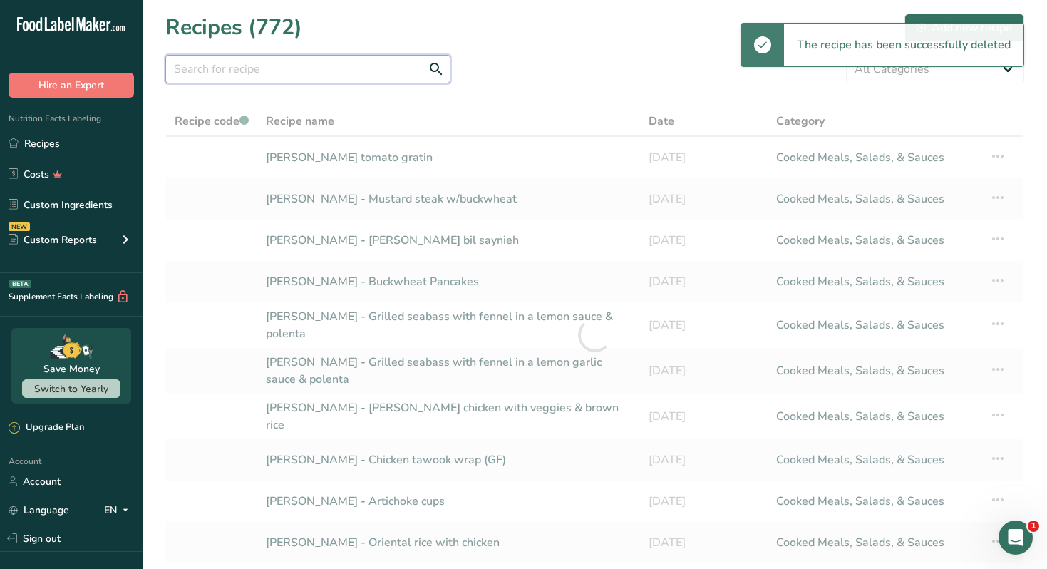
click at [284, 68] on input "text" at bounding box center [307, 69] width 285 height 29
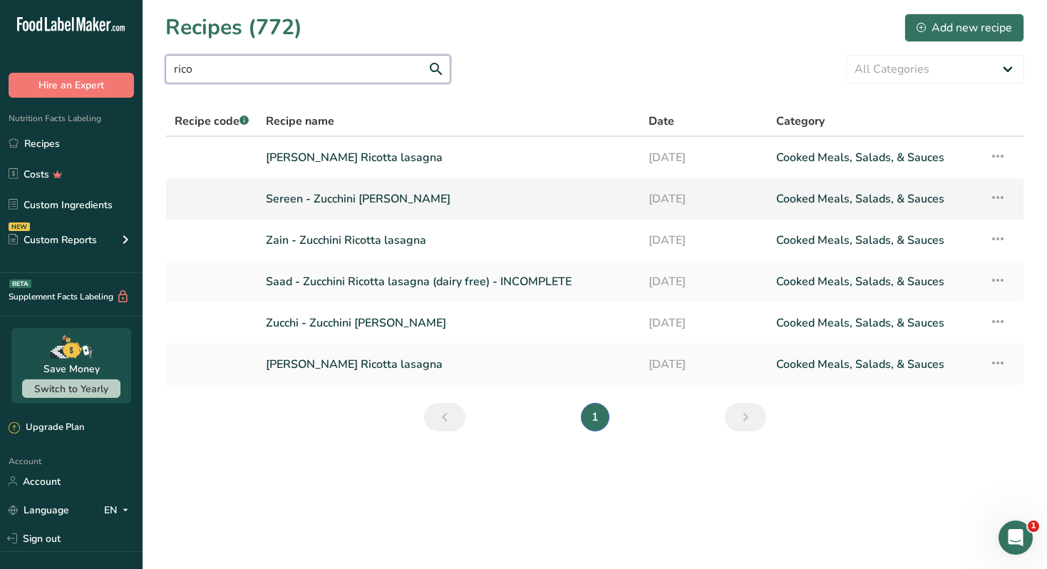
type input "rico"
click at [378, 200] on link "Sereen - Zucchini [PERSON_NAME]" at bounding box center [449, 199] width 366 height 30
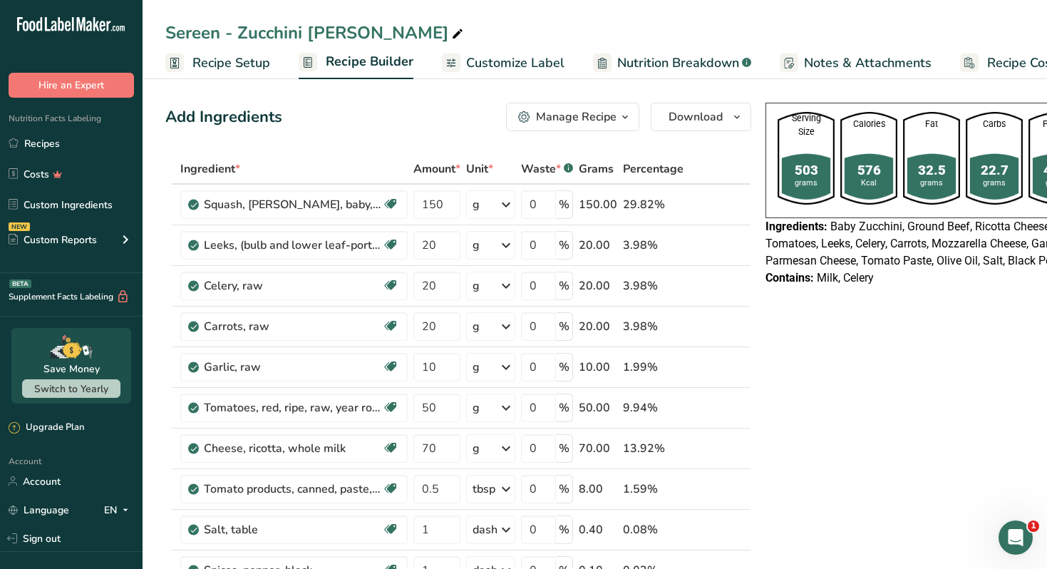
click at [634, 113] on button "Manage Recipe" at bounding box center [572, 117] width 133 height 29
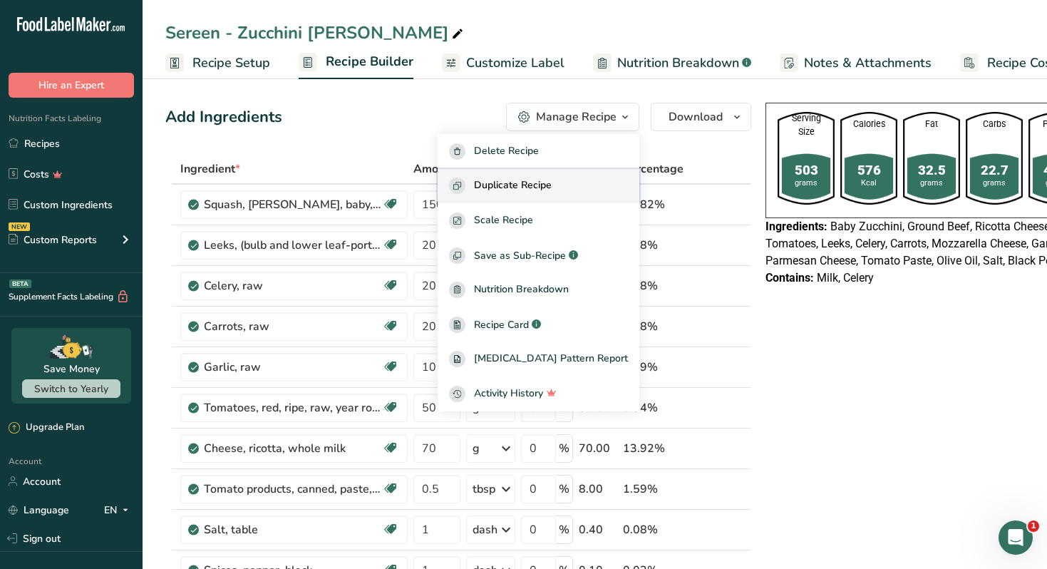
click at [552, 185] on span "Duplicate Recipe" at bounding box center [513, 185] width 78 height 16
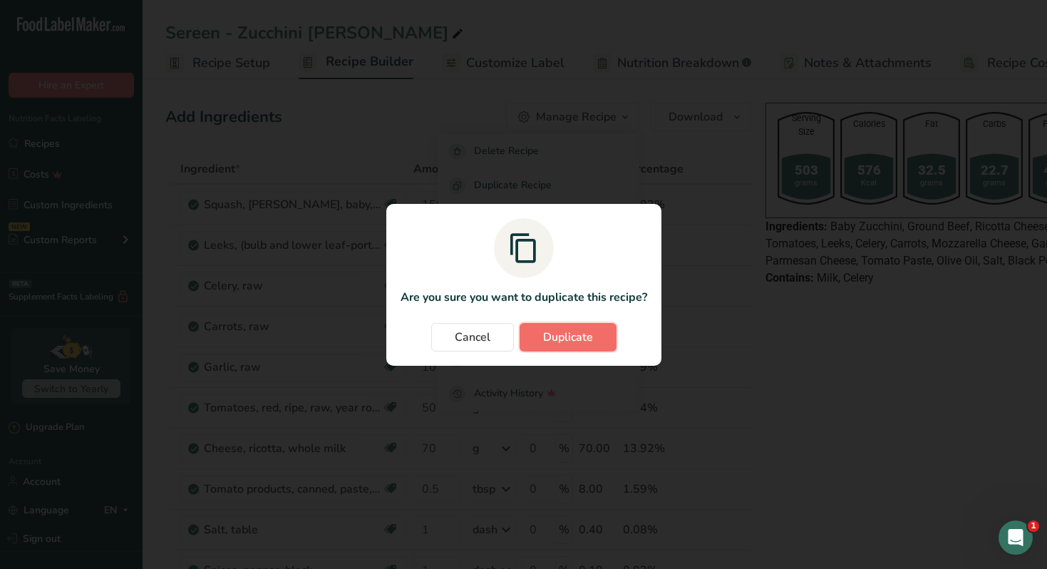
click at [563, 327] on button "Duplicate" at bounding box center [568, 337] width 97 height 29
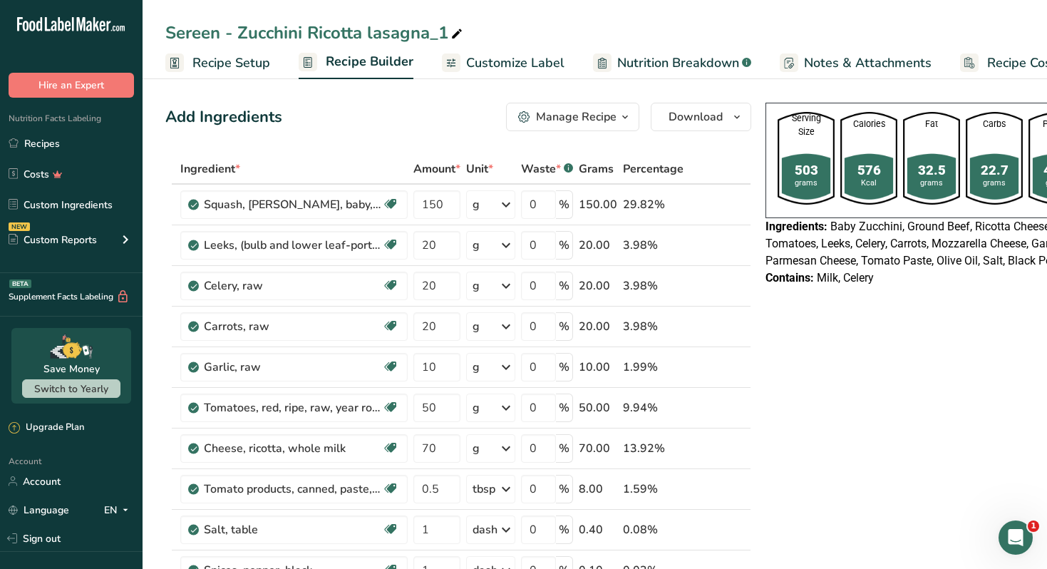
click at [452, 34] on icon at bounding box center [456, 34] width 13 height 20
click at [236, 34] on input "Sereen - Zucchini Tomato Gratin" at bounding box center [594, 33] width 859 height 26
type input "Zucchini [PERSON_NAME]"
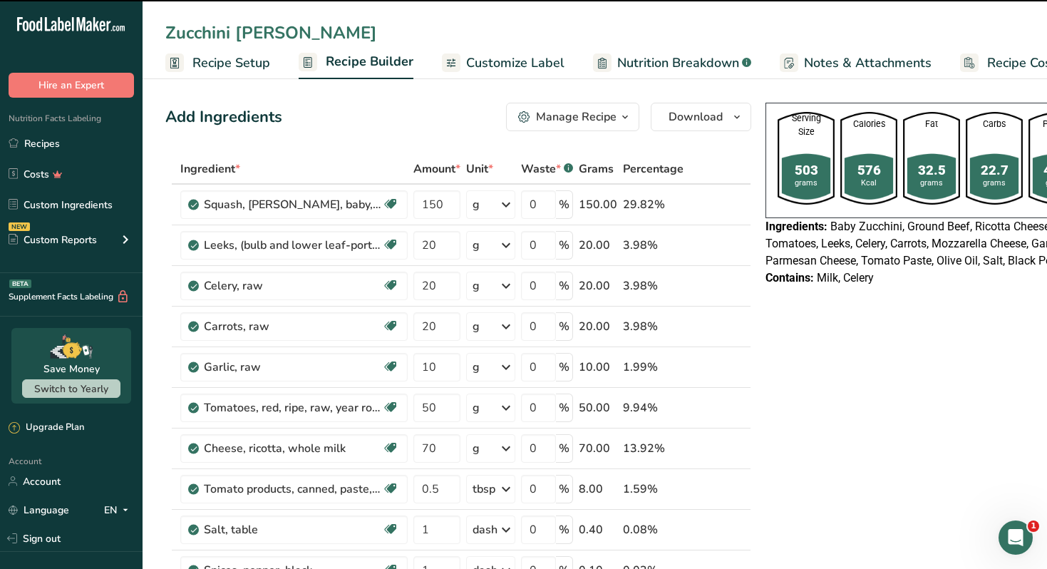
click at [848, 297] on div "Serving Size 503 grams Calories 576 Kcal Fat 32.5 grams Carbs 22.7 grams Protei…" at bounding box center [932, 199] width 344 height 204
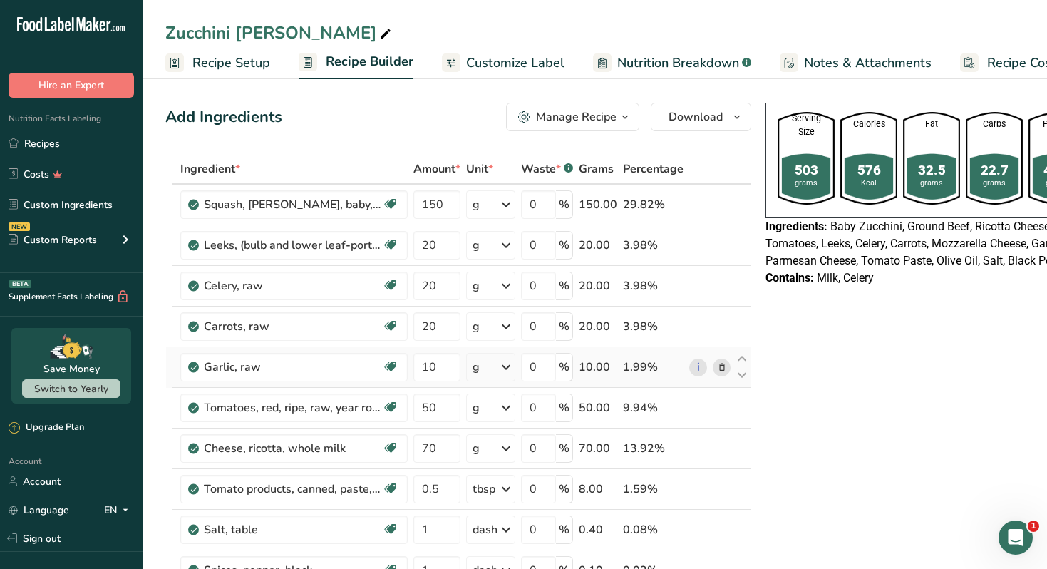
click at [717, 366] on icon at bounding box center [722, 367] width 10 height 15
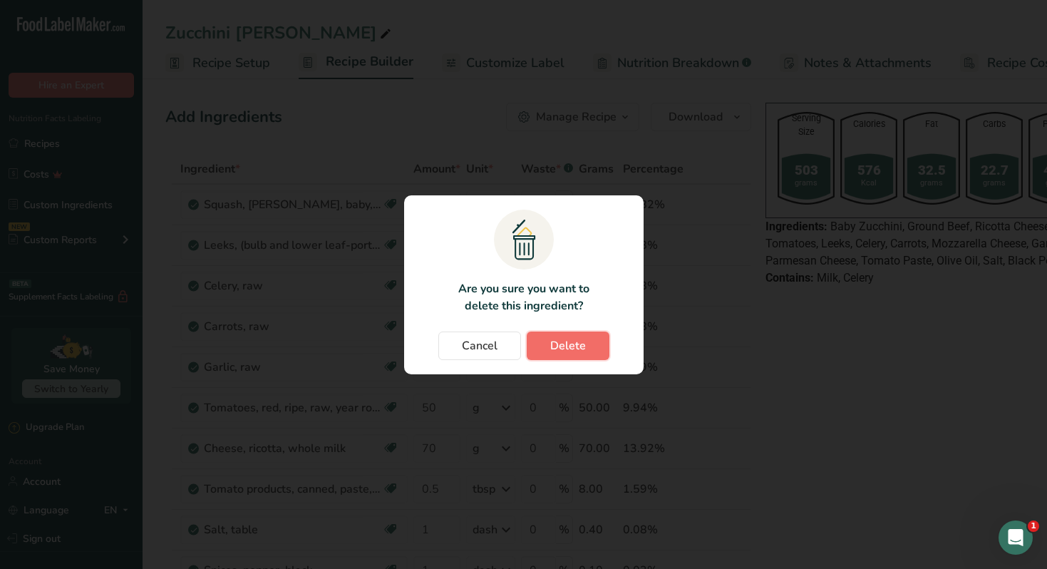
click at [585, 343] on button "Delete" at bounding box center [568, 345] width 83 height 29
type input "50"
type input "70"
type input "0.5"
type input "1"
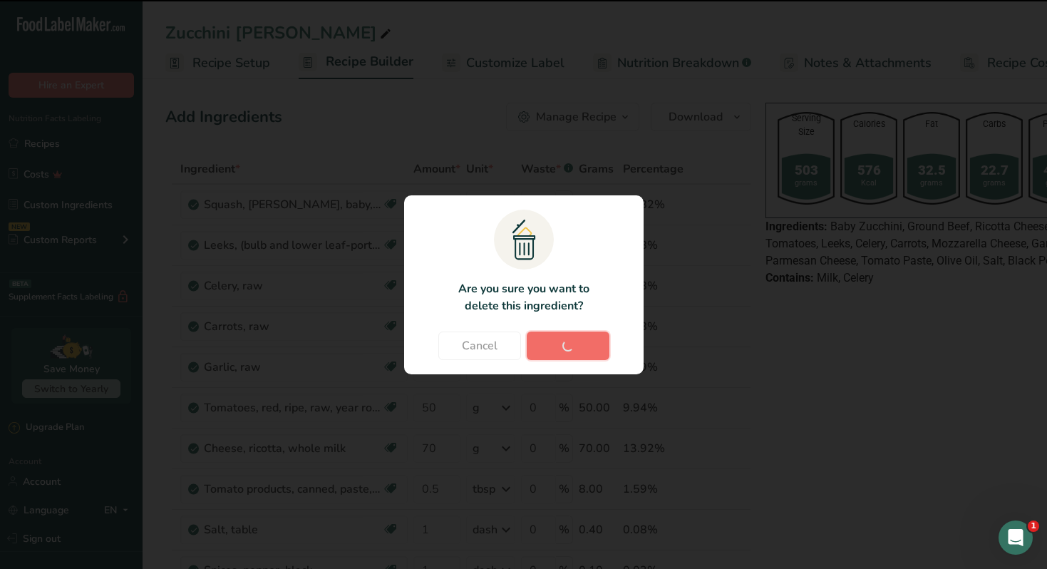
type input "10"
type input "20"
type input "120"
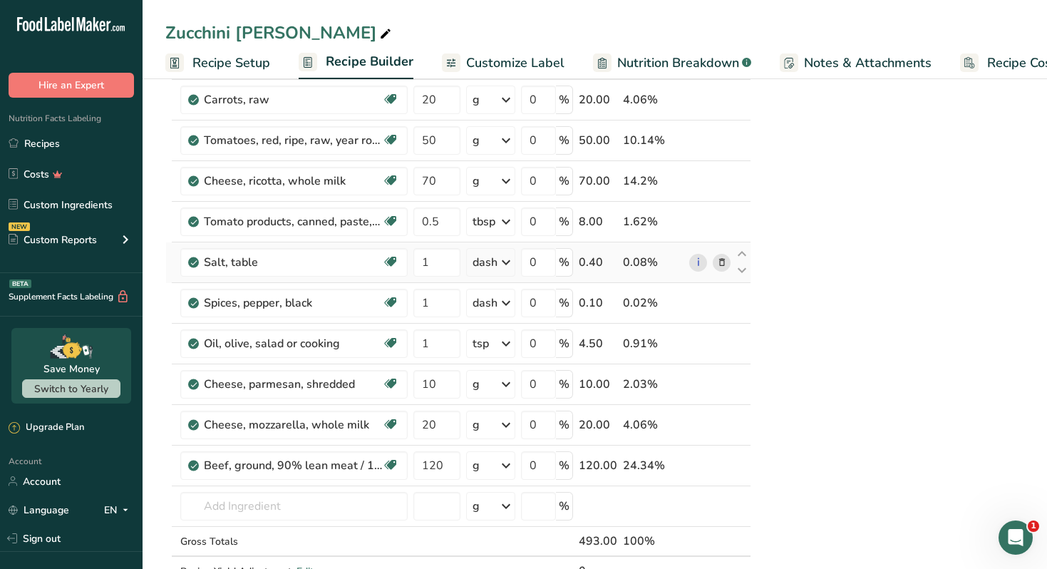
scroll to position [228, 0]
click at [717, 464] on icon at bounding box center [722, 464] width 10 height 15
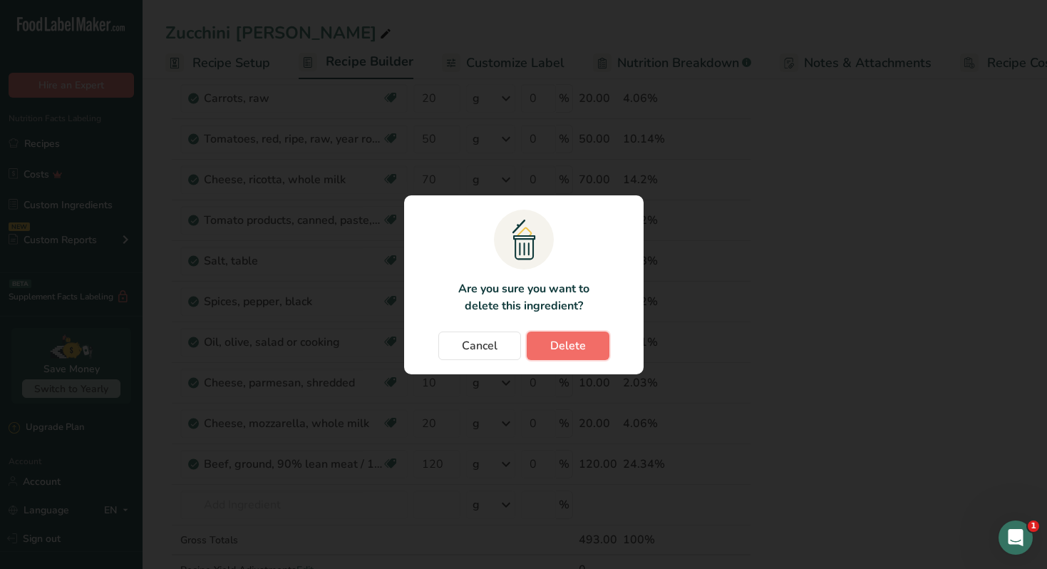
click at [574, 346] on span "Delete" at bounding box center [568, 345] width 36 height 17
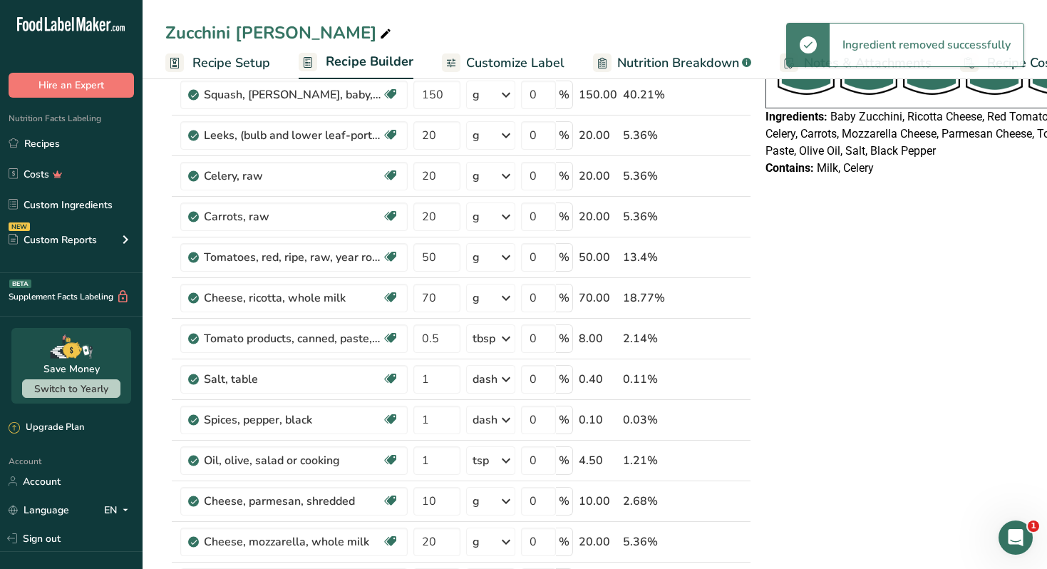
scroll to position [97, 0]
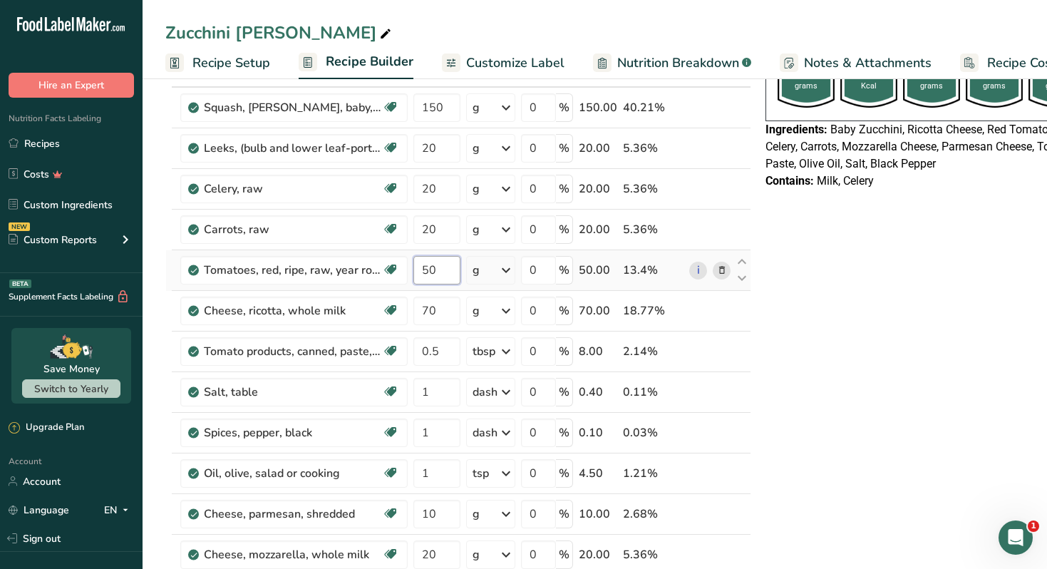
click at [447, 272] on input "50" at bounding box center [436, 270] width 47 height 29
type input "120"
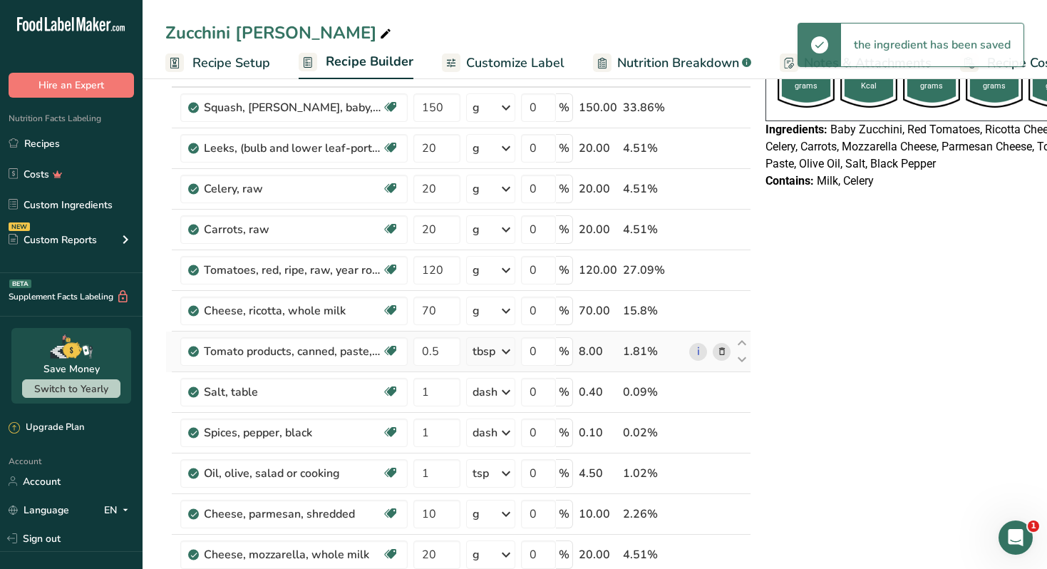
click at [713, 351] on span at bounding box center [721, 351] width 17 height 17
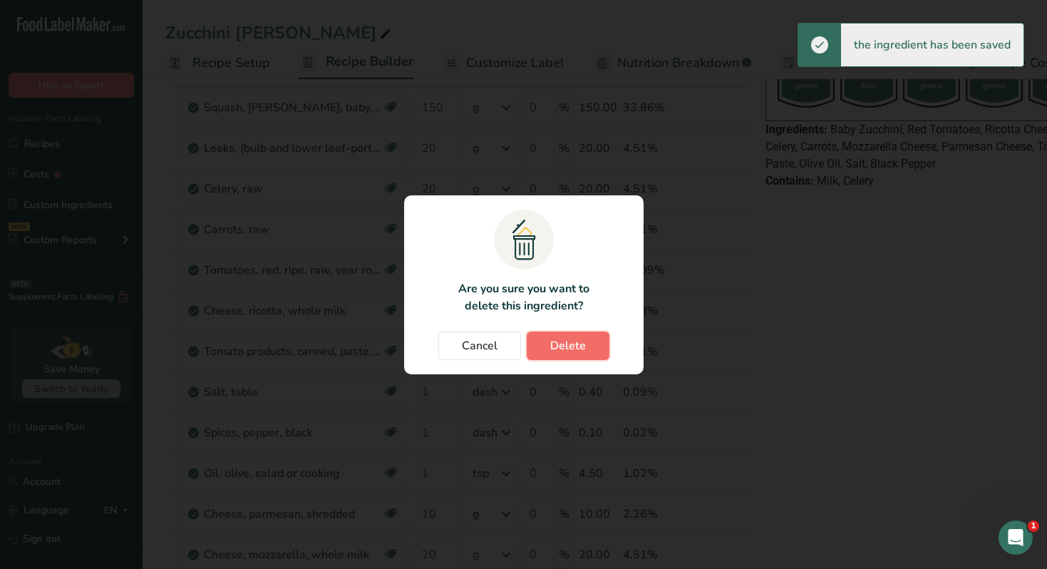
click at [589, 344] on button "Delete" at bounding box center [568, 345] width 83 height 29
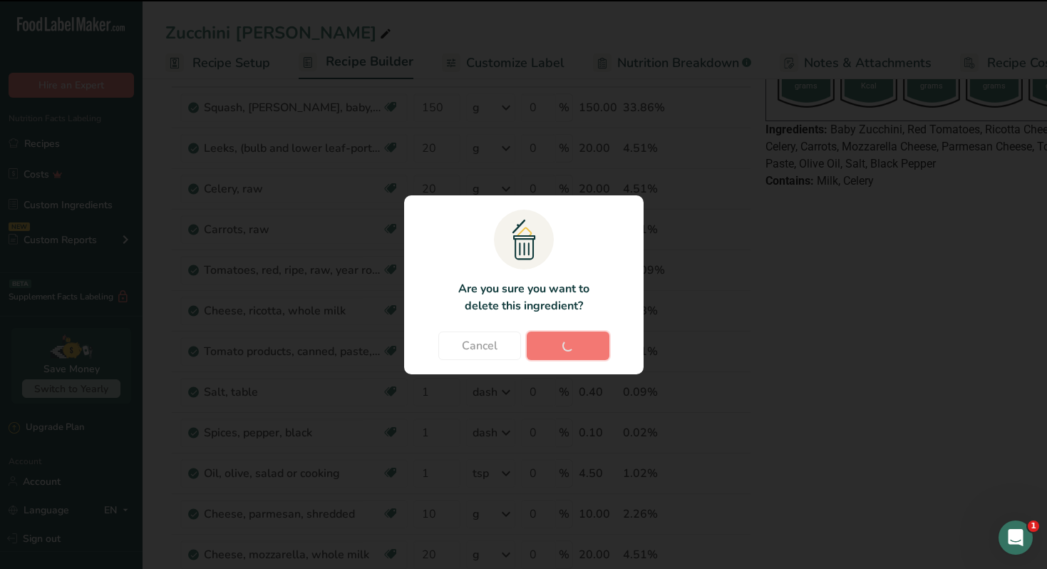
type input "1"
type input "10"
type input "20"
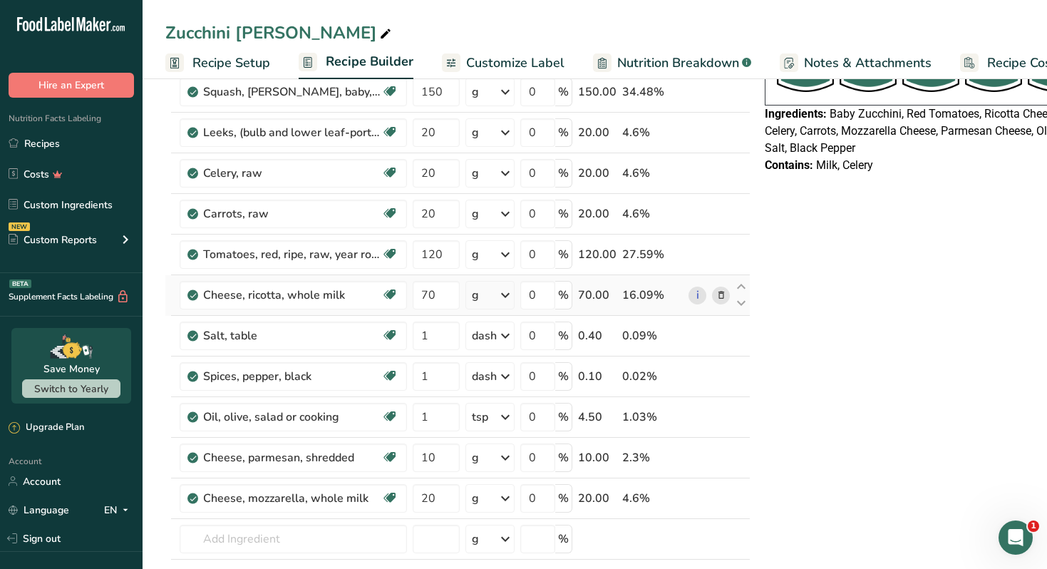
scroll to position [115, 0]
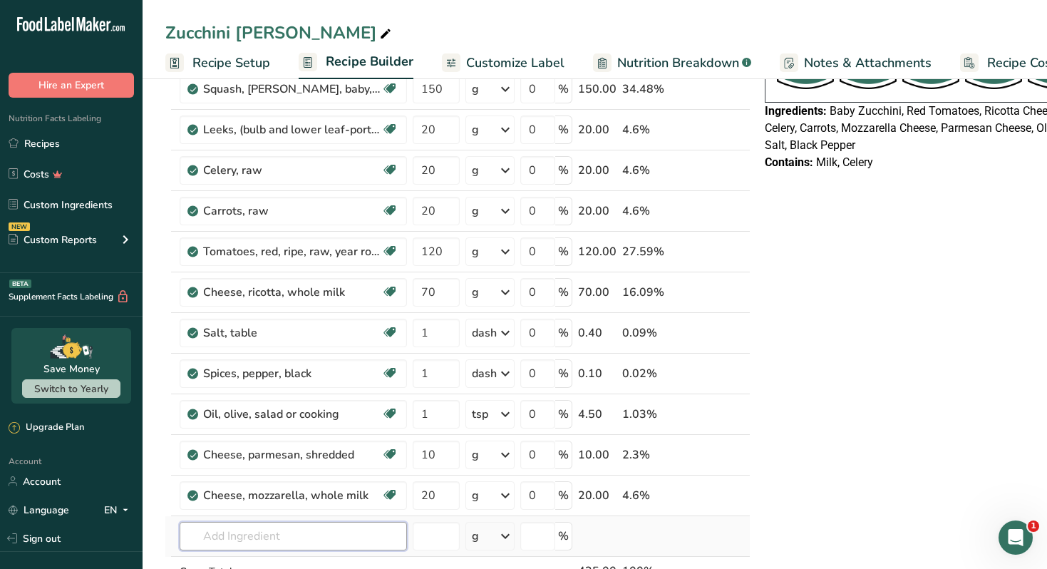
click at [259, 542] on input "text" at bounding box center [293, 536] width 227 height 29
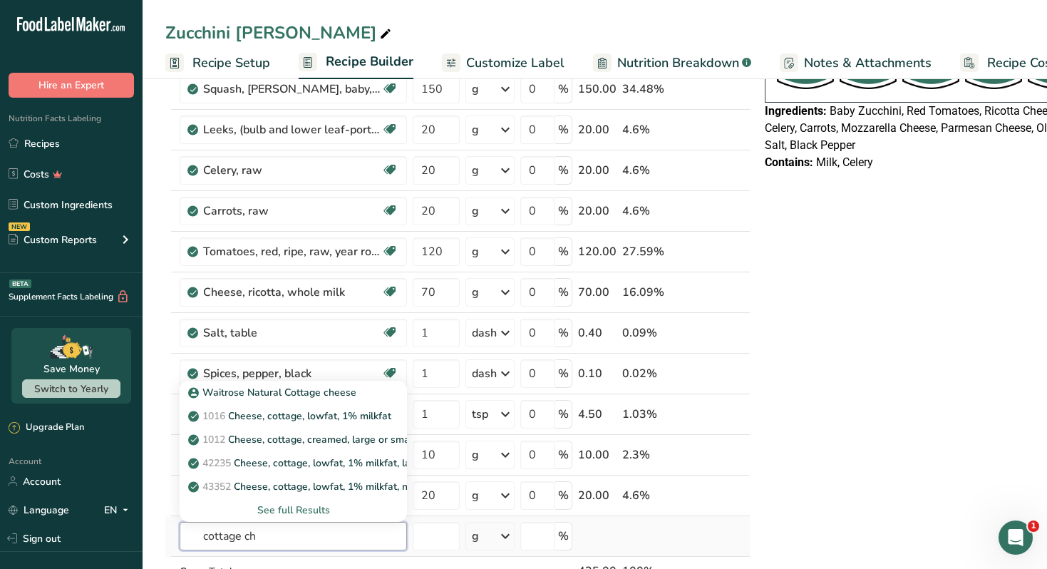
type input "cottage ch"
click at [279, 508] on div "See full Results" at bounding box center [293, 510] width 205 height 15
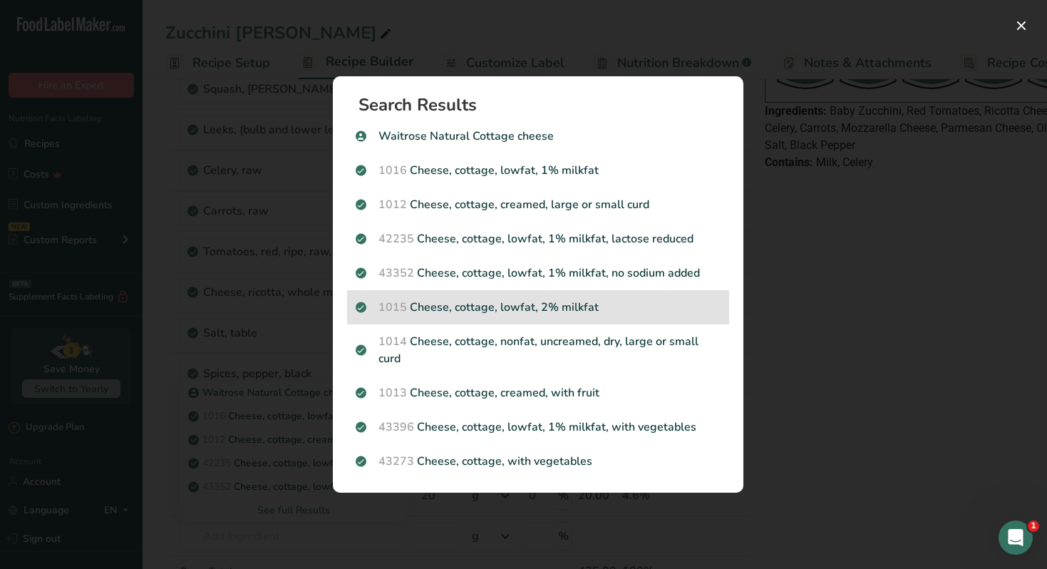
click at [531, 306] on p "1015 Cheese, cottage, lowfat, 2% milkfat" at bounding box center [538, 307] width 365 height 17
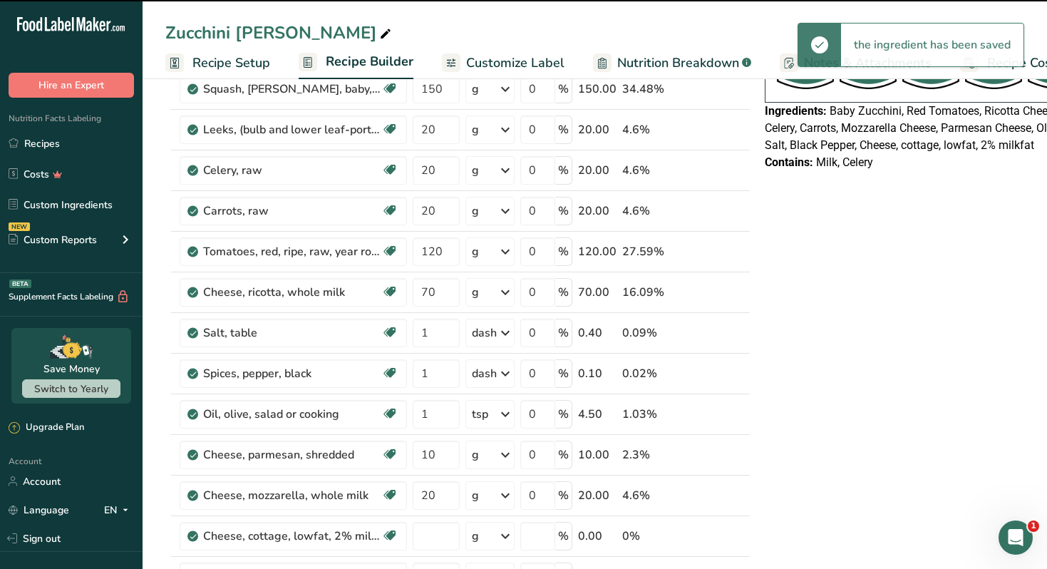
type input "0"
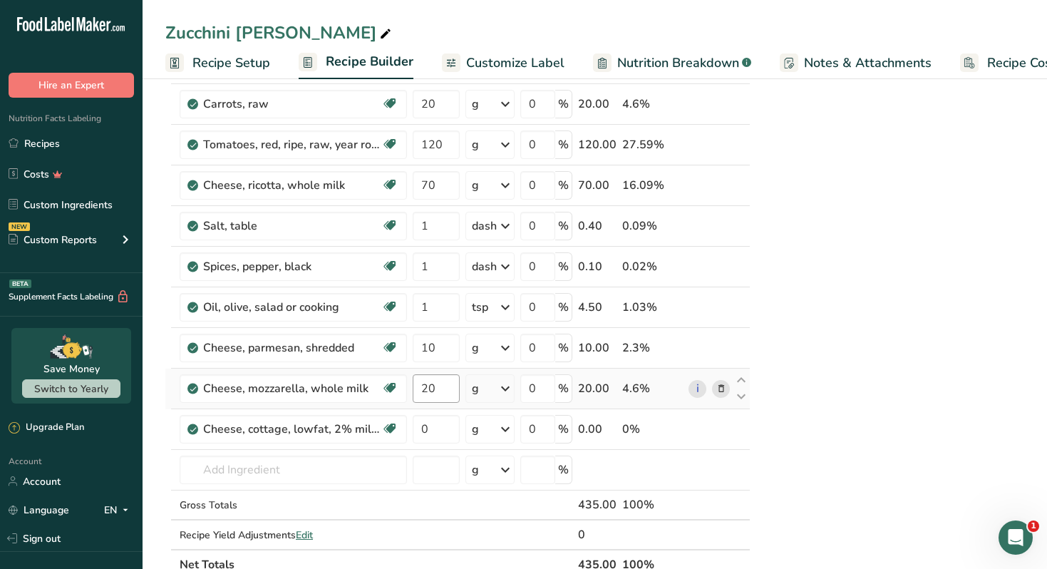
scroll to position [224, 0]
click at [433, 433] on input "0" at bounding box center [436, 427] width 47 height 29
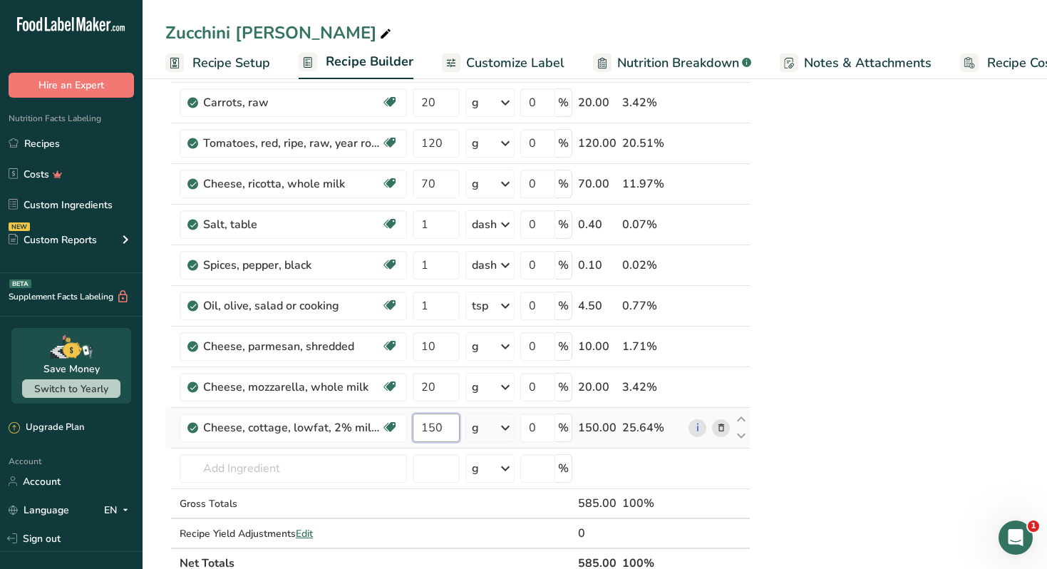
type input "150"
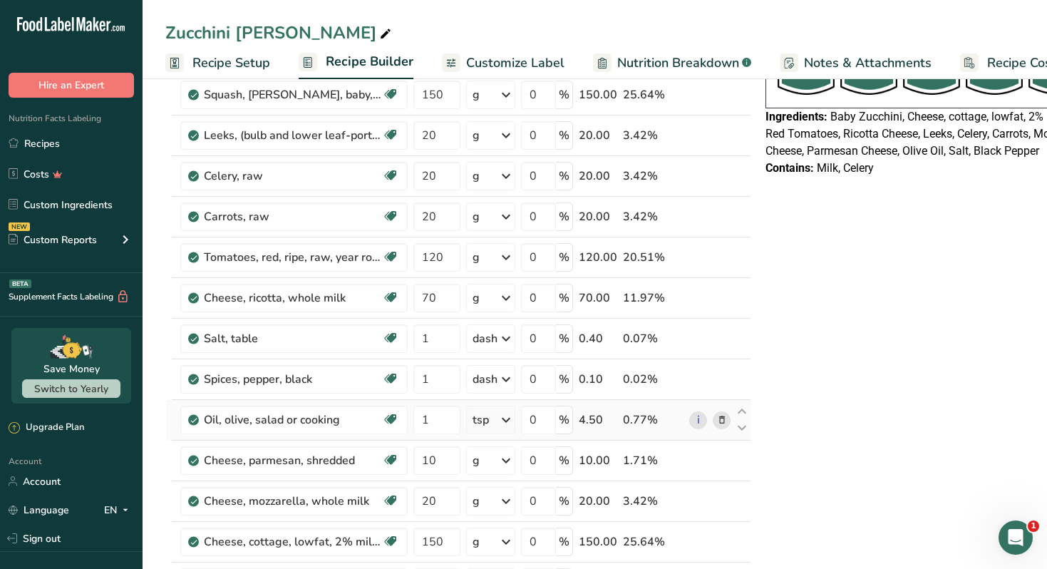
scroll to position [110, 0]
click at [738, 533] on icon at bounding box center [741, 532] width 17 height 11
type input "150"
type input "20"
click at [738, 533] on icon at bounding box center [741, 532] width 17 height 11
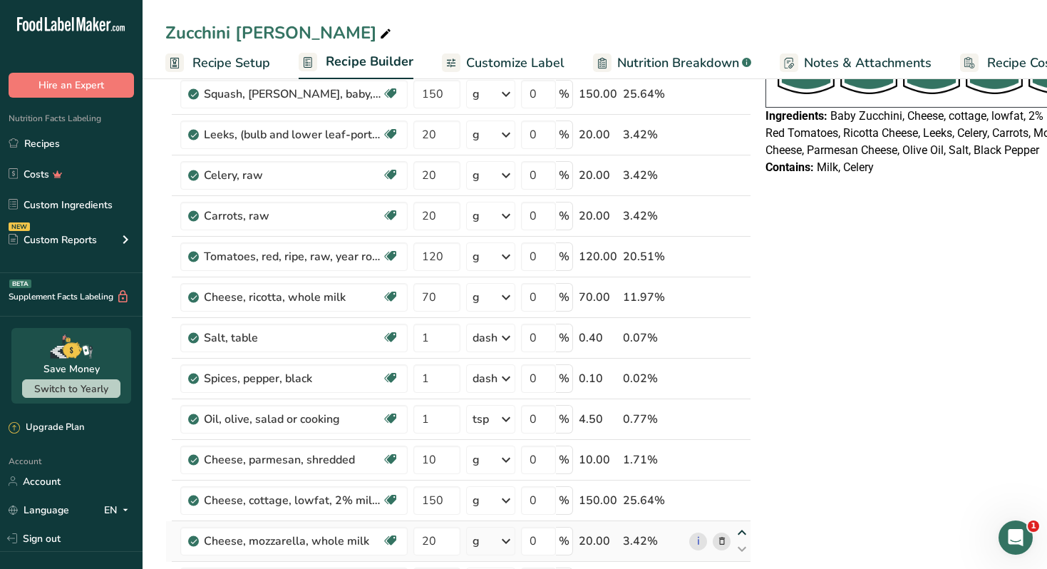
type input "20"
type input "150"
click at [738, 533] on icon at bounding box center [741, 532] width 17 height 11
type input "150"
type input "20"
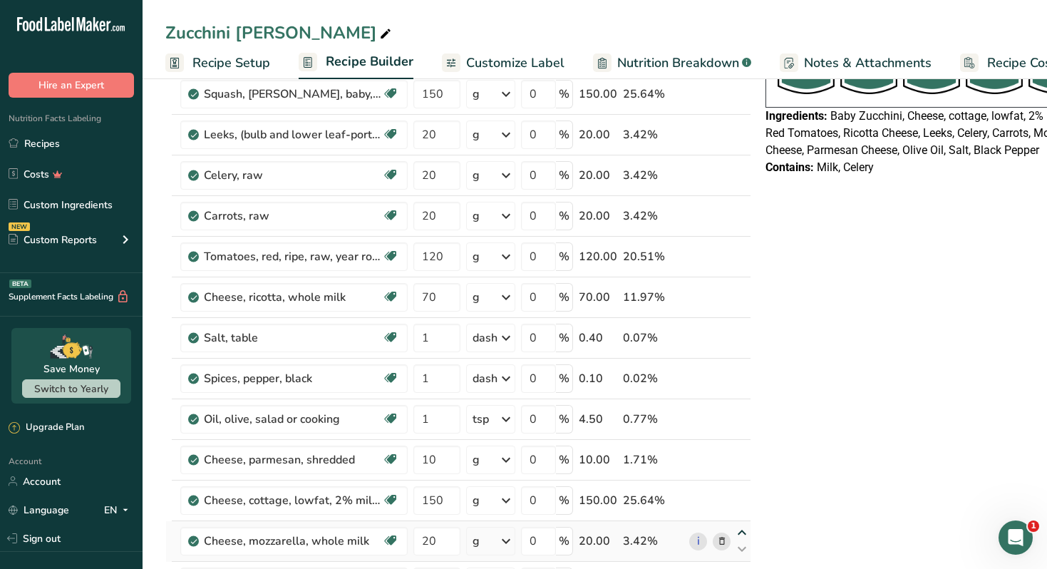
click at [738, 533] on icon at bounding box center [741, 532] width 17 height 11
type input "20"
type input "150"
click at [738, 533] on icon at bounding box center [741, 532] width 17 height 11
type input "150"
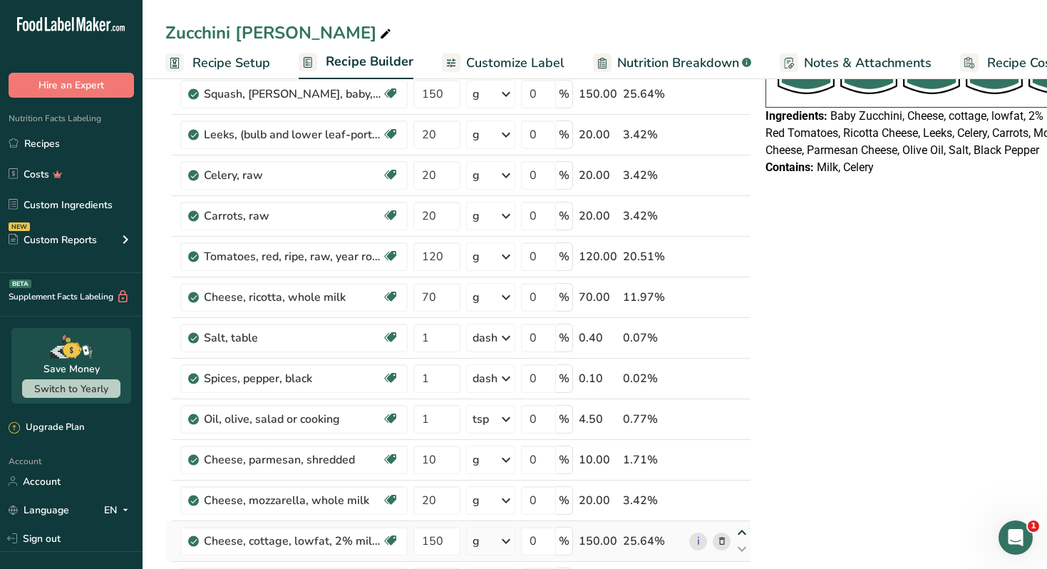
type input "20"
click at [738, 533] on icon at bounding box center [741, 532] width 17 height 11
type input "20"
type input "150"
click at [740, 532] on icon at bounding box center [741, 532] width 17 height 11
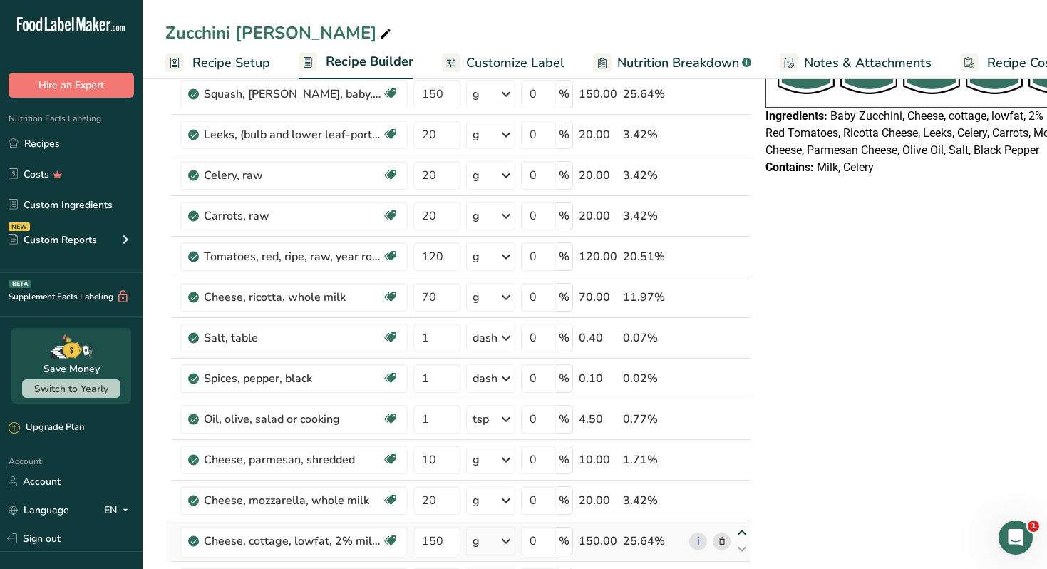
type input "150"
type input "20"
click at [740, 490] on icon at bounding box center [741, 492] width 17 height 11
type input "150"
type input "10"
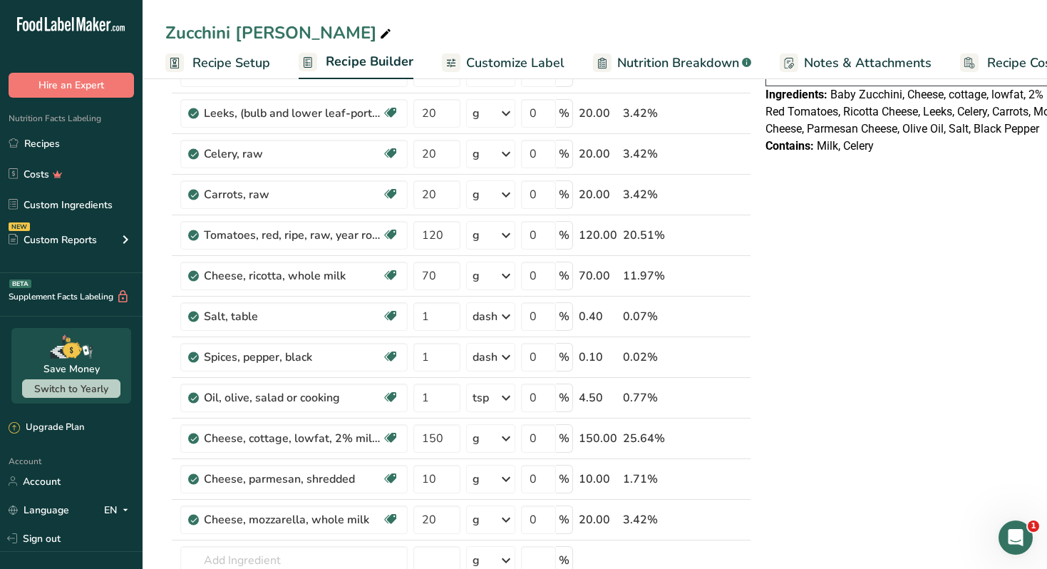
scroll to position [133, 0]
click at [741, 428] on icon at bounding box center [741, 429] width 17 height 11
type input "150"
type input "1"
click at [741, 387] on icon at bounding box center [741, 388] width 17 height 11
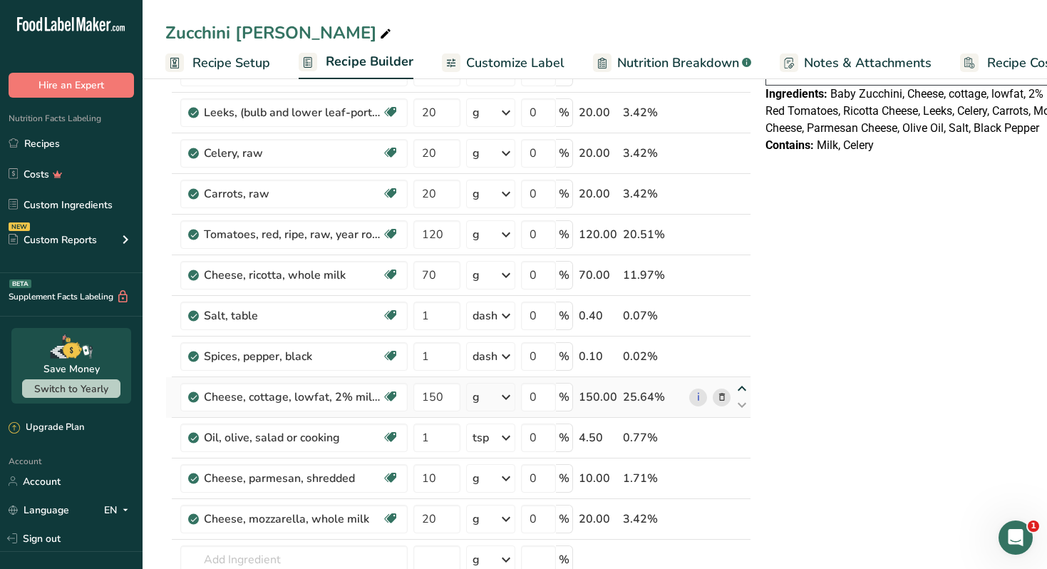
type input "150"
type input "1"
click at [742, 348] on icon at bounding box center [741, 348] width 17 height 11
type input "150"
type input "1"
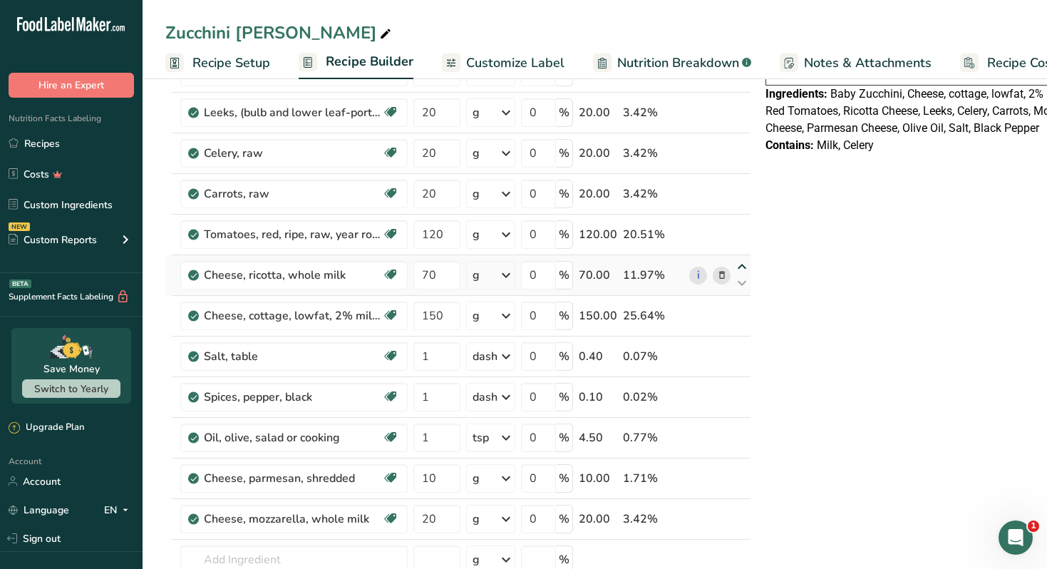
click at [741, 264] on icon at bounding box center [741, 267] width 17 height 11
type input "70"
type input "120"
click at [721, 155] on icon at bounding box center [722, 153] width 10 height 15
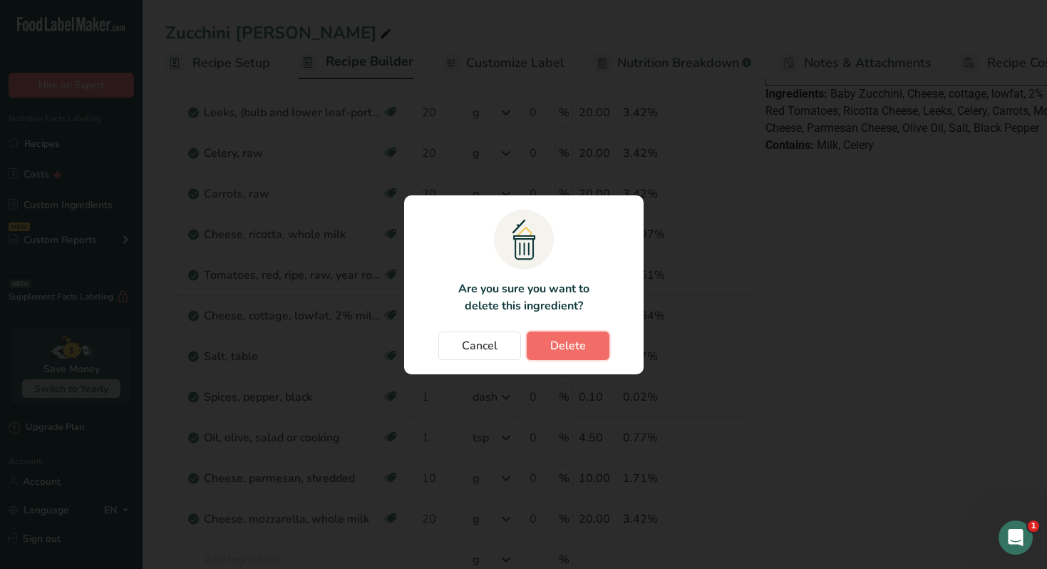
click at [574, 355] on button "Delete" at bounding box center [568, 345] width 83 height 29
type input "70"
type input "120"
type input "150"
type input "1"
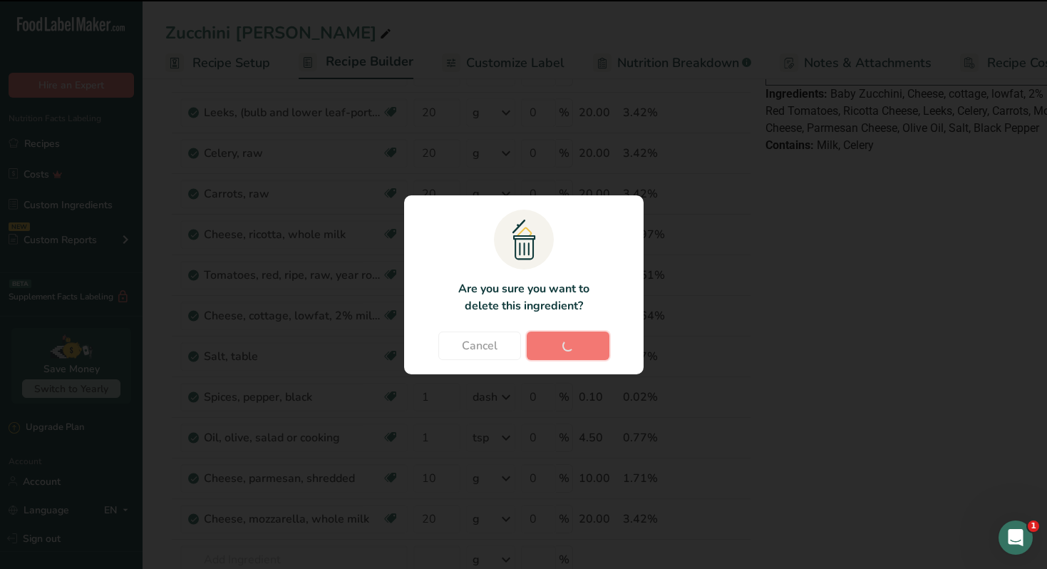
type input "10"
type input "20"
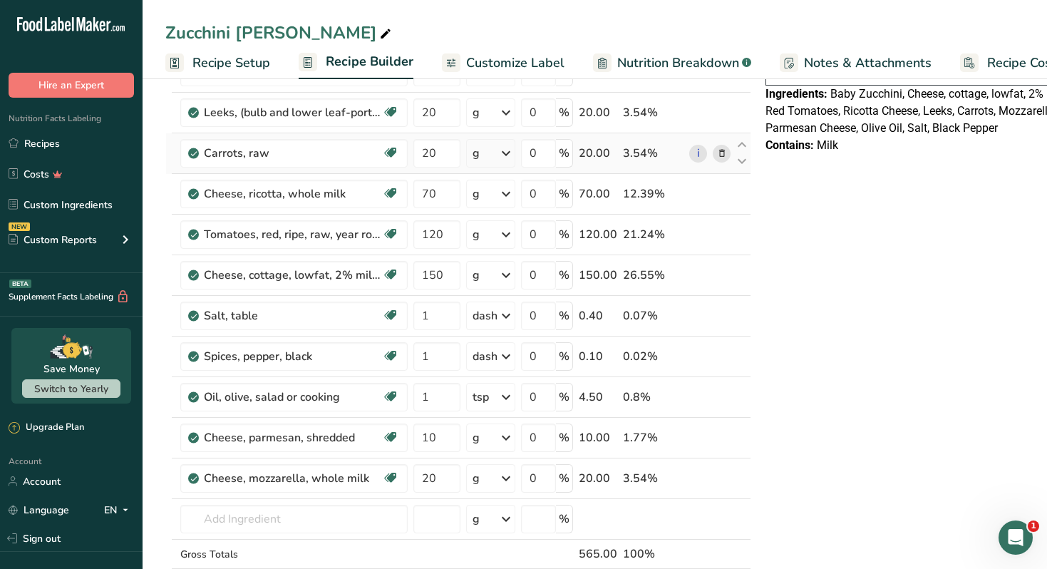
click at [717, 153] on icon at bounding box center [722, 153] width 10 height 15
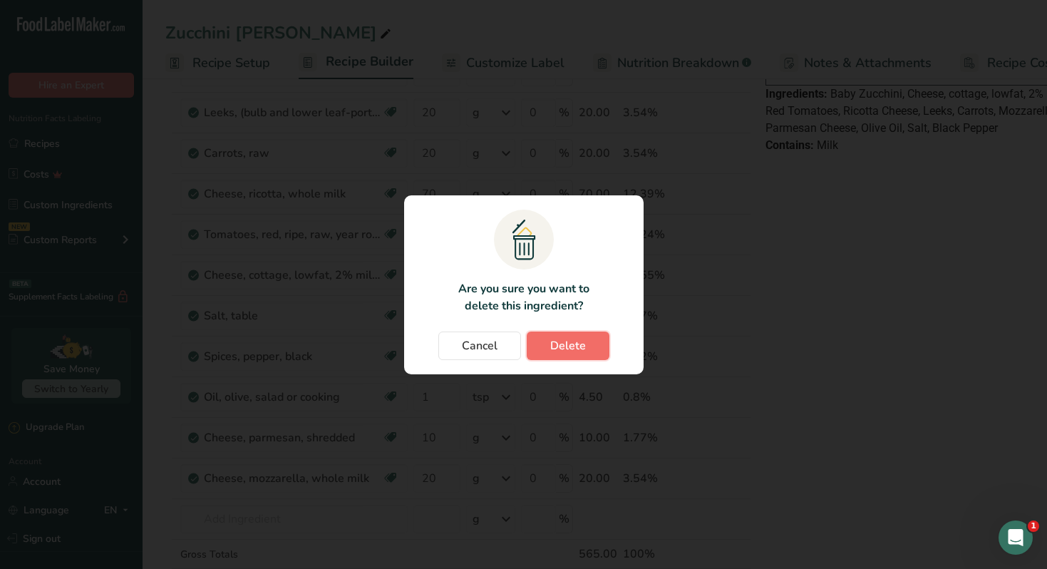
click at [577, 341] on span "Delete" at bounding box center [568, 345] width 36 height 17
type input "70"
type input "120"
type input "150"
type input "1"
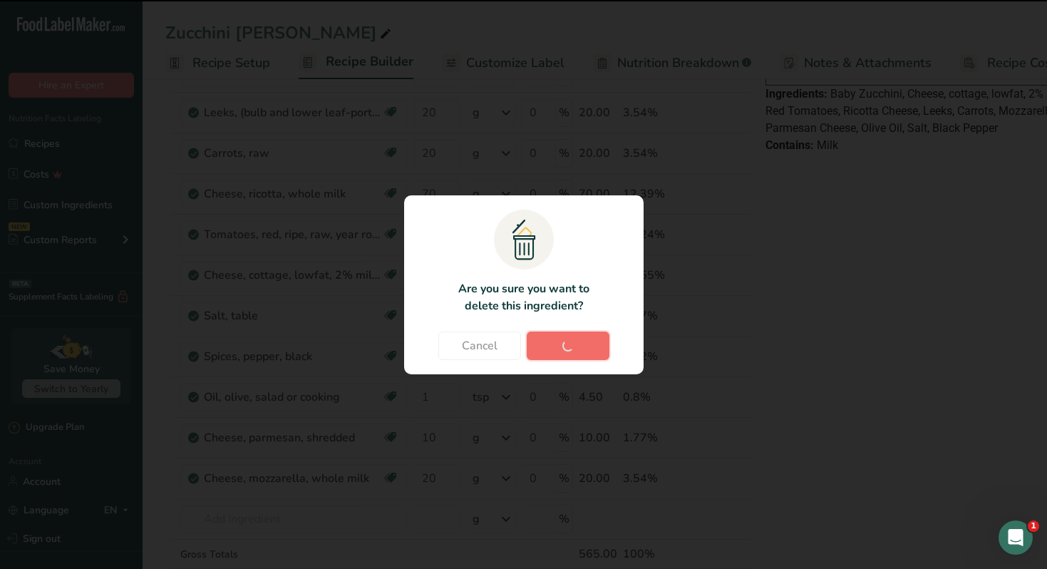
type input "10"
type input "20"
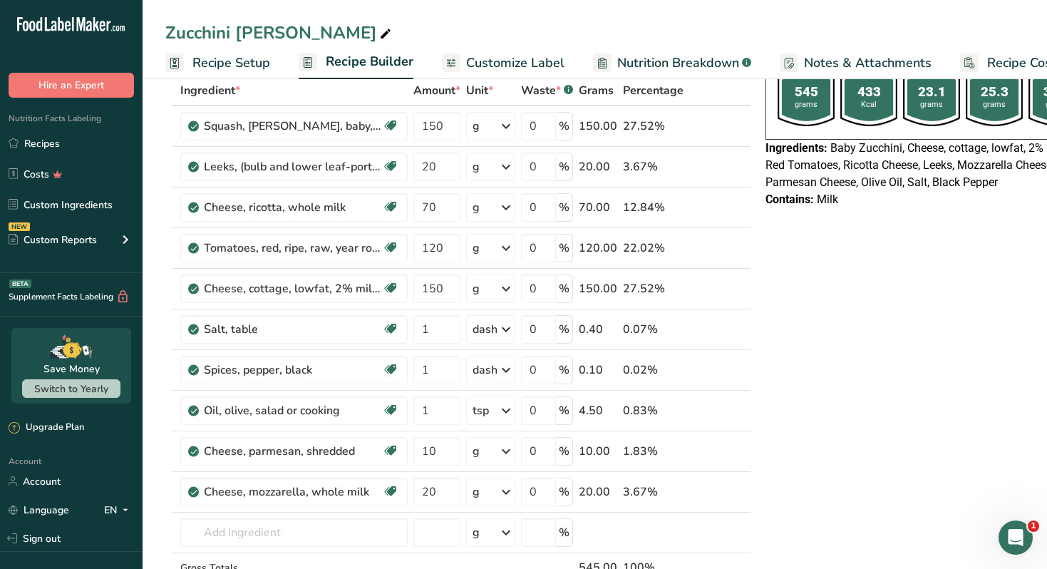
scroll to position [77, 0]
click at [717, 171] on icon at bounding box center [722, 168] width 10 height 15
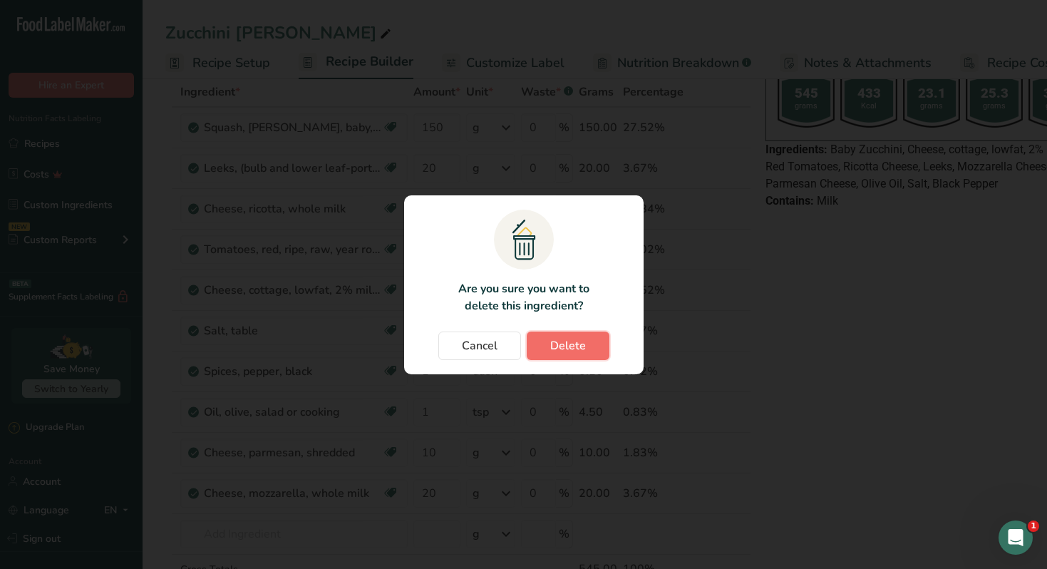
click at [579, 348] on span "Delete" at bounding box center [568, 345] width 36 height 17
type input "70"
type input "120"
type input "150"
type input "1"
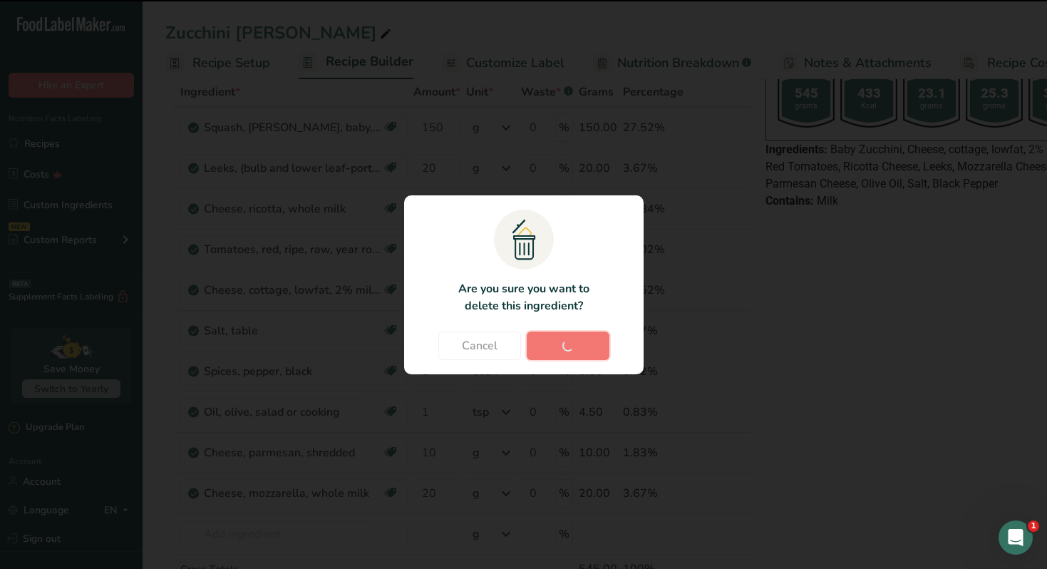
type input "10"
type input "20"
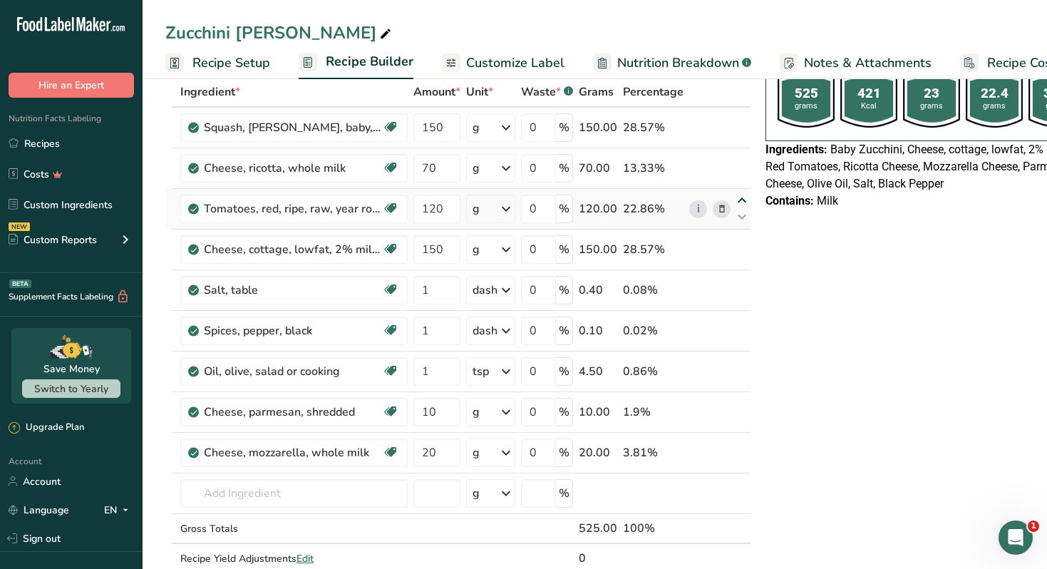
click at [741, 204] on icon at bounding box center [741, 200] width 17 height 11
type input "120"
type input "70"
click at [737, 447] on icon at bounding box center [741, 444] width 17 height 11
type input "20"
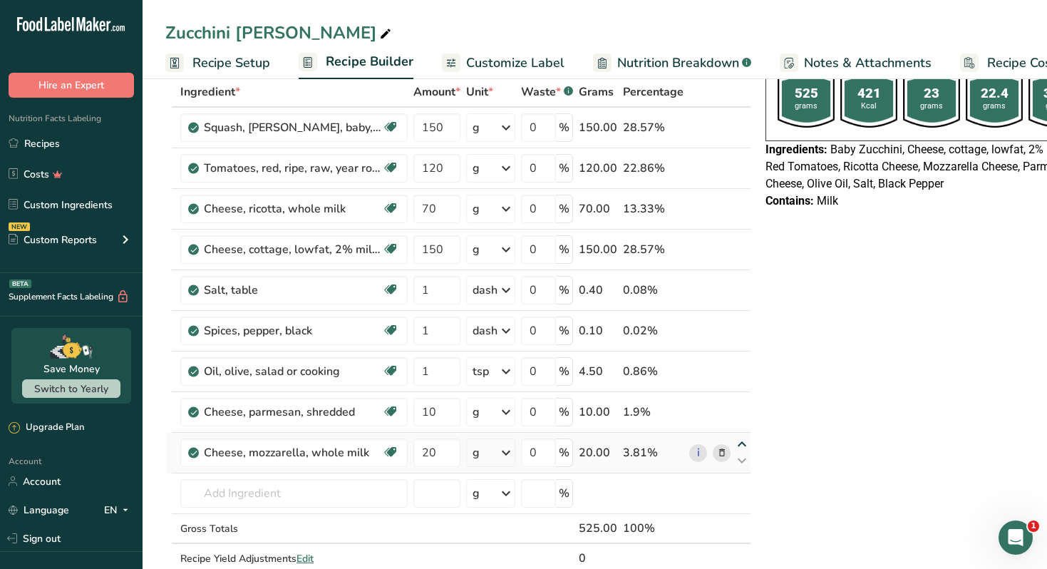
type input "10"
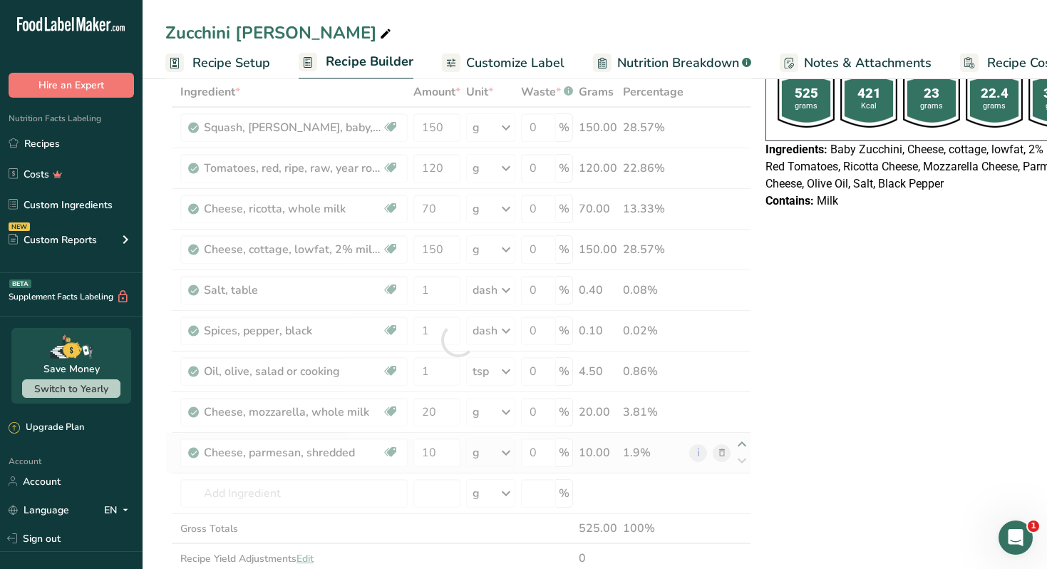
click at [738, 443] on div at bounding box center [458, 340] width 586 height 526
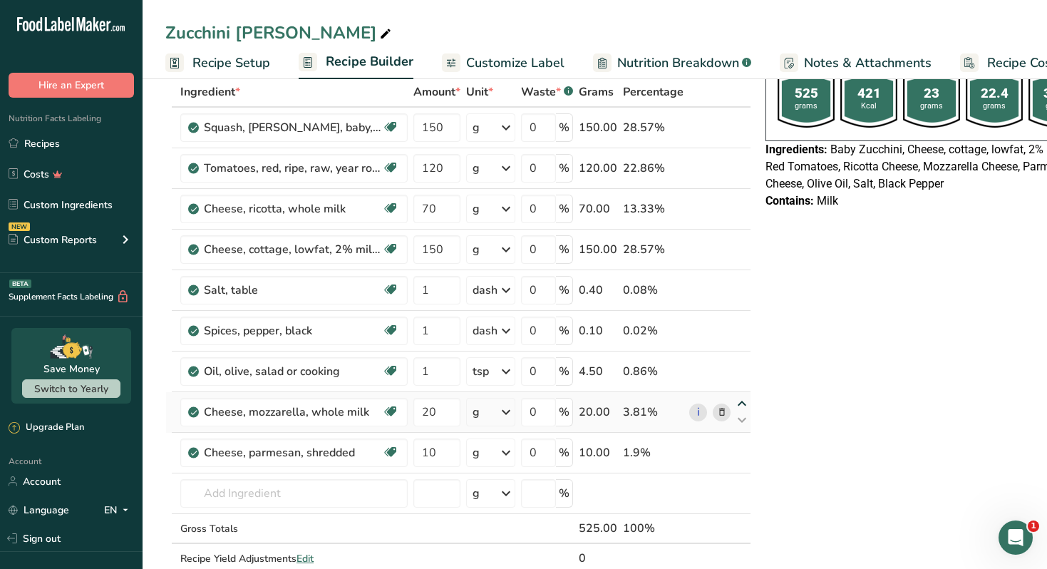
click at [738, 401] on icon at bounding box center [741, 403] width 17 height 11
type input "20"
type input "1"
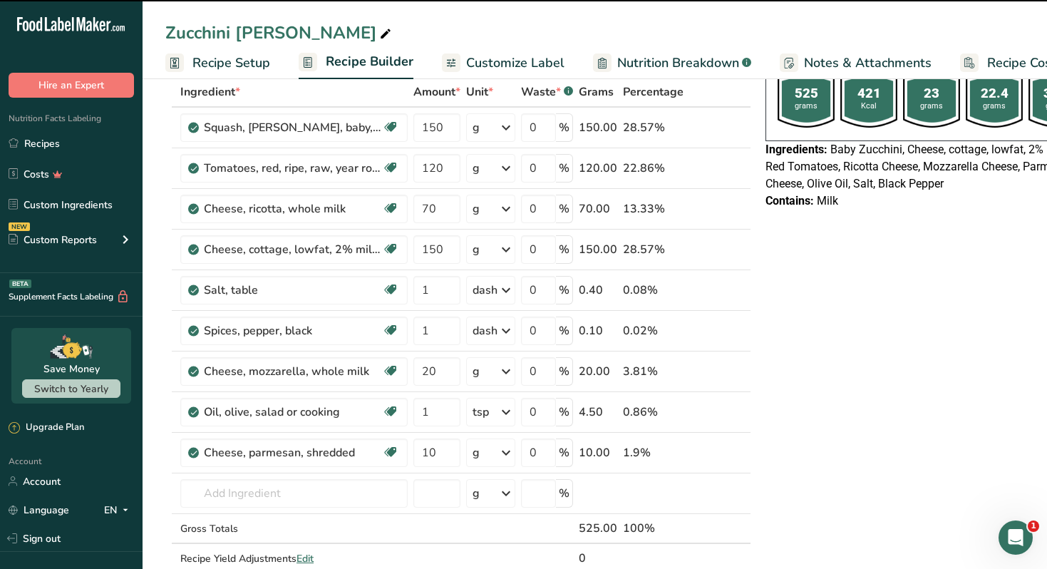
click at [741, 362] on icon at bounding box center [741, 363] width 17 height 11
type input "20"
type input "1"
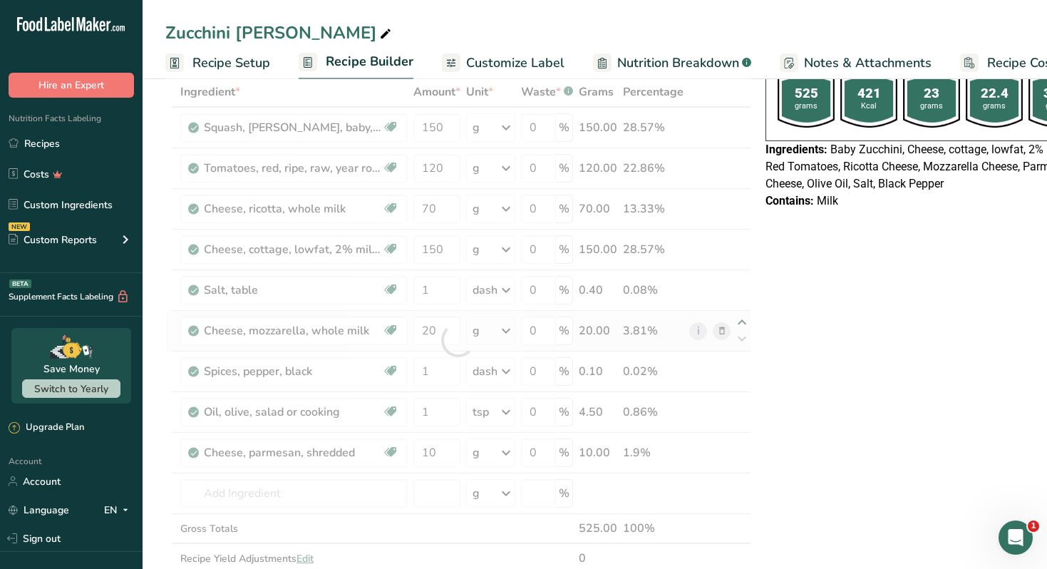
click at [741, 324] on div at bounding box center [458, 340] width 586 height 526
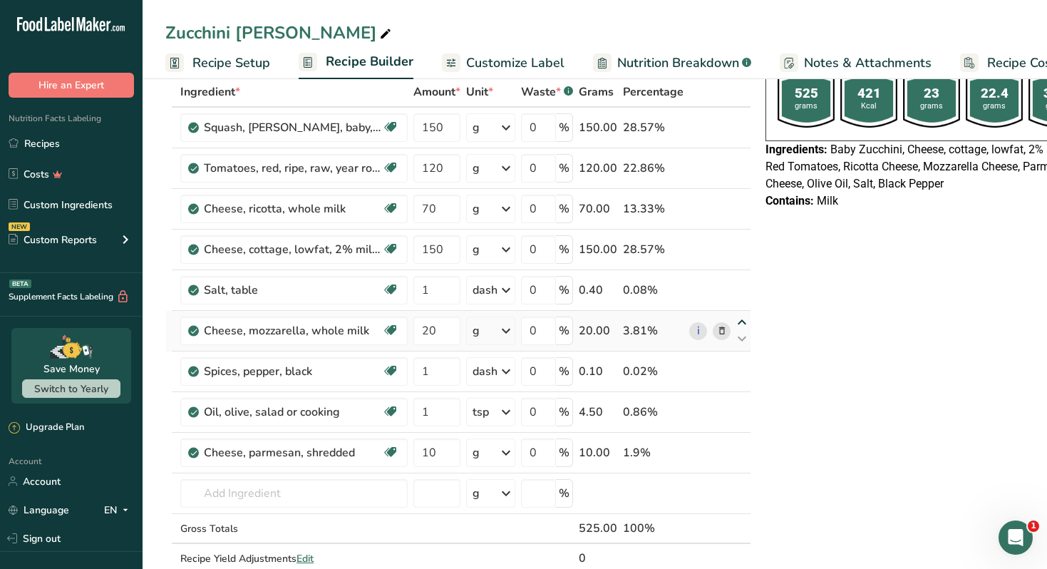
click at [741, 324] on icon at bounding box center [741, 322] width 17 height 11
type input "20"
type input "1"
click at [719, 210] on icon at bounding box center [722, 209] width 10 height 15
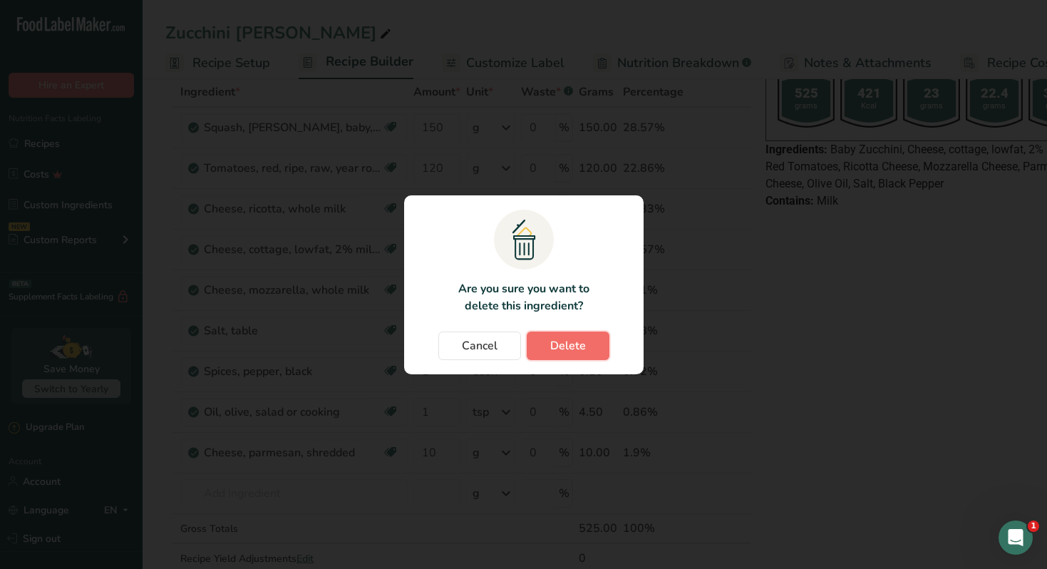
click at [582, 344] on span "Delete" at bounding box center [568, 345] width 36 height 17
type input "150"
type input "20"
type input "1"
type input "10"
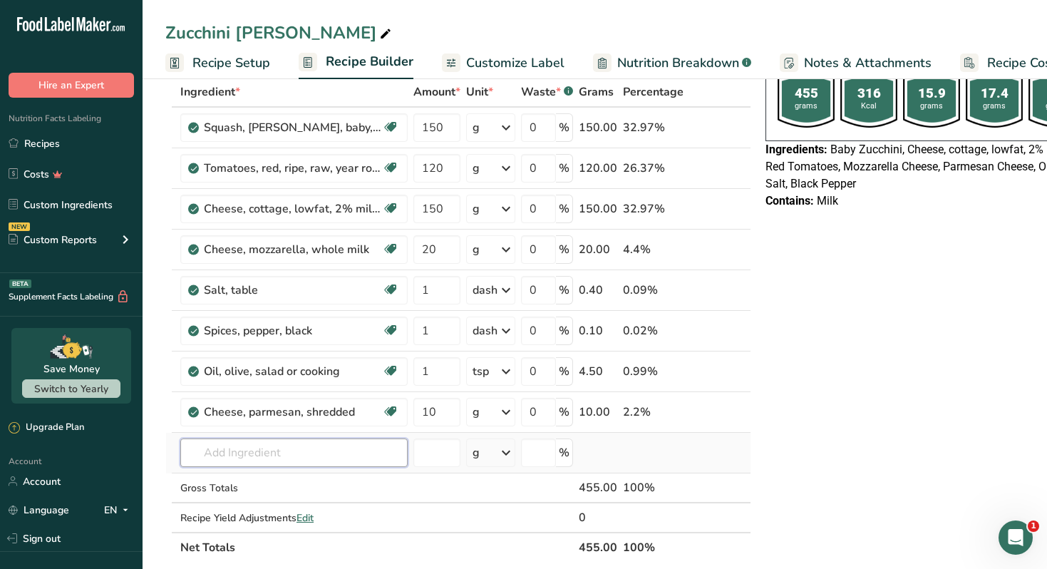
click at [301, 460] on input "text" at bounding box center [293, 452] width 227 height 29
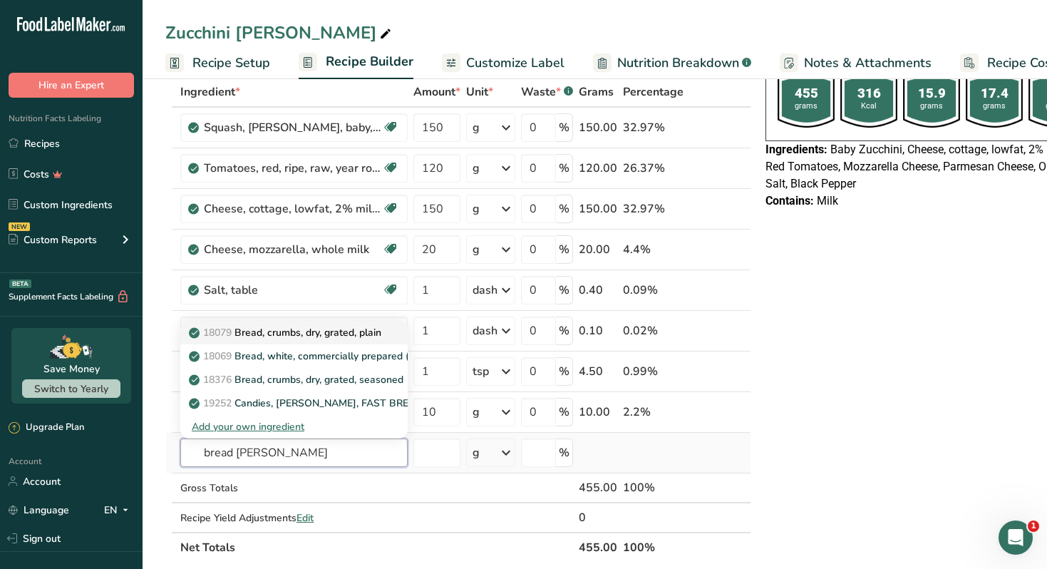
type input "bread crum"
click at [296, 336] on p "18079 Bread, crumbs, dry, grated, plain" at bounding box center [287, 332] width 190 height 15
type input "Bread, crumbs, dry, grated, plain"
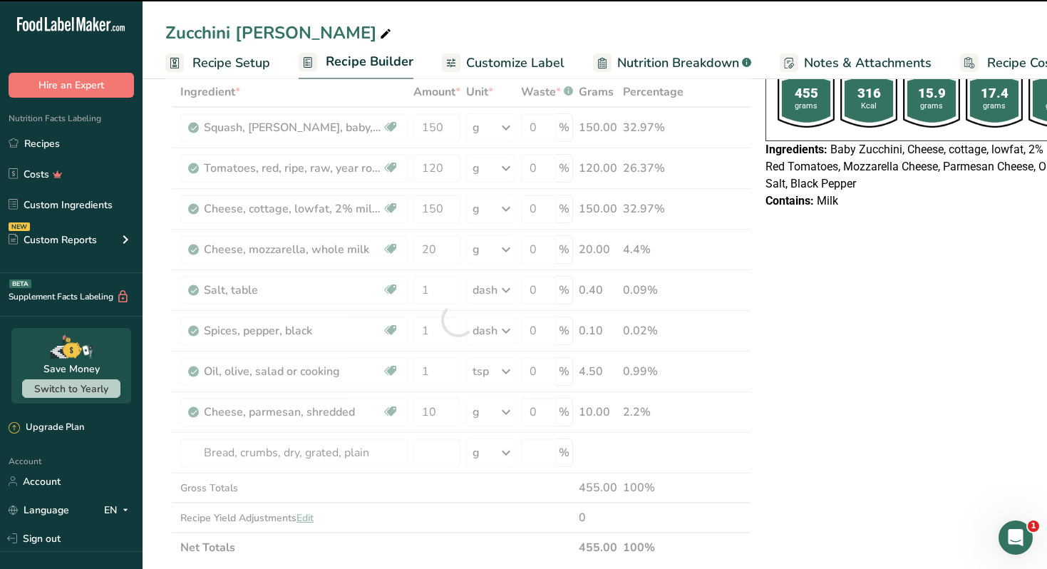
type input "0"
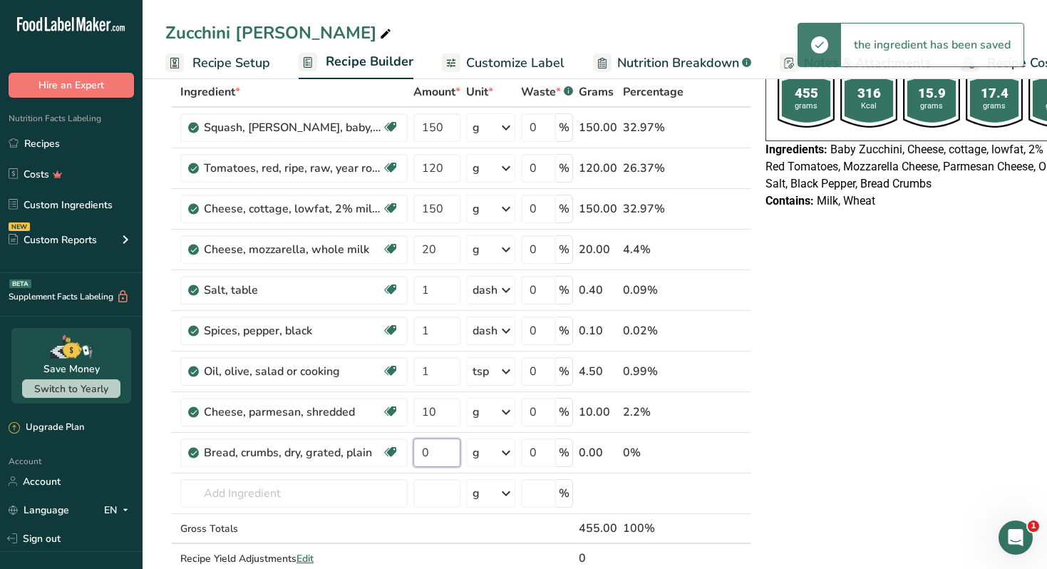
click at [434, 453] on input "0" at bounding box center [436, 452] width 47 height 29
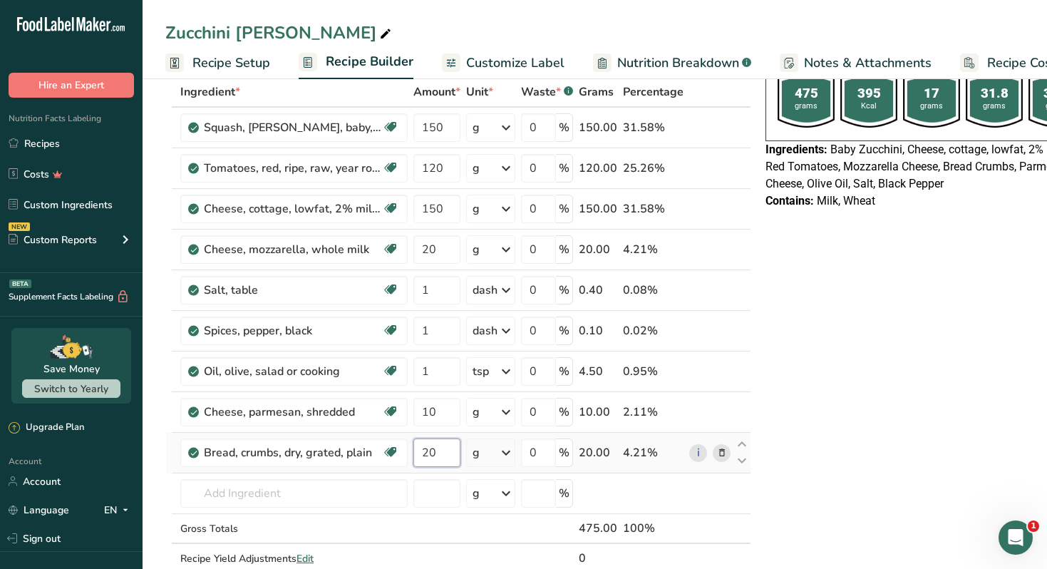
click at [435, 455] on input "20" at bounding box center [436, 452] width 47 height 29
type input "10"
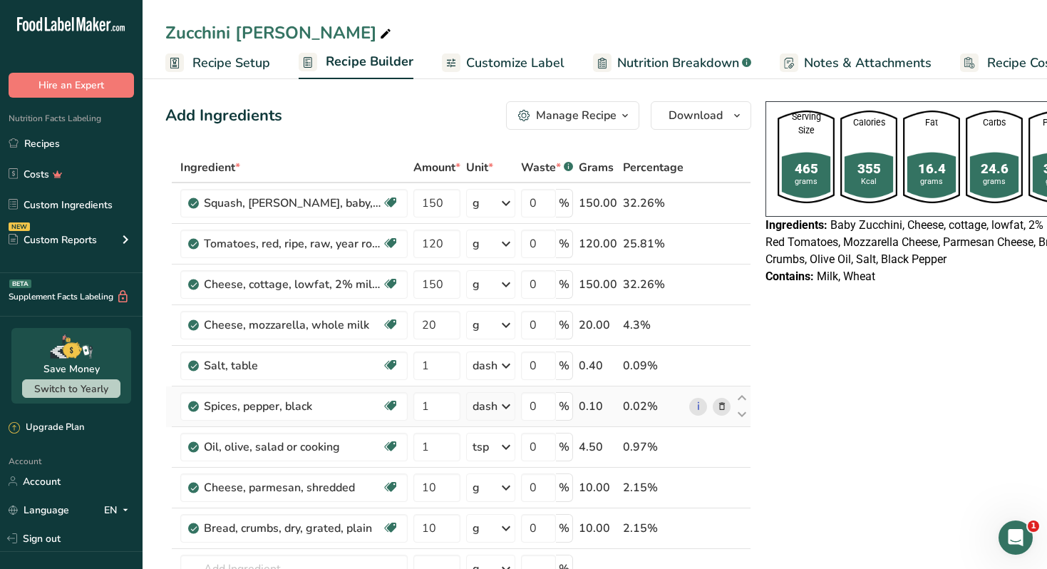
scroll to position [0, 0]
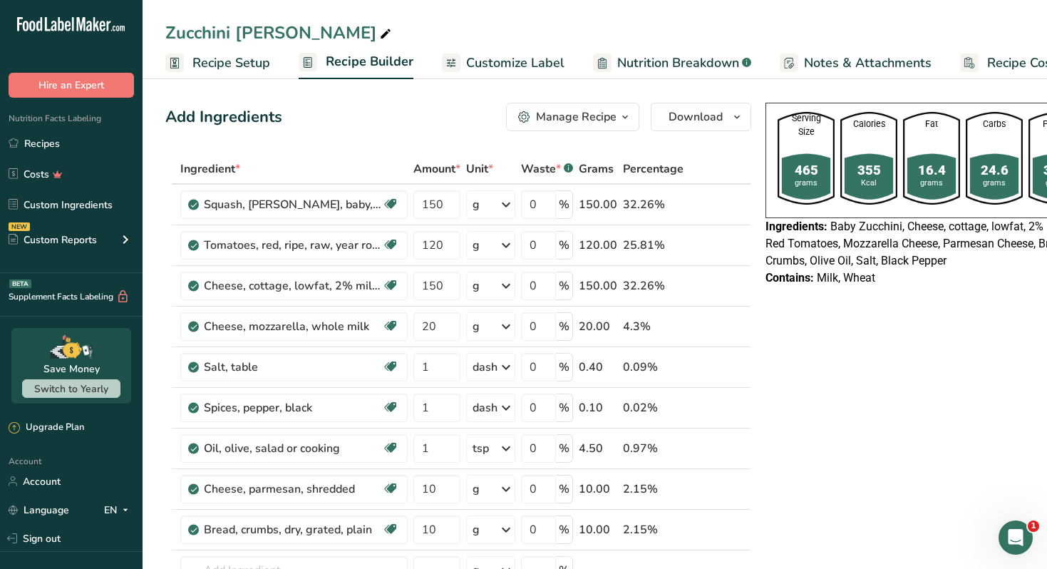
click at [584, 104] on button "Manage Recipe" at bounding box center [572, 117] width 133 height 29
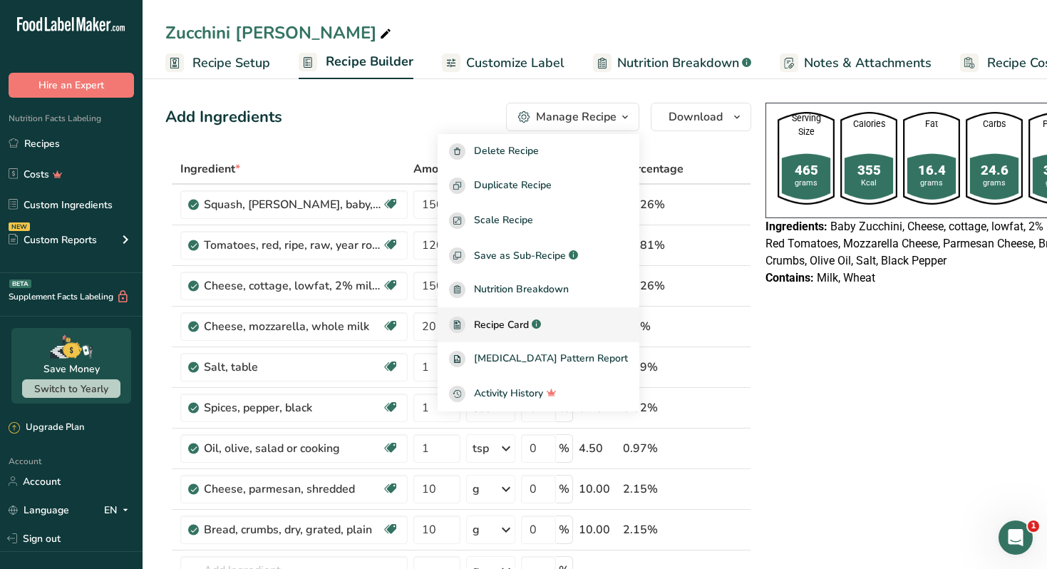
click at [529, 323] on span "Recipe Card" at bounding box center [501, 324] width 55 height 15
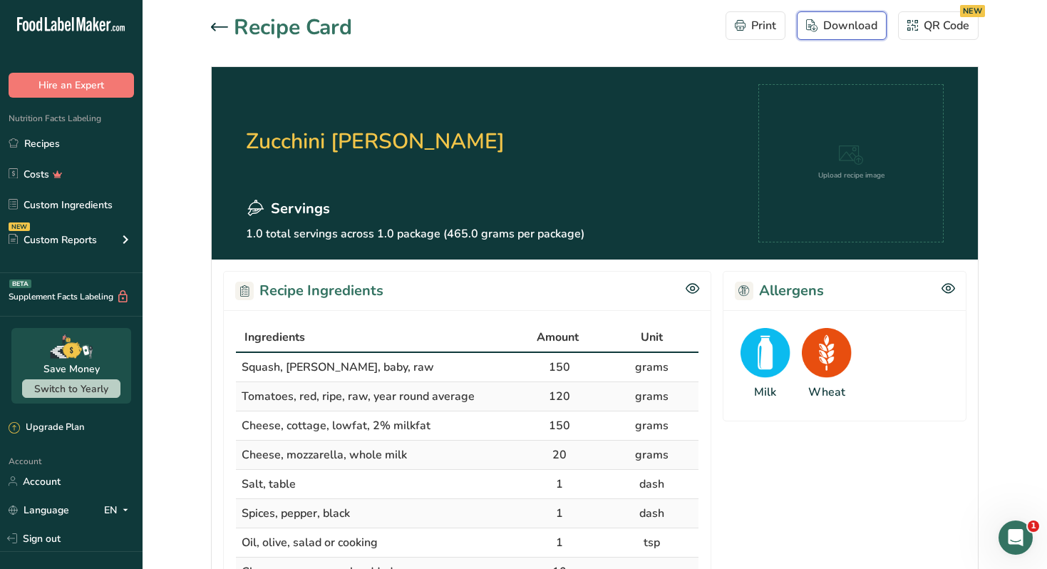
click at [842, 23] on div "Download" at bounding box center [841, 25] width 71 height 17
click at [225, 29] on icon at bounding box center [219, 27] width 17 height 9
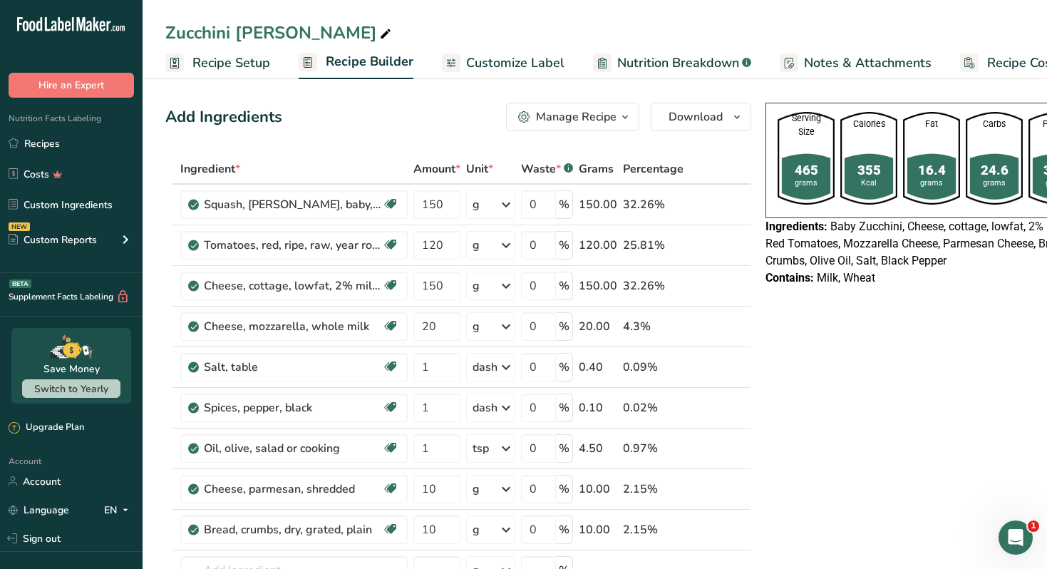
click at [622, 119] on icon "button" at bounding box center [624, 117] width 11 height 18
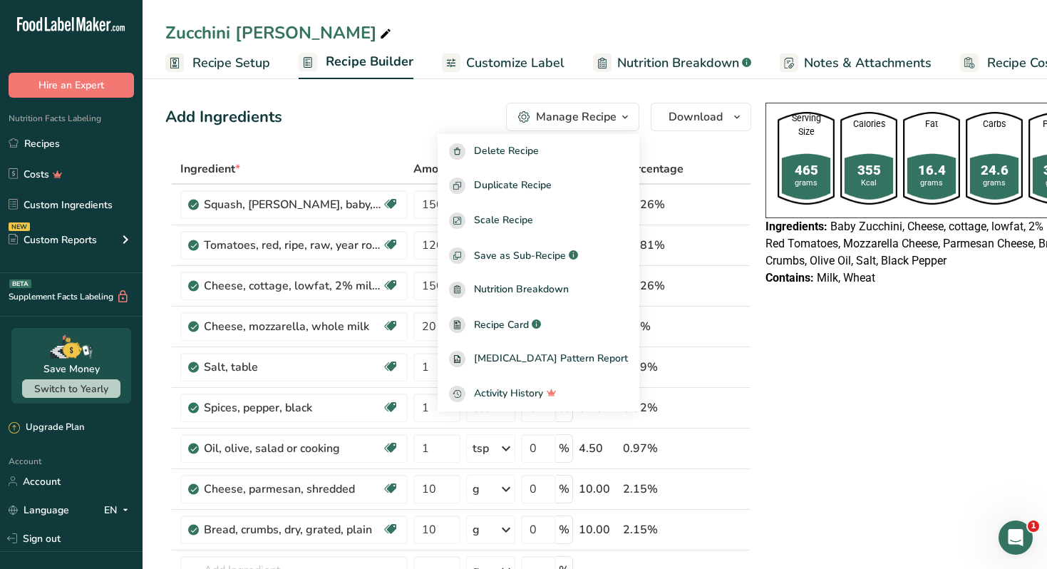
click at [827, 299] on div "Serving Size 465 grams Calories 355 Kcal Fat 16.4 grams Carbs 24.6 grams Protei…" at bounding box center [932, 199] width 344 height 204
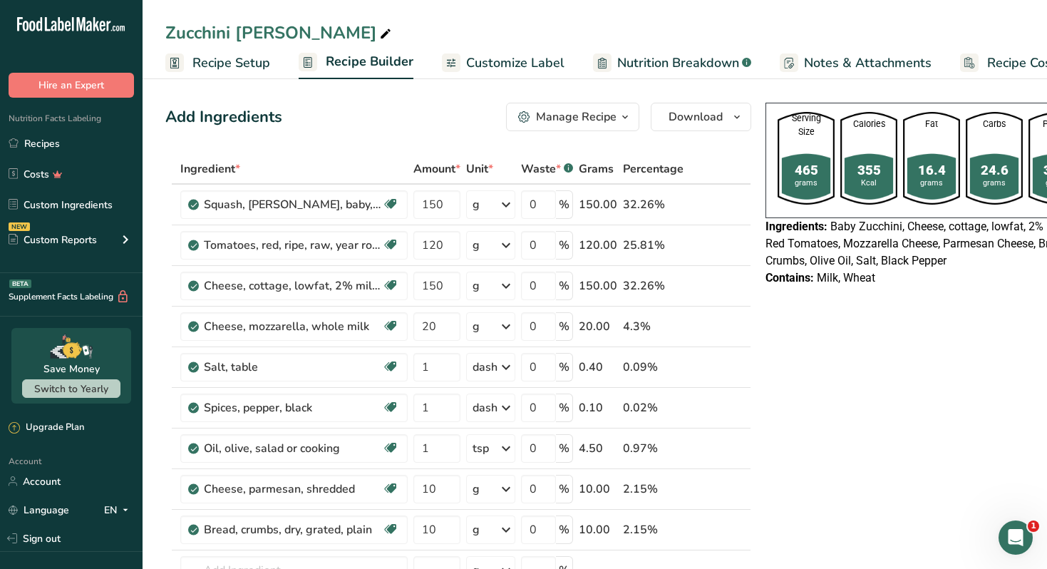
click at [843, 58] on span "Notes & Attachments" at bounding box center [868, 62] width 128 height 19
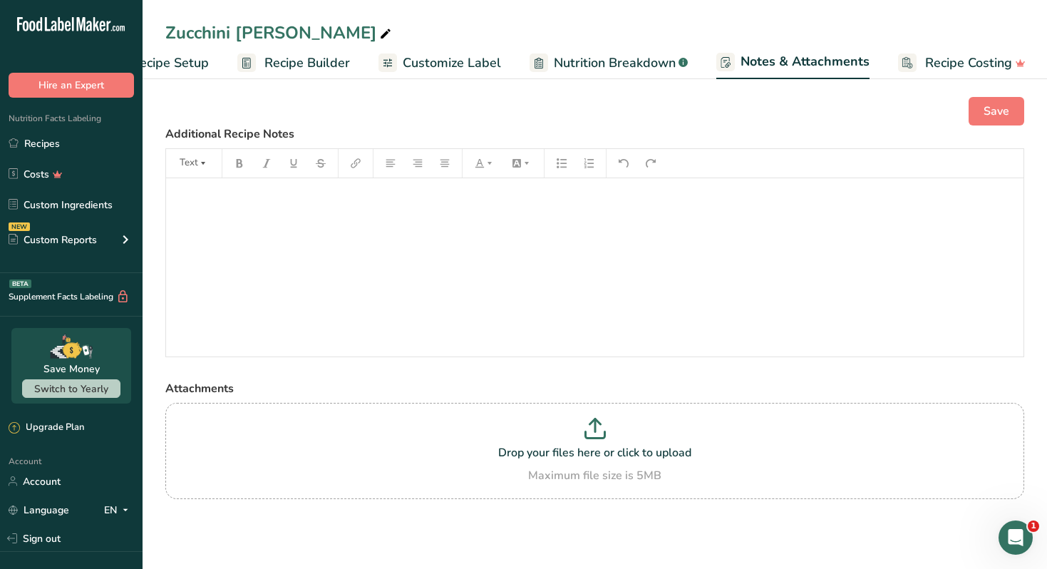
scroll to position [0, 63]
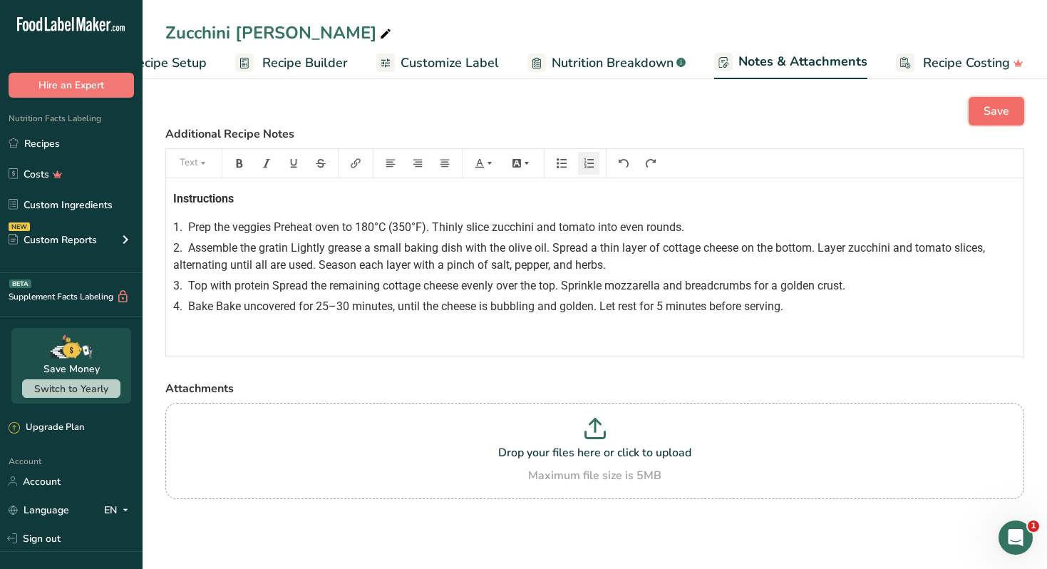
click at [995, 113] on span "Save" at bounding box center [997, 111] width 26 height 17
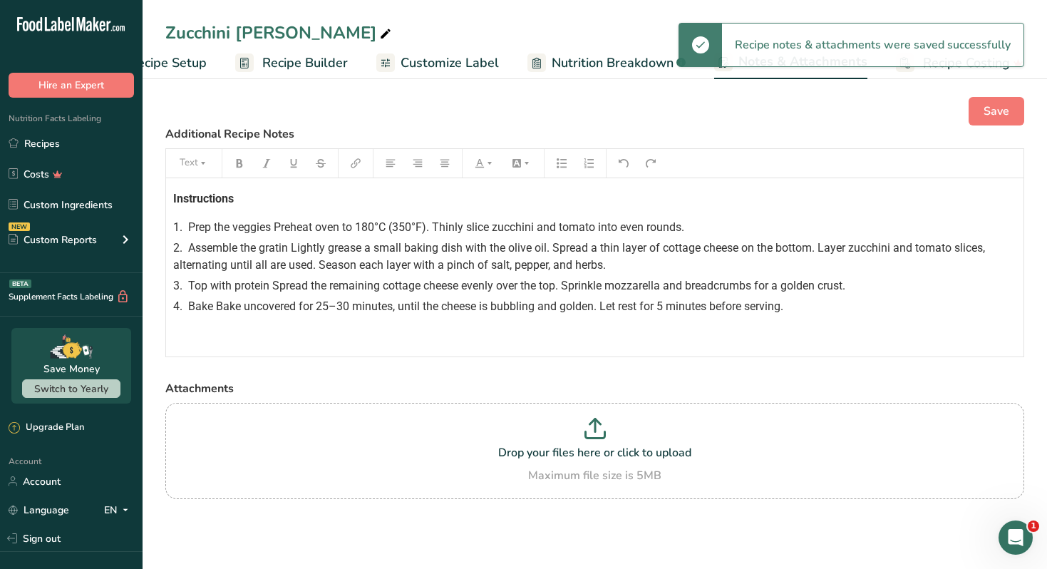
click at [316, 70] on span "Recipe Builder" at bounding box center [305, 62] width 86 height 19
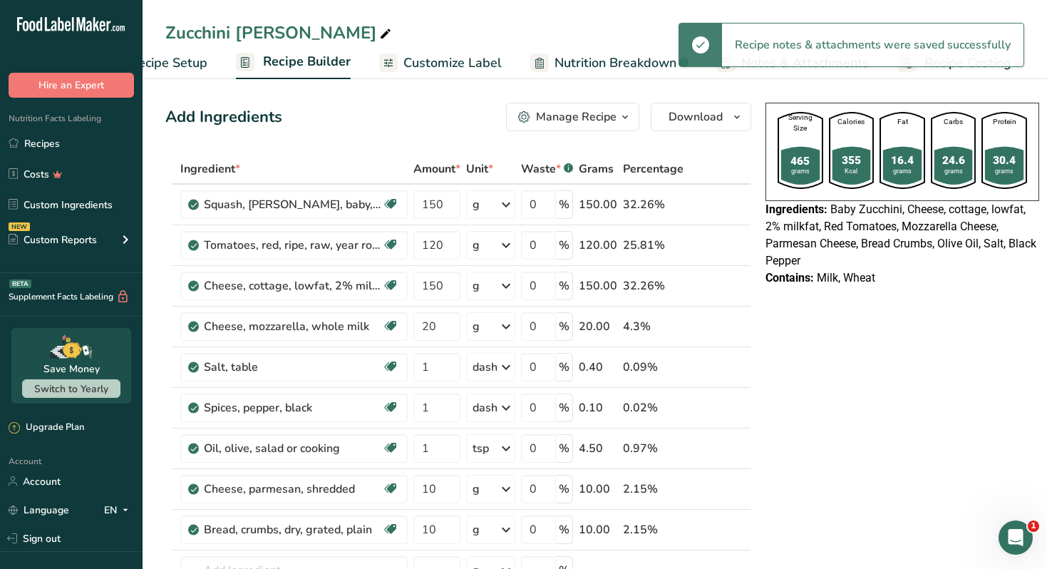
click at [623, 123] on icon "button" at bounding box center [624, 117] width 11 height 18
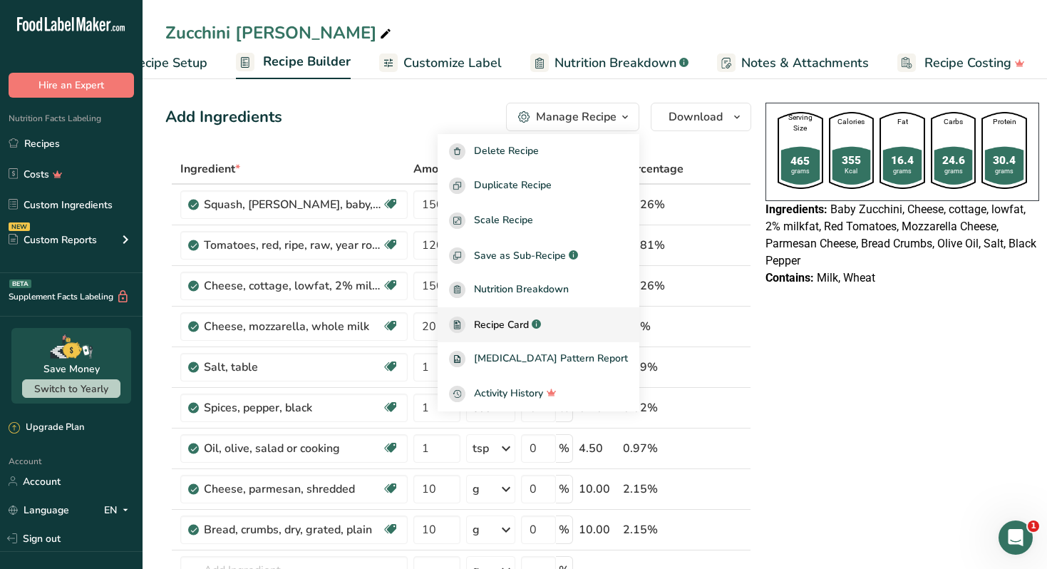
click at [529, 322] on span "Recipe Card" at bounding box center [501, 324] width 55 height 15
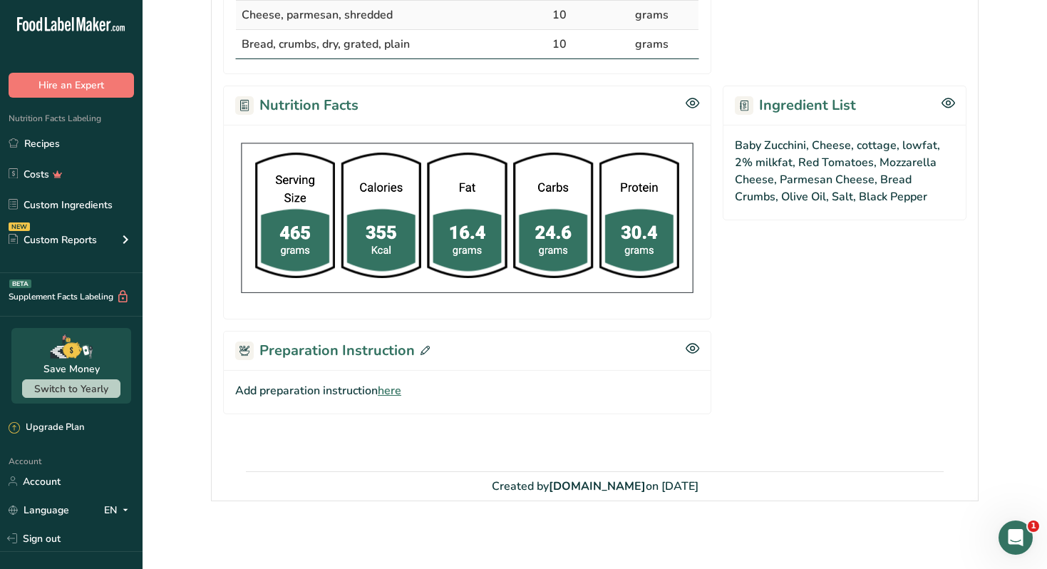
click at [389, 388] on span "here" at bounding box center [390, 390] width 24 height 17
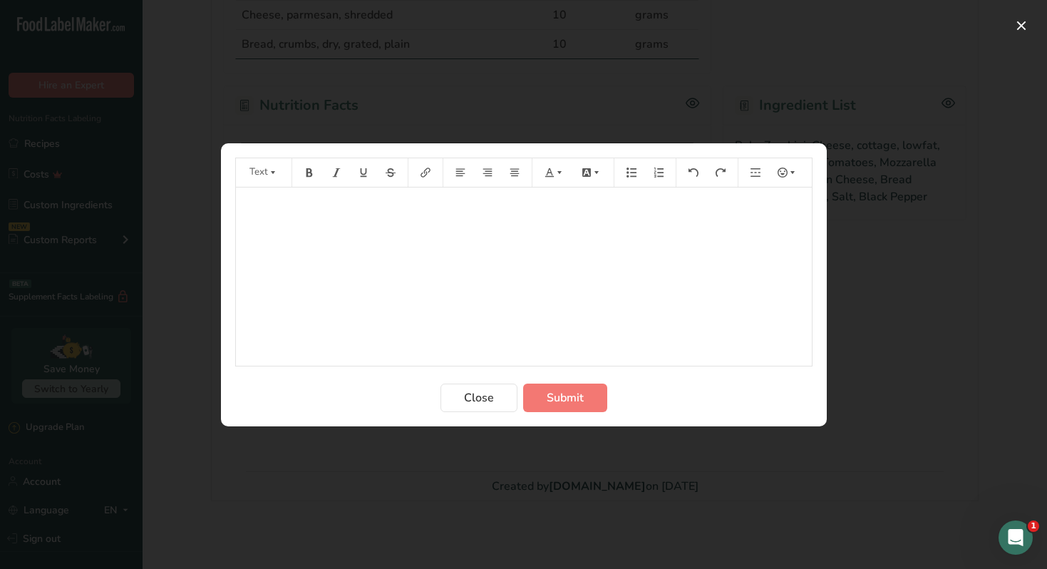
click at [469, 281] on div "﻿" at bounding box center [524, 276] width 576 height 178
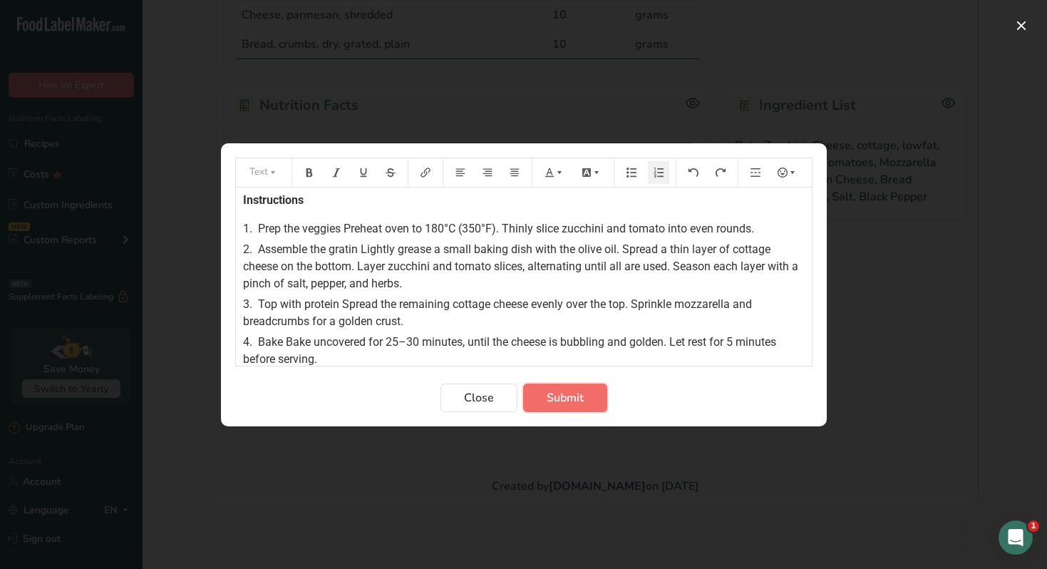
click at [573, 398] on span "Submit" at bounding box center [565, 397] width 37 height 17
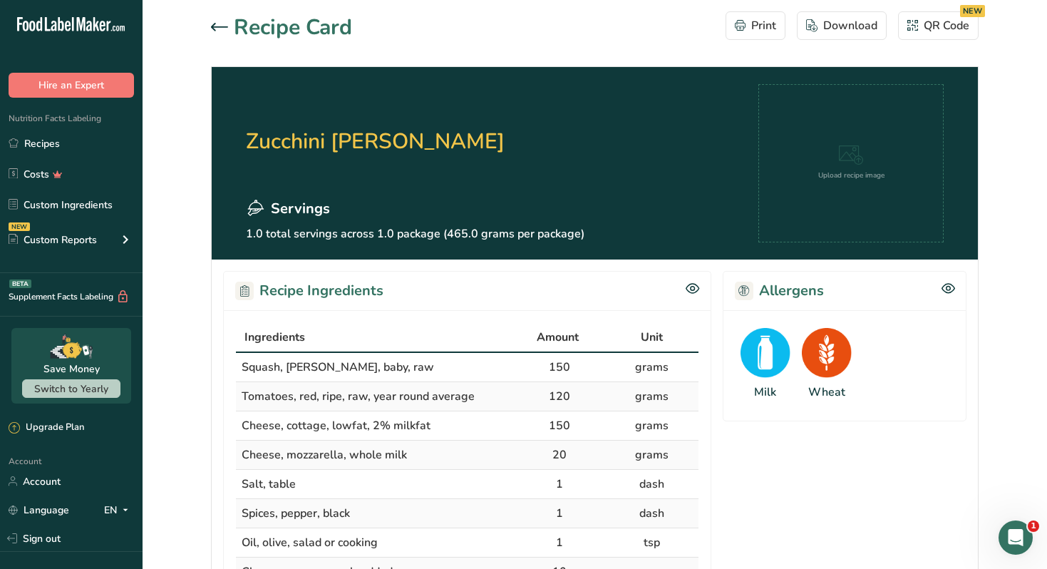
scroll to position [0, 0]
click at [838, 29] on div "Download" at bounding box center [841, 25] width 71 height 17
